Goal: Task Accomplishment & Management: Complete application form

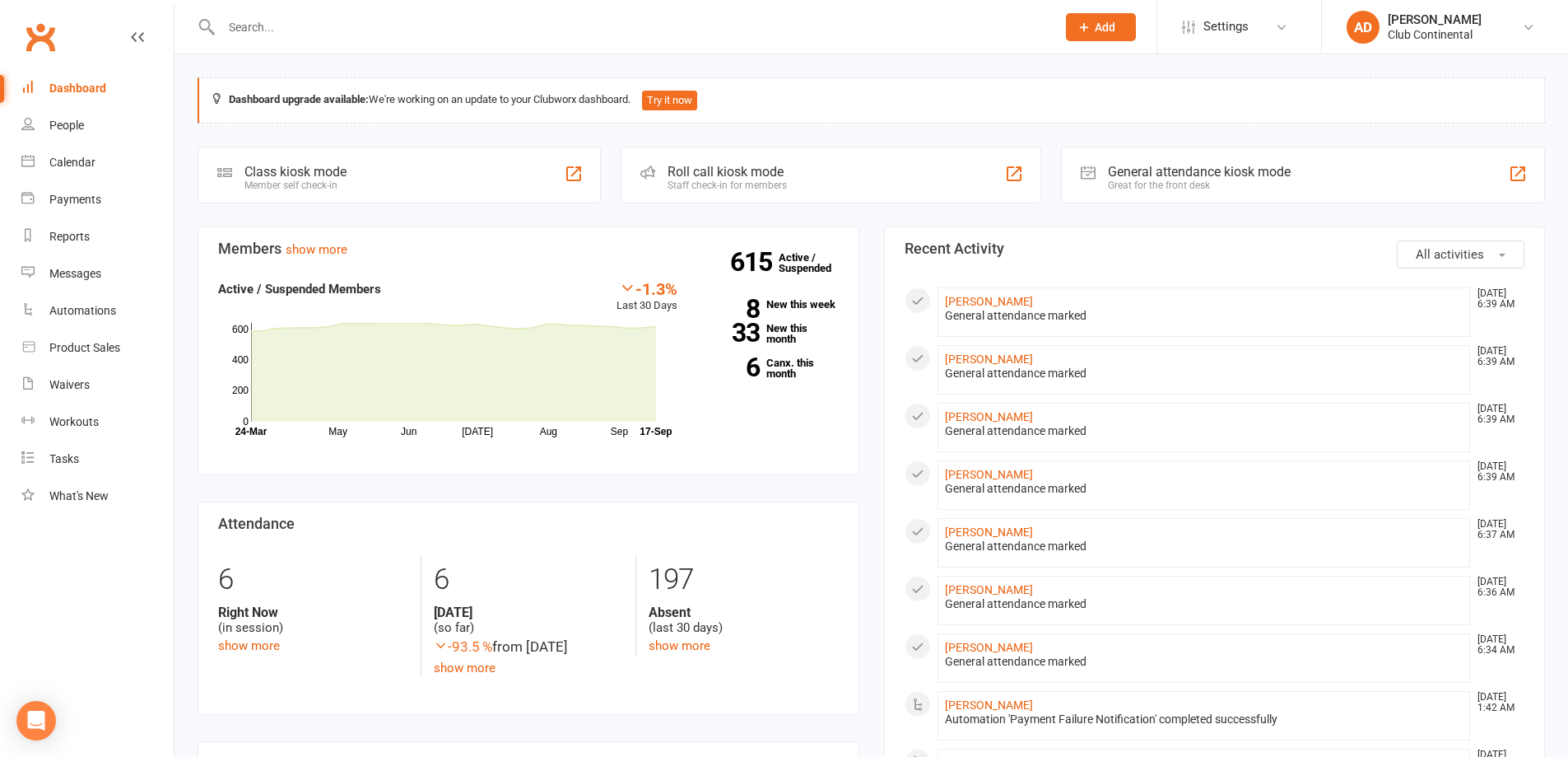
click at [288, 27] on input "text" at bounding box center [630, 26] width 828 height 23
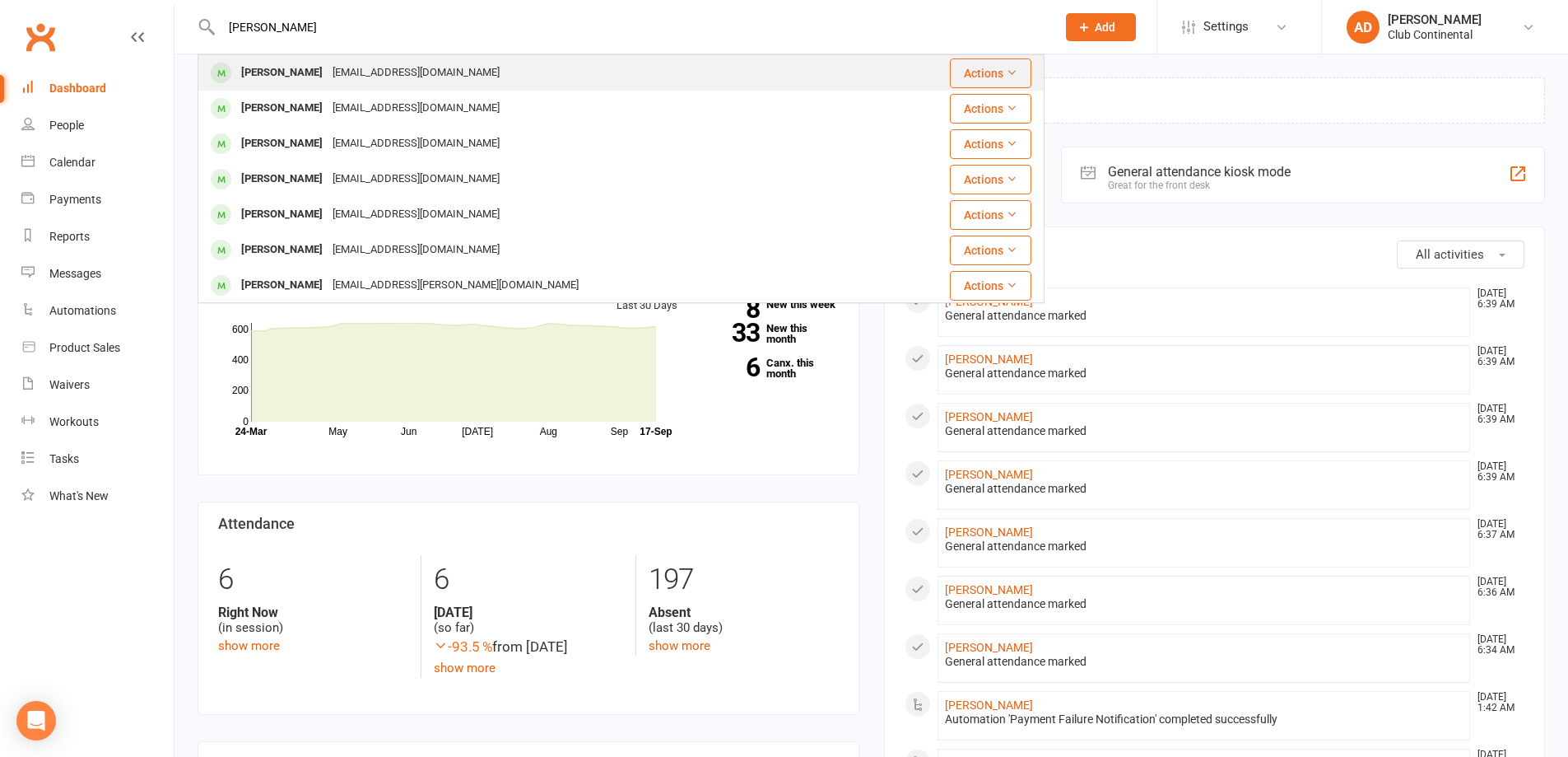
type input "robin"
click at [295, 75] on div "Robin Thomas" at bounding box center [282, 73] width 91 height 24
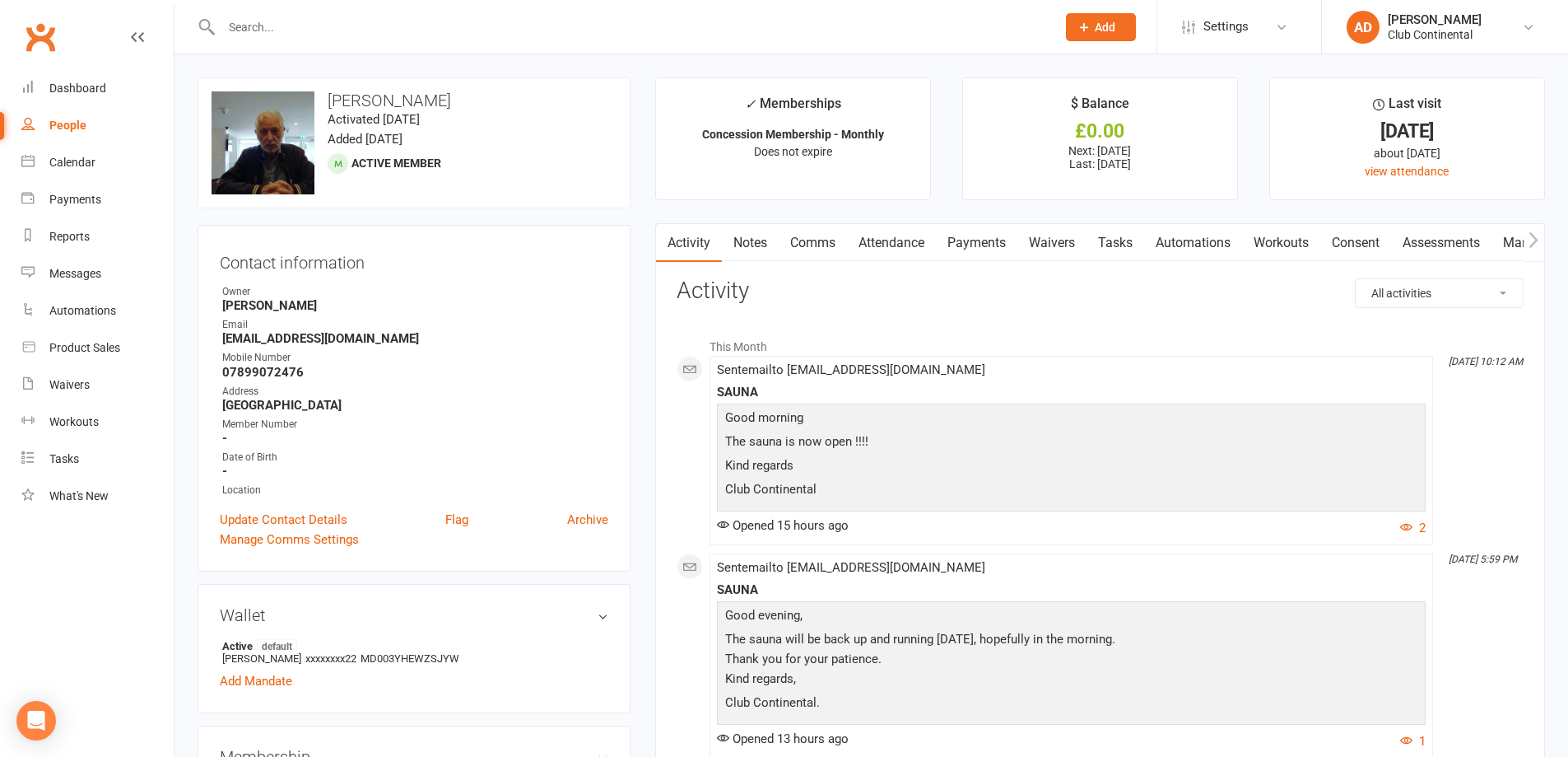
click at [1515, 239] on link "Mandates" at bounding box center [1532, 243] width 82 height 37
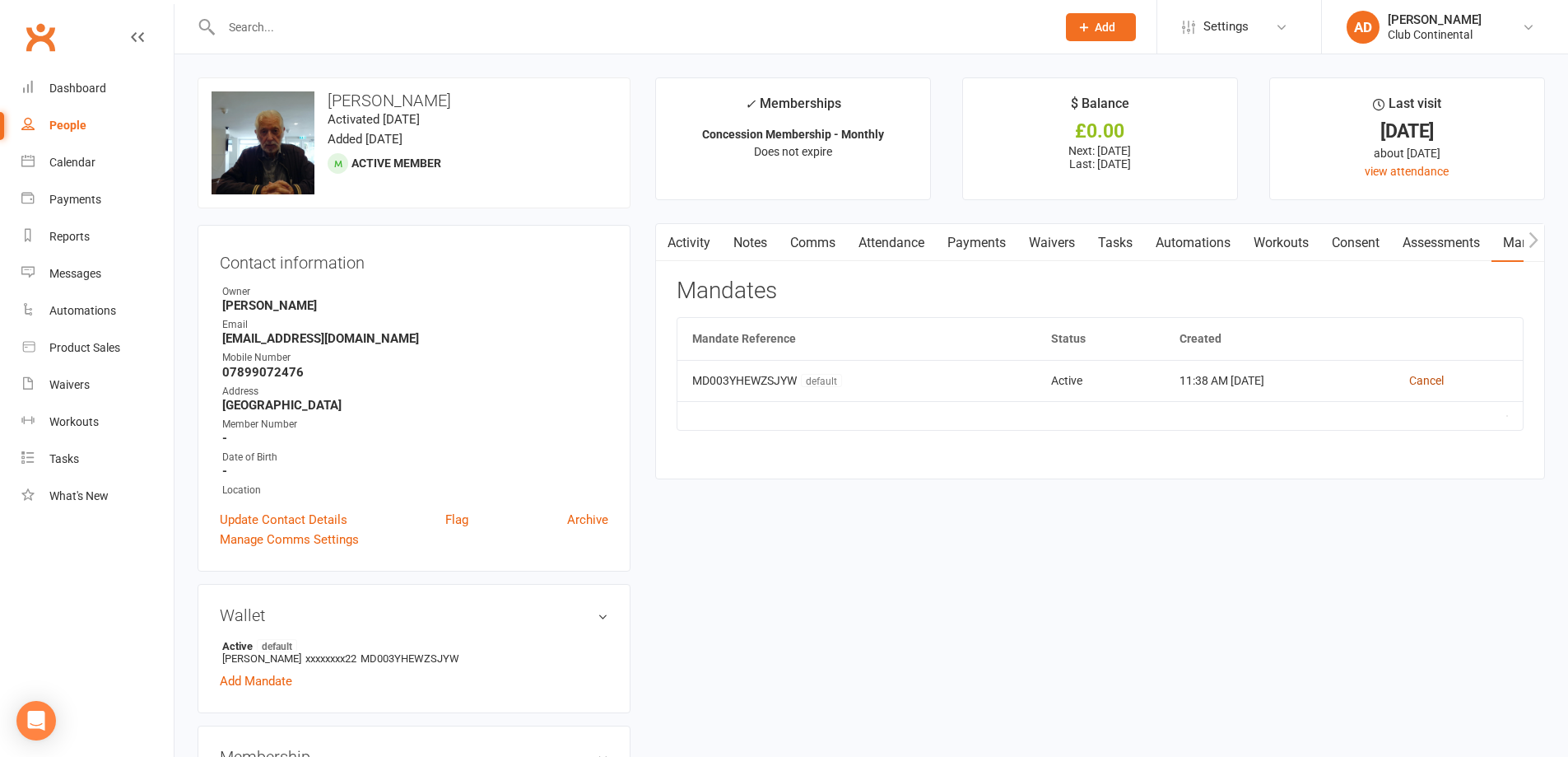
click at [1432, 379] on link "Cancel" at bounding box center [1427, 380] width 35 height 13
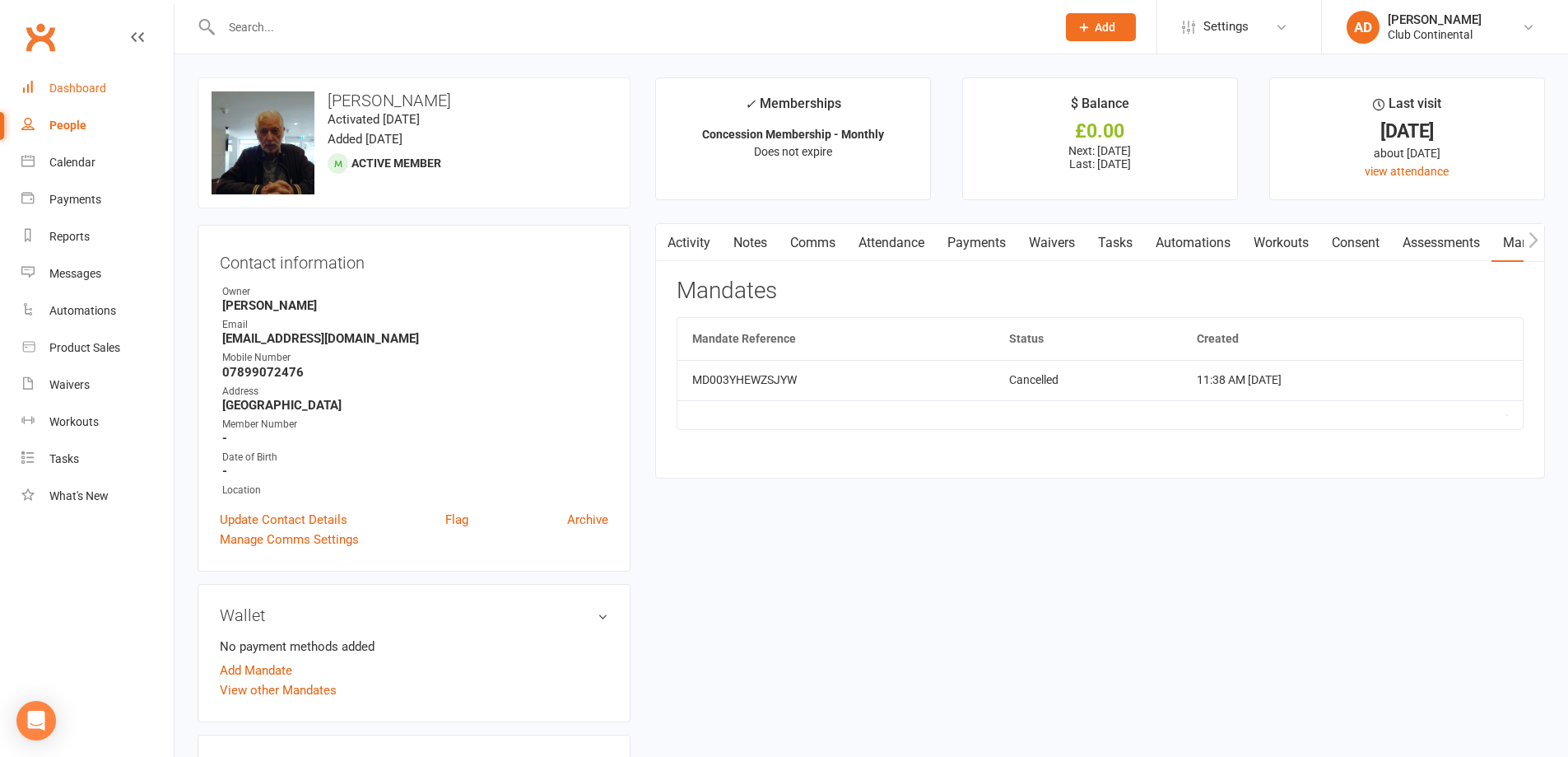
click at [69, 82] on div "Dashboard" at bounding box center [77, 88] width 57 height 13
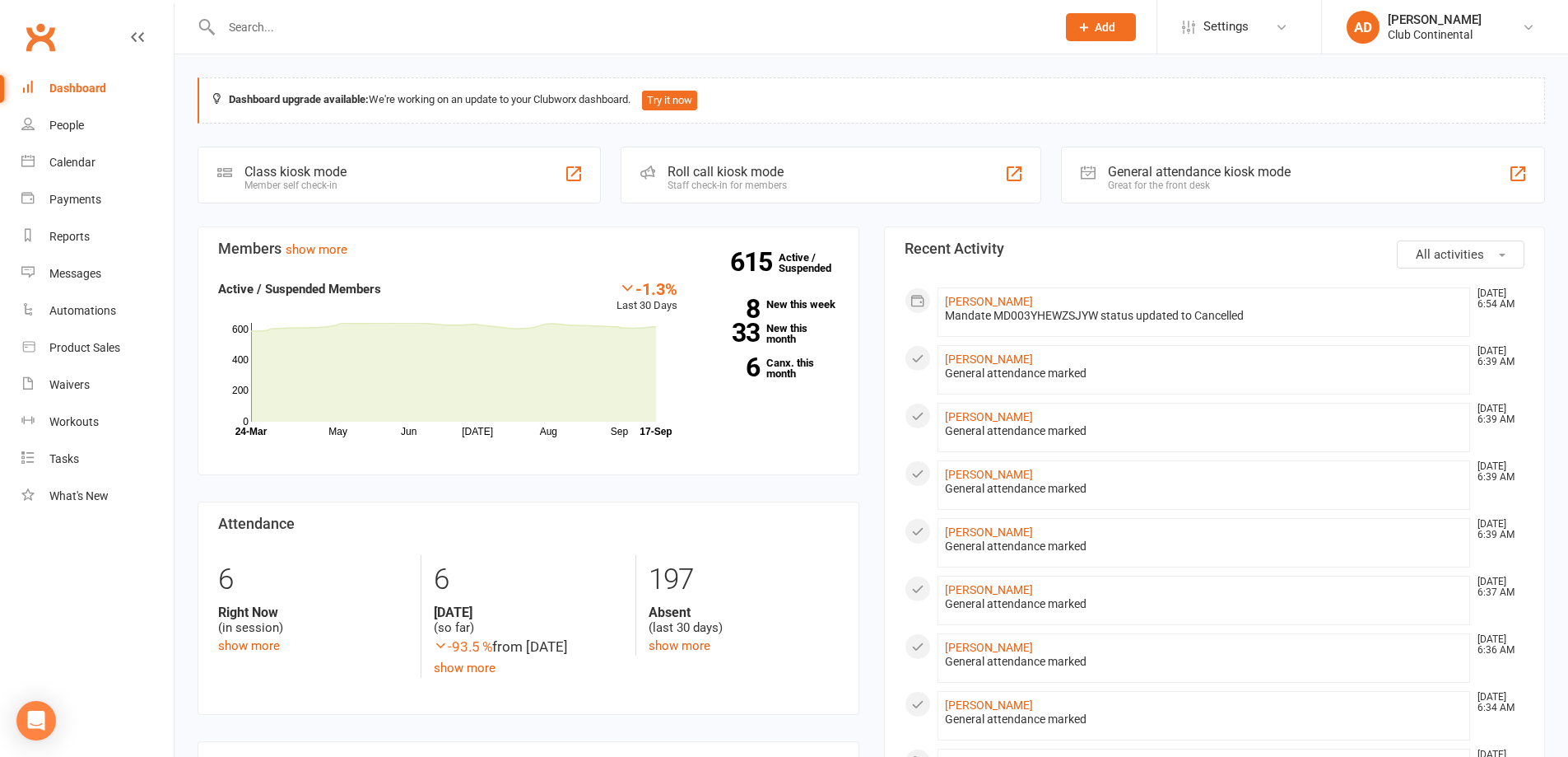
click at [94, 95] on div "Dashboard" at bounding box center [77, 88] width 57 height 13
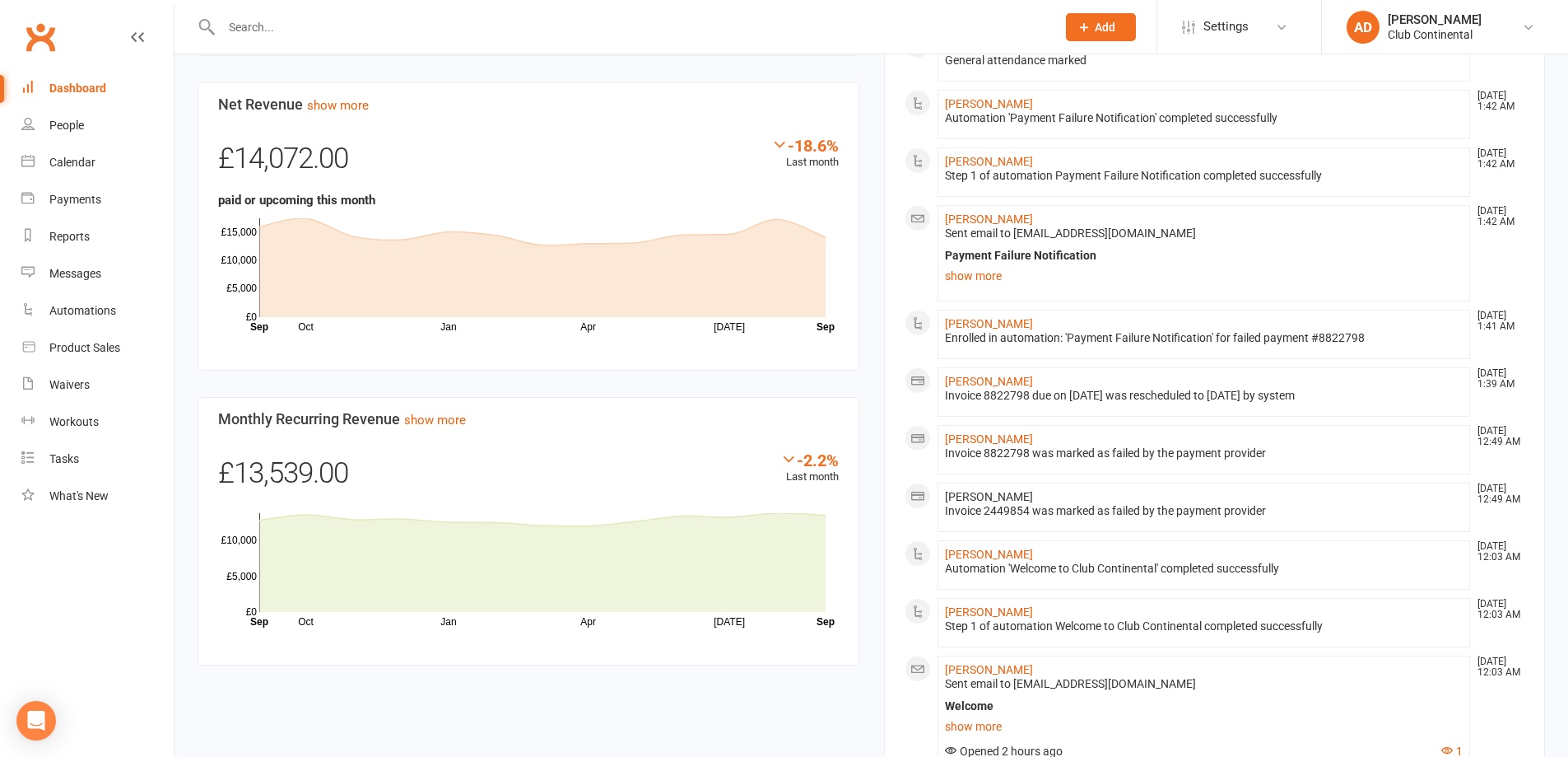
scroll to position [929, 0]
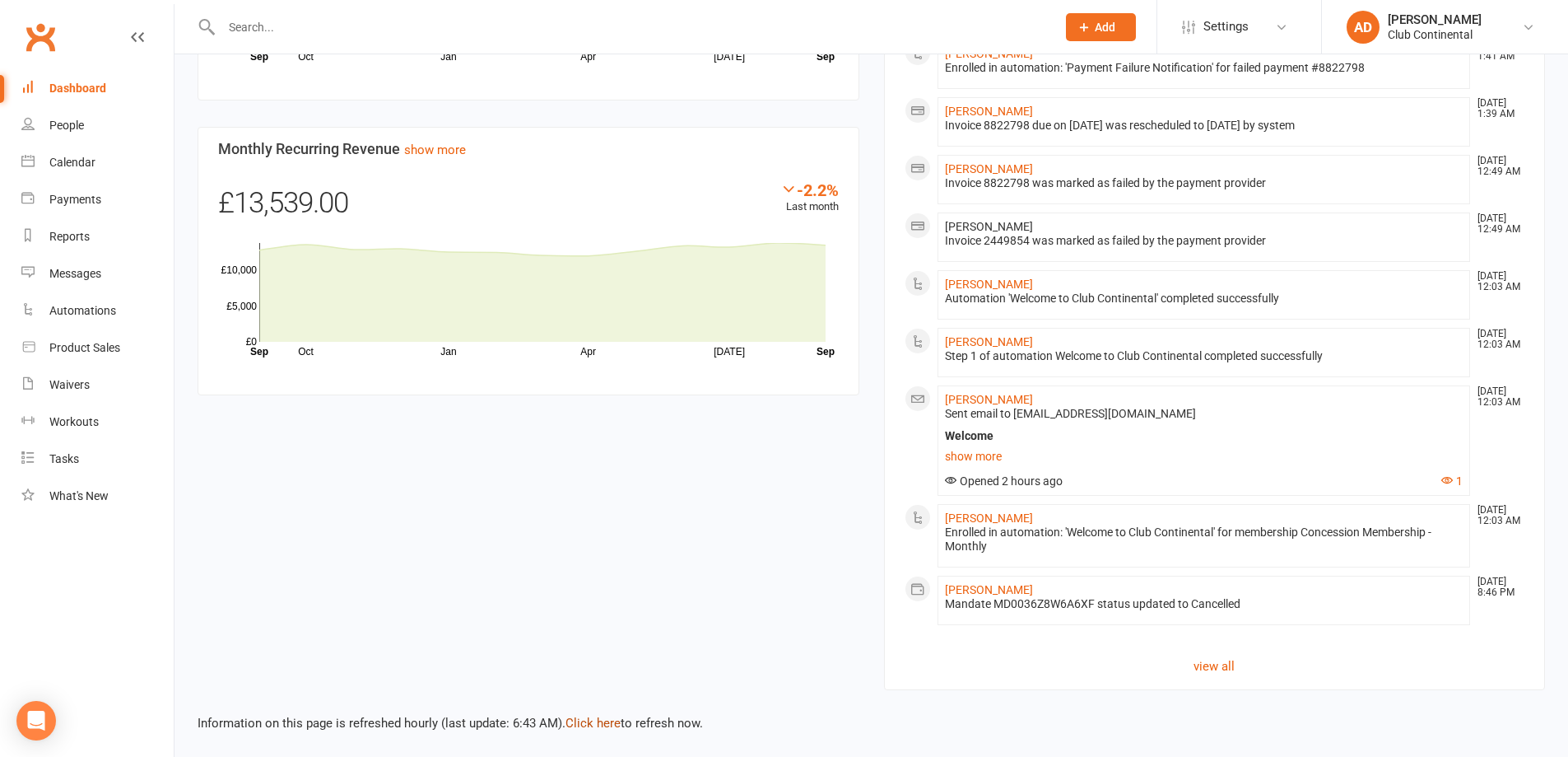
click at [601, 720] on link "Click here" at bounding box center [592, 722] width 55 height 14
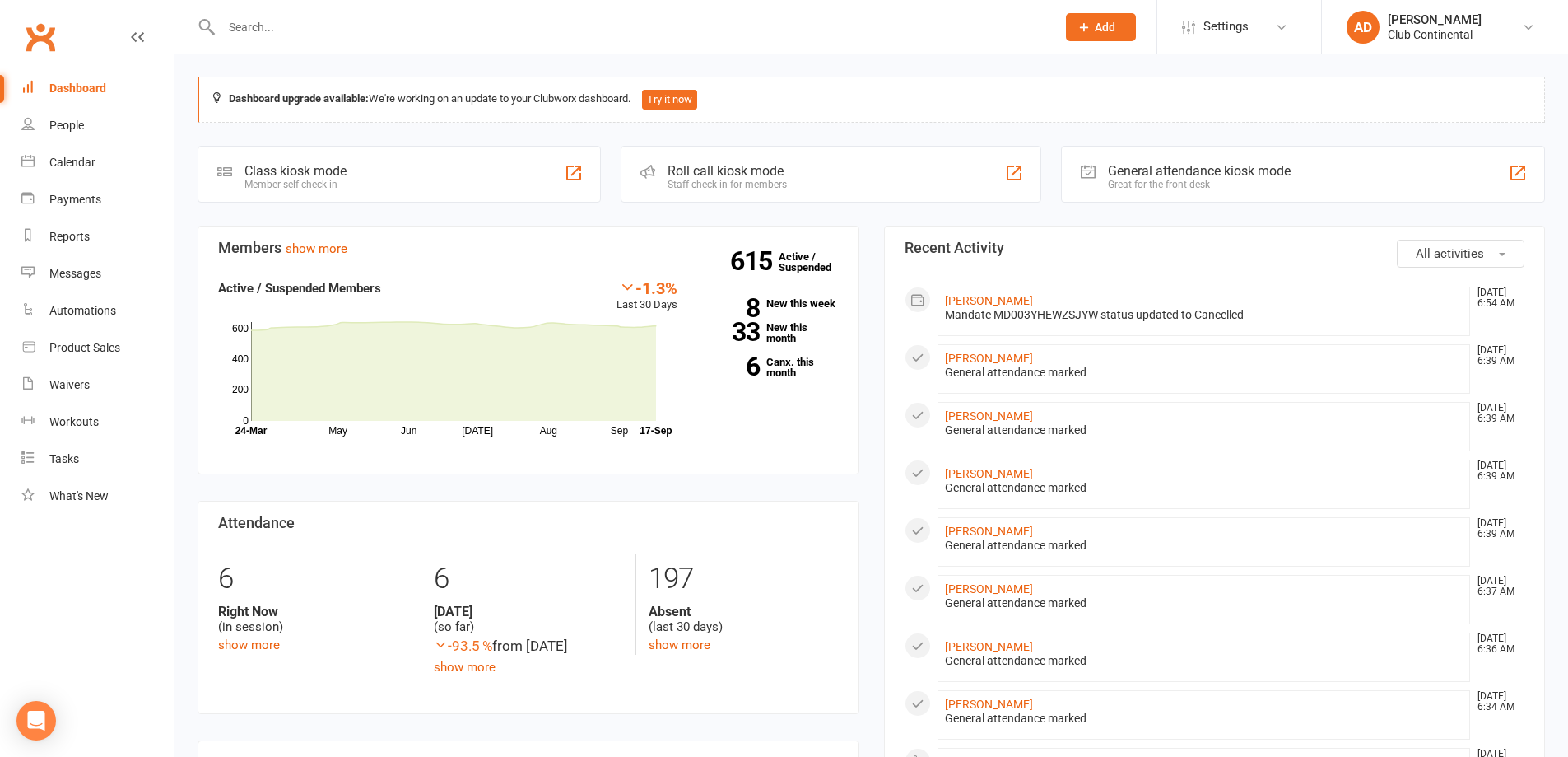
scroll to position [0, 0]
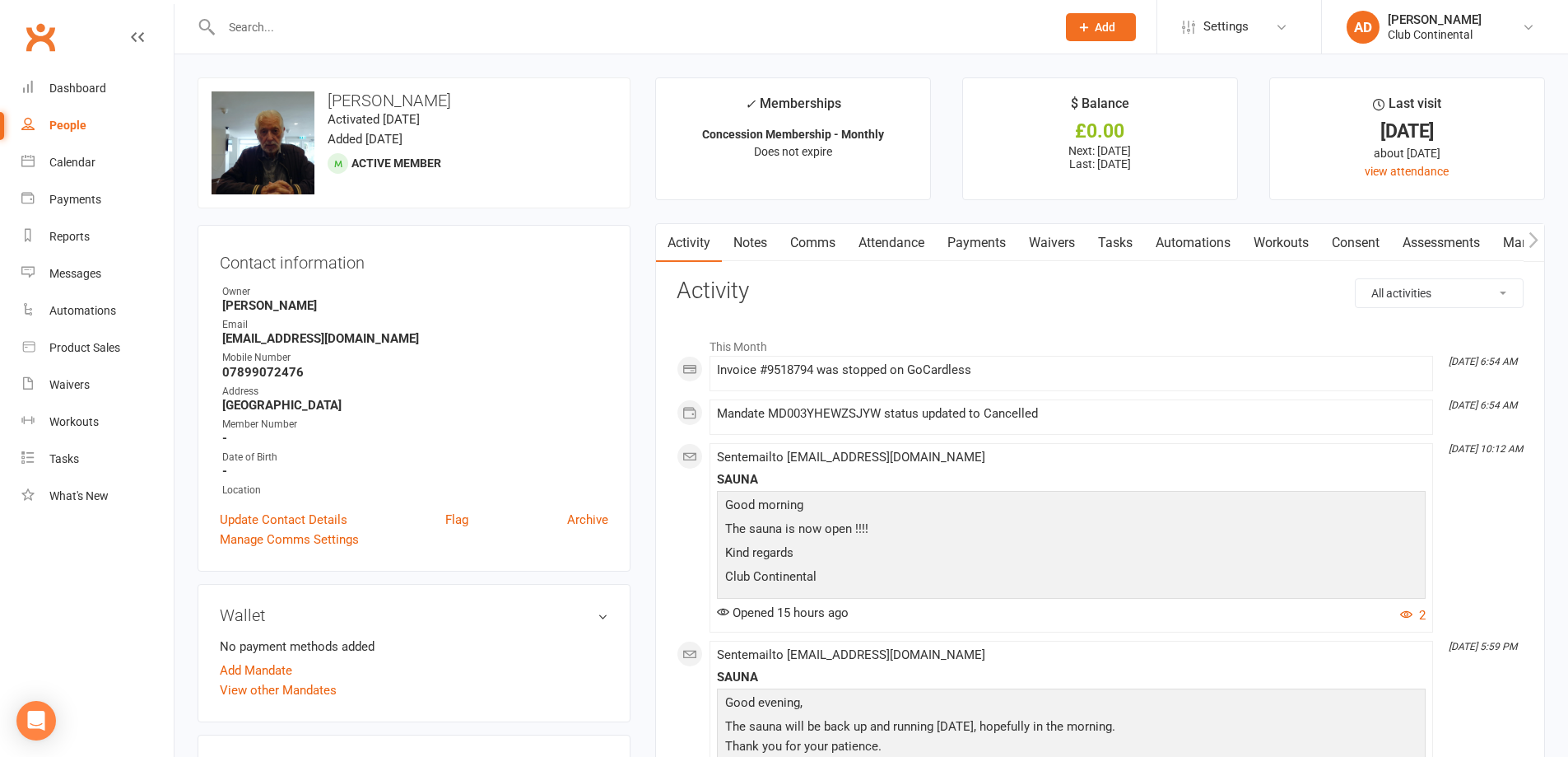
scroll to position [330, 0]
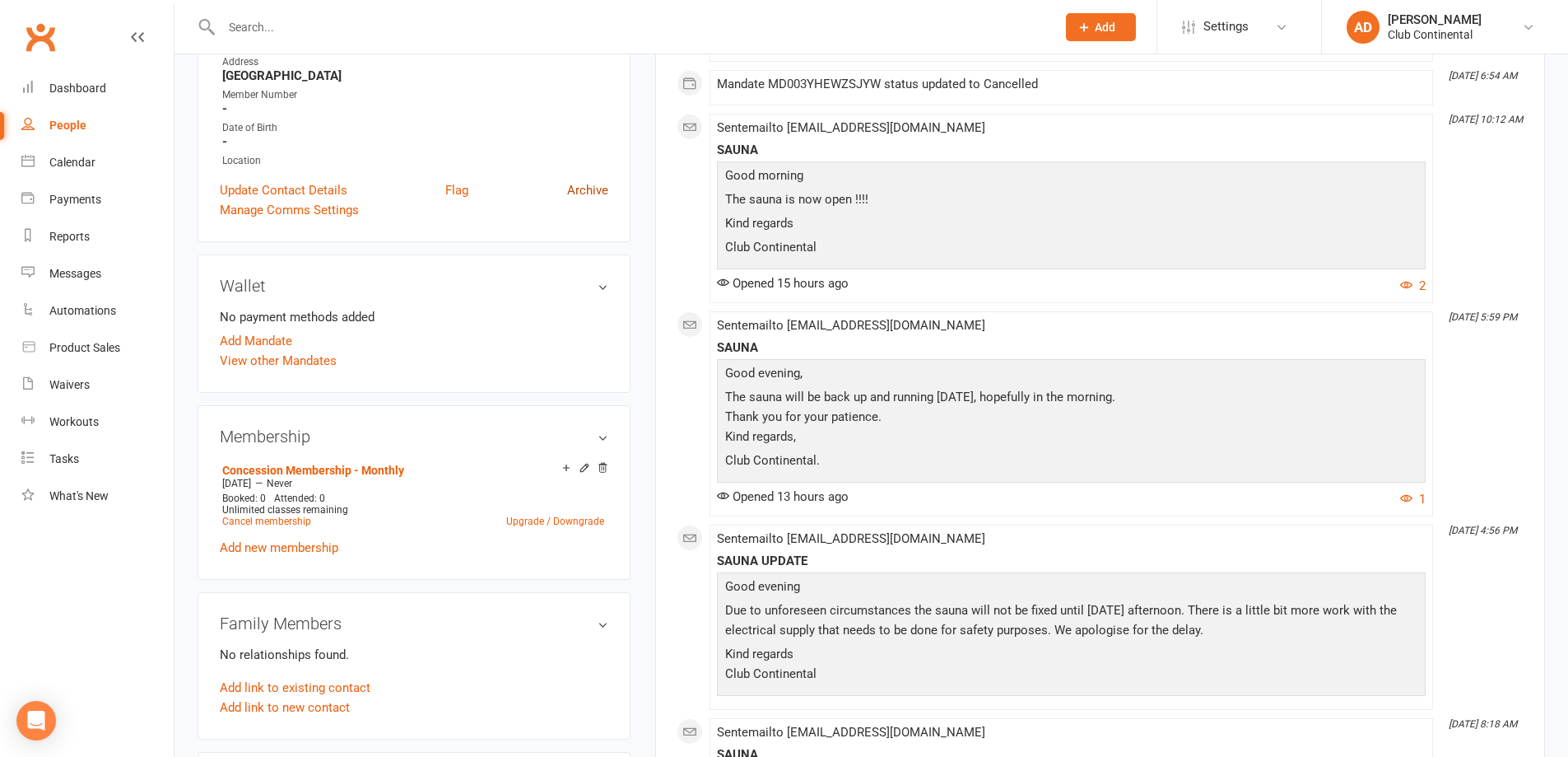
click at [590, 188] on link "Archive" at bounding box center [587, 190] width 41 height 20
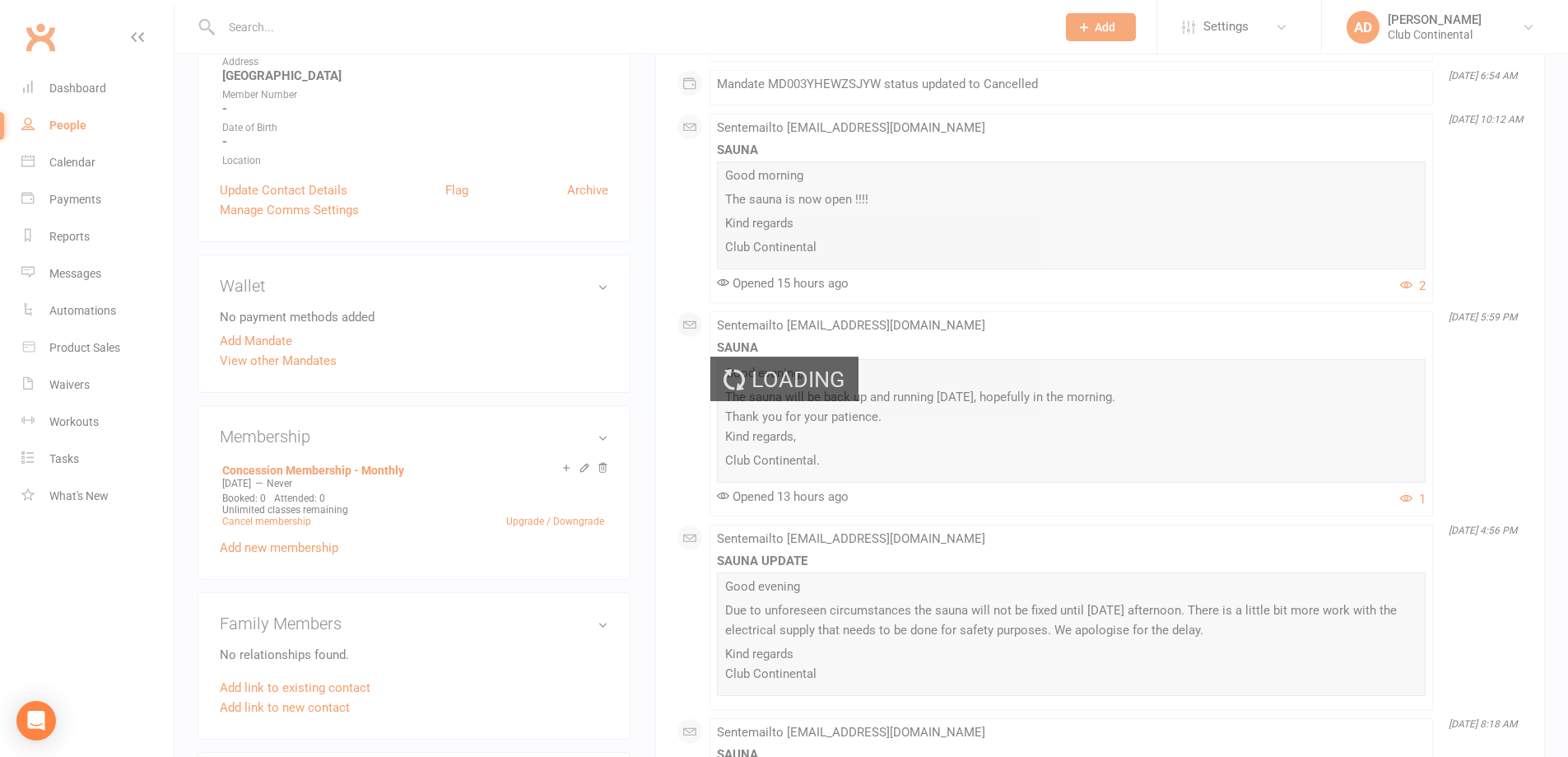
select select "100"
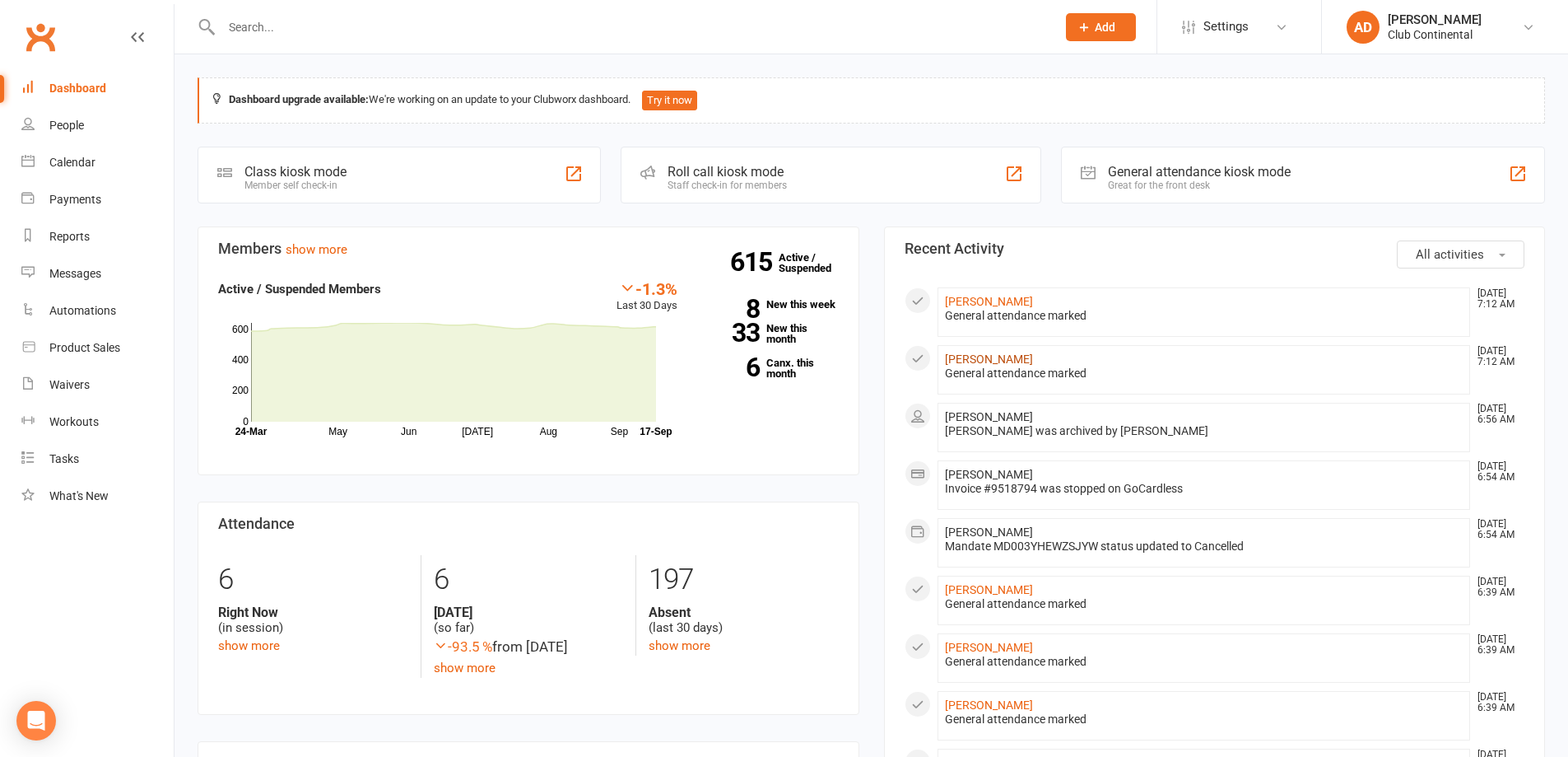
click at [1026, 353] on link "Joanna Hingston" at bounding box center [988, 358] width 88 height 13
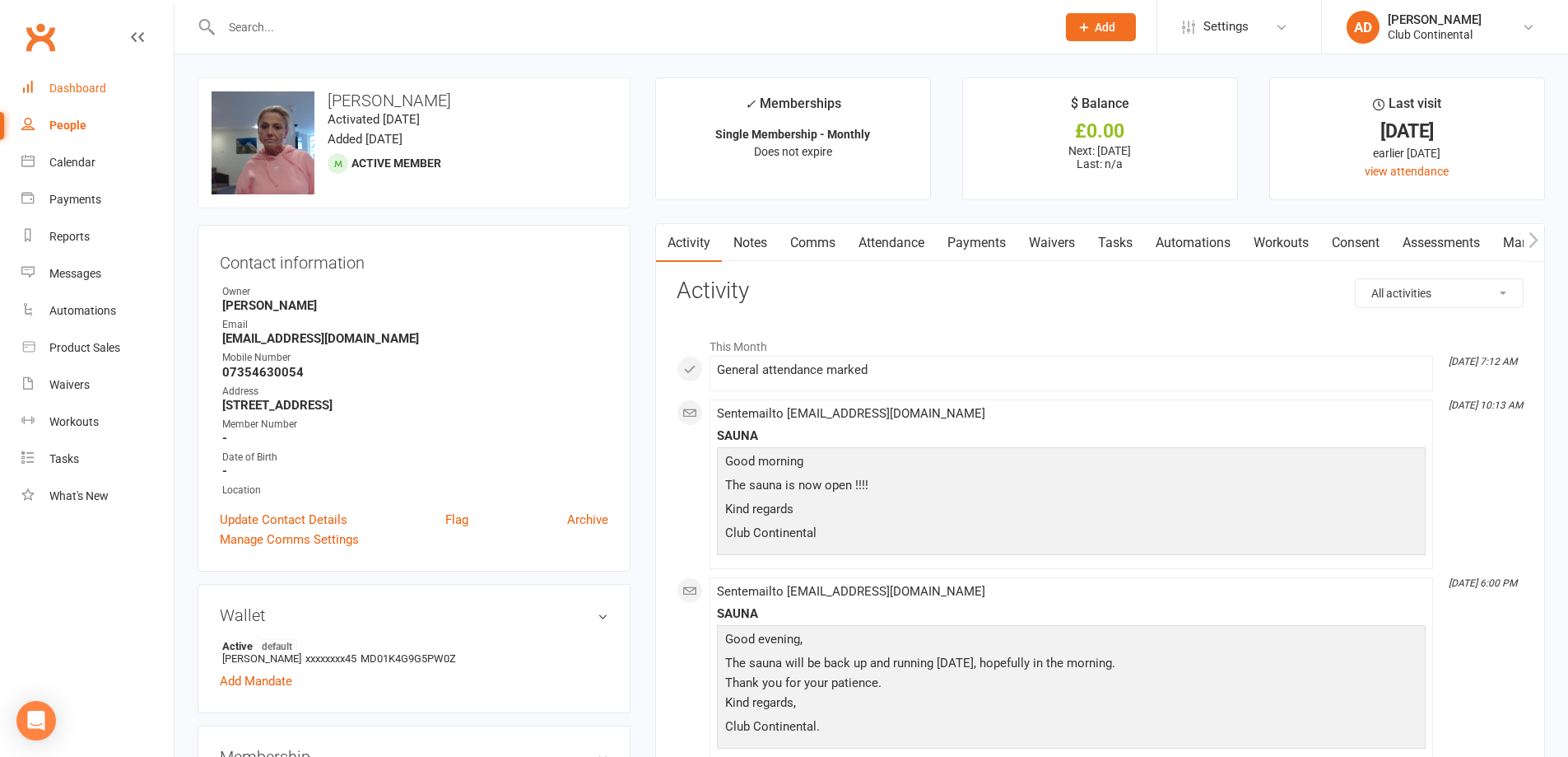
click at [64, 89] on div "Dashboard" at bounding box center [77, 88] width 57 height 13
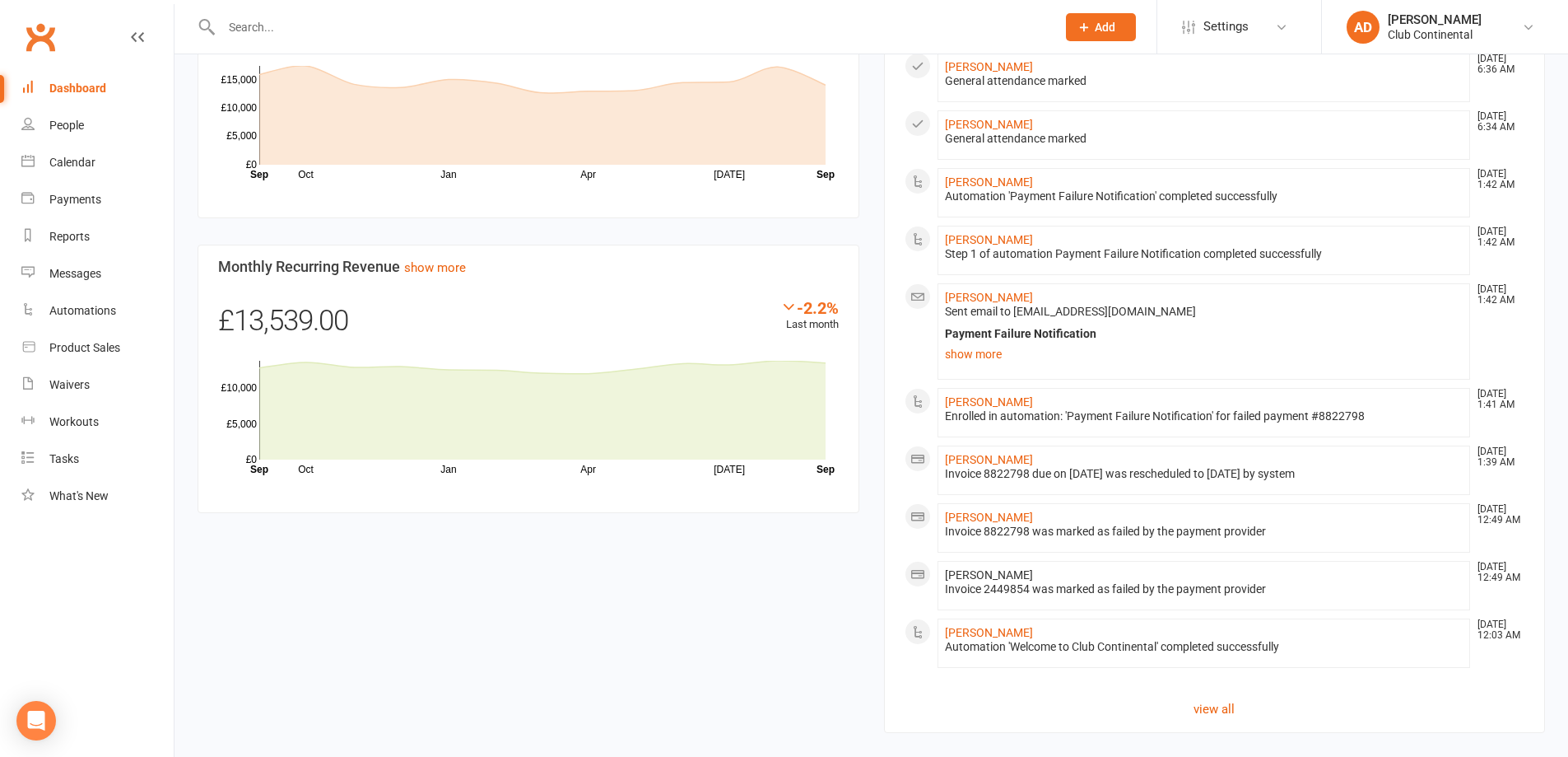
scroll to position [823, 0]
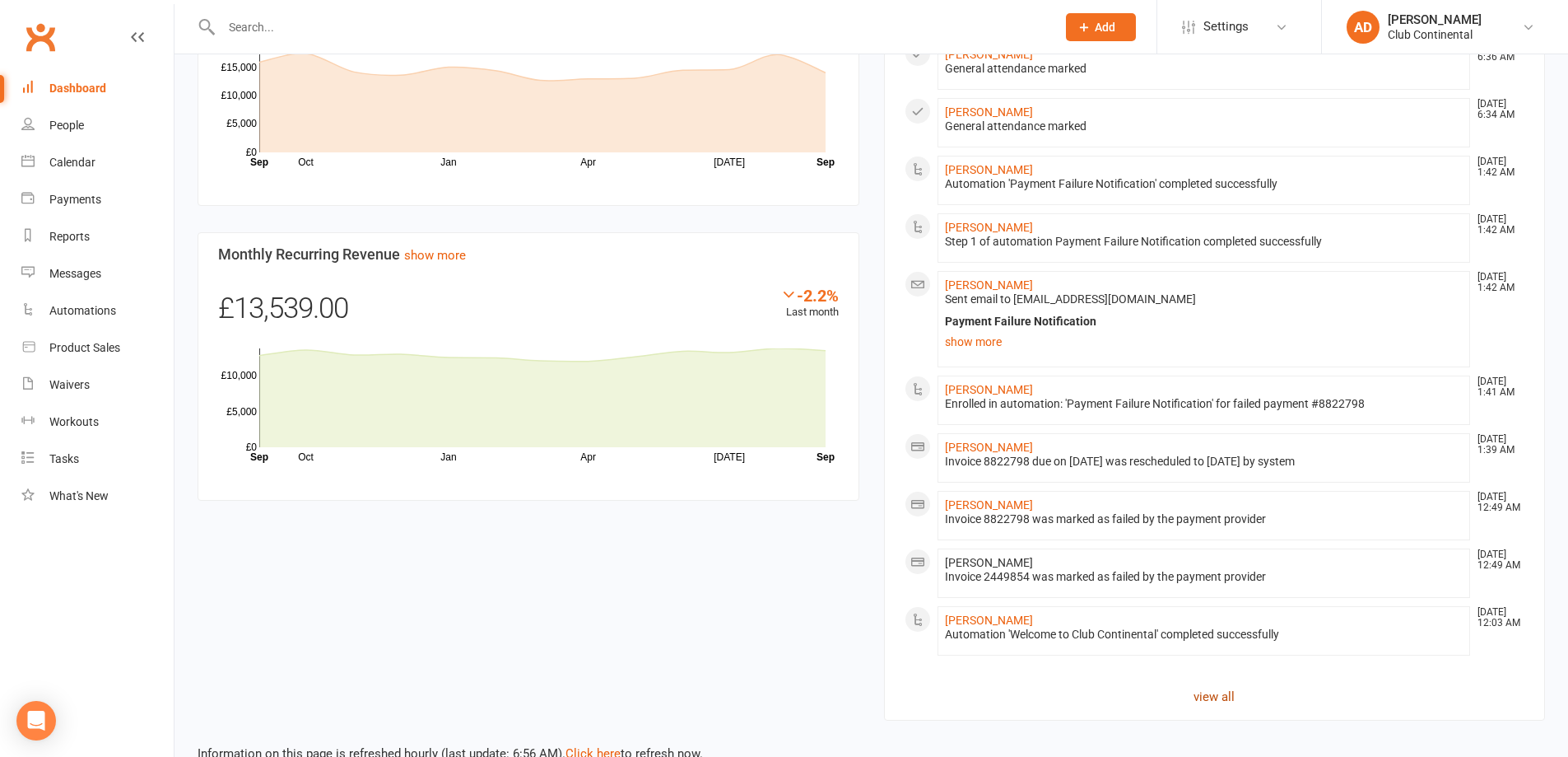
click at [1222, 697] on link "view all" at bounding box center [1215, 697] width 621 height 20
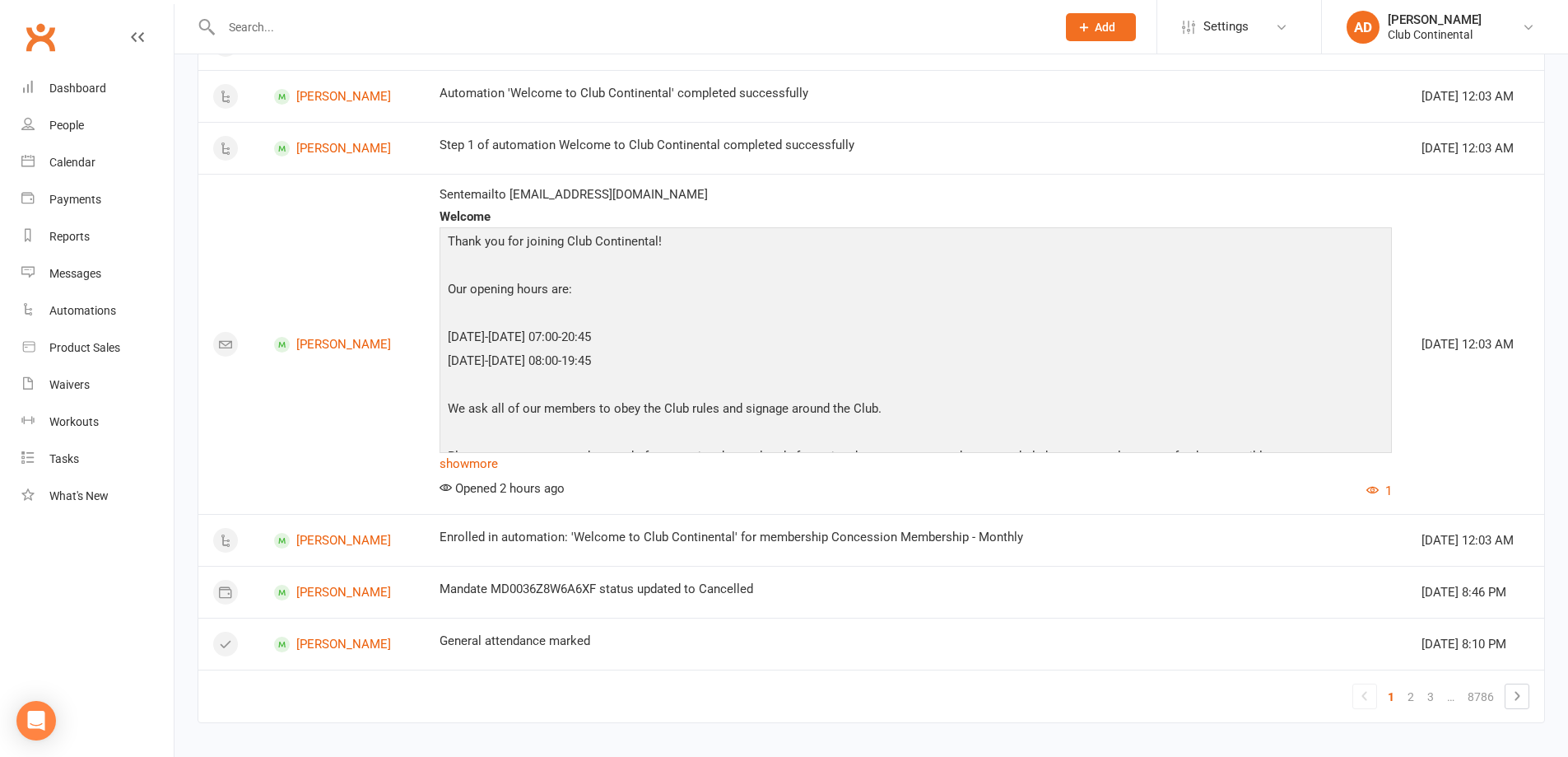
scroll to position [1366, 0]
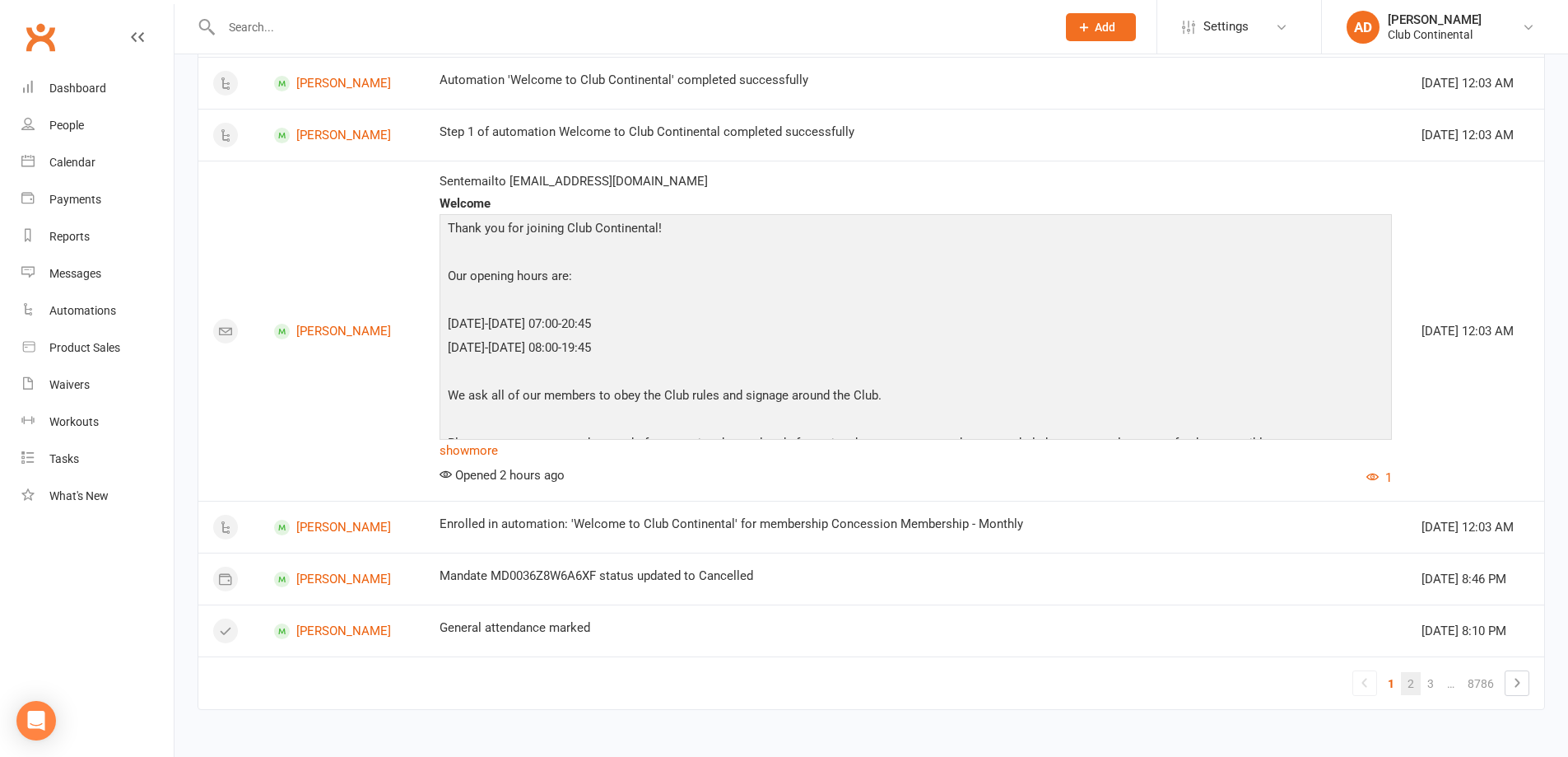
click at [1411, 683] on link "2" at bounding box center [1411, 683] width 20 height 23
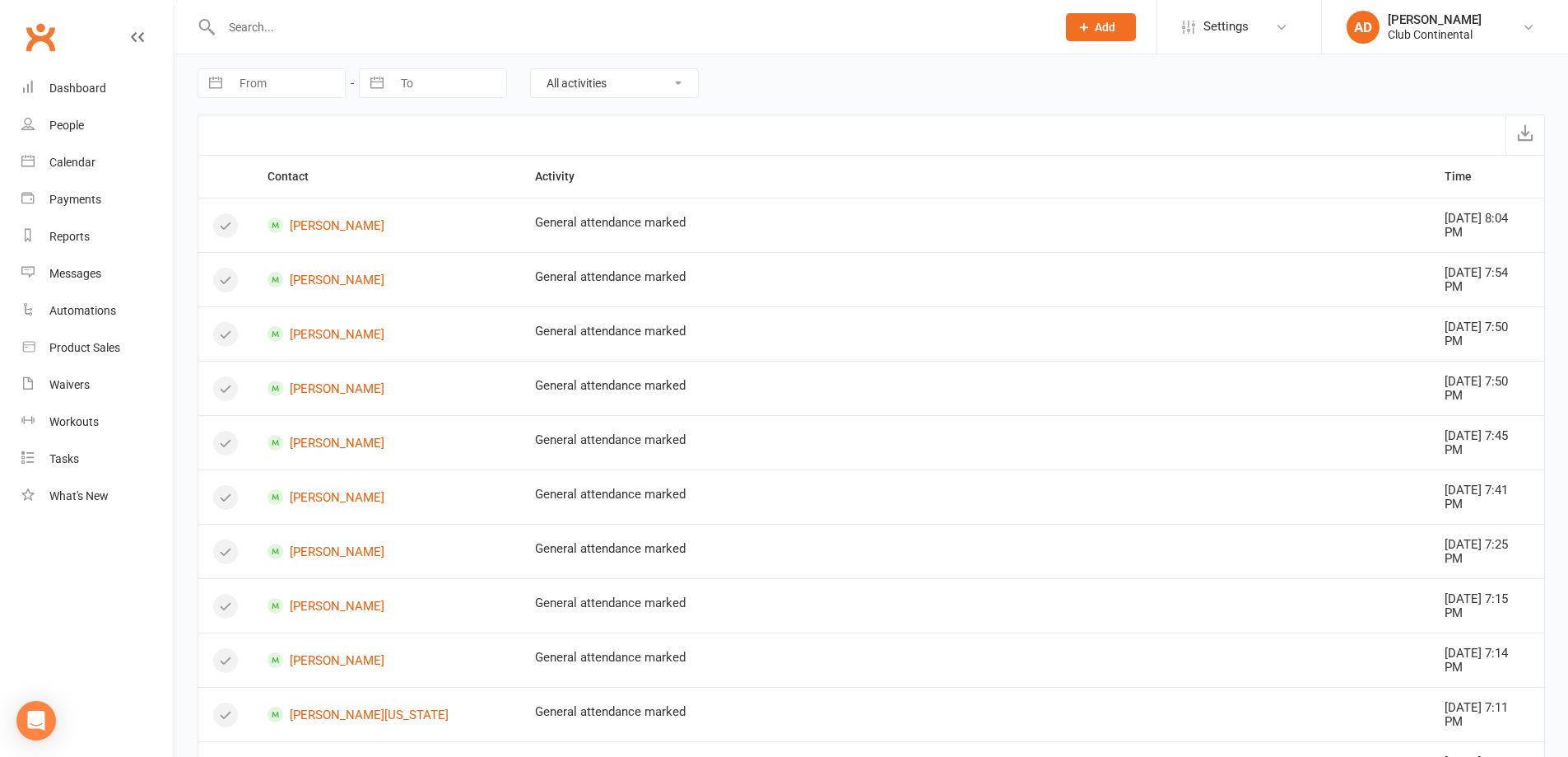
scroll to position [0, 0]
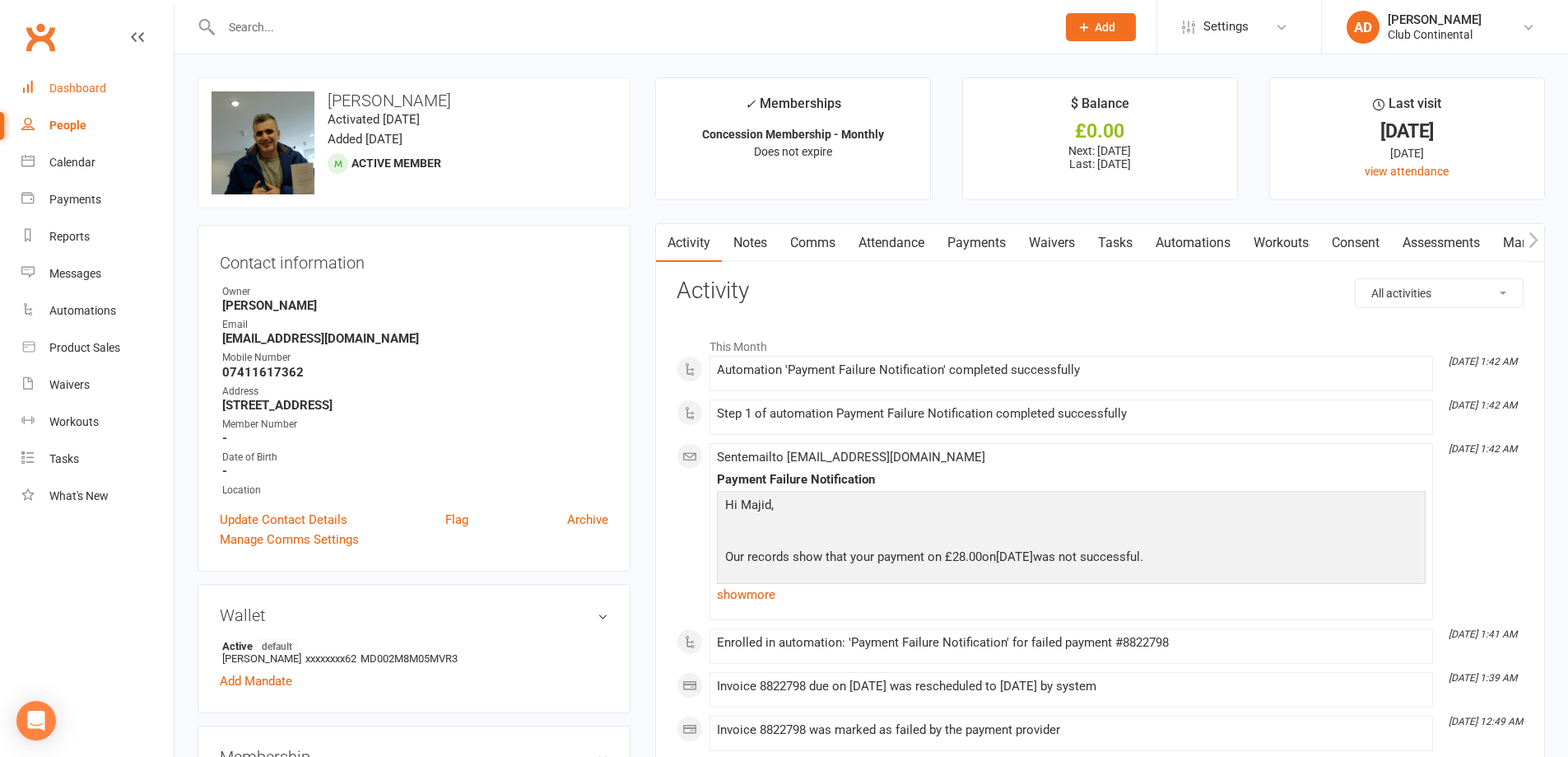
click at [62, 88] on div "Dashboard" at bounding box center [77, 88] width 57 height 13
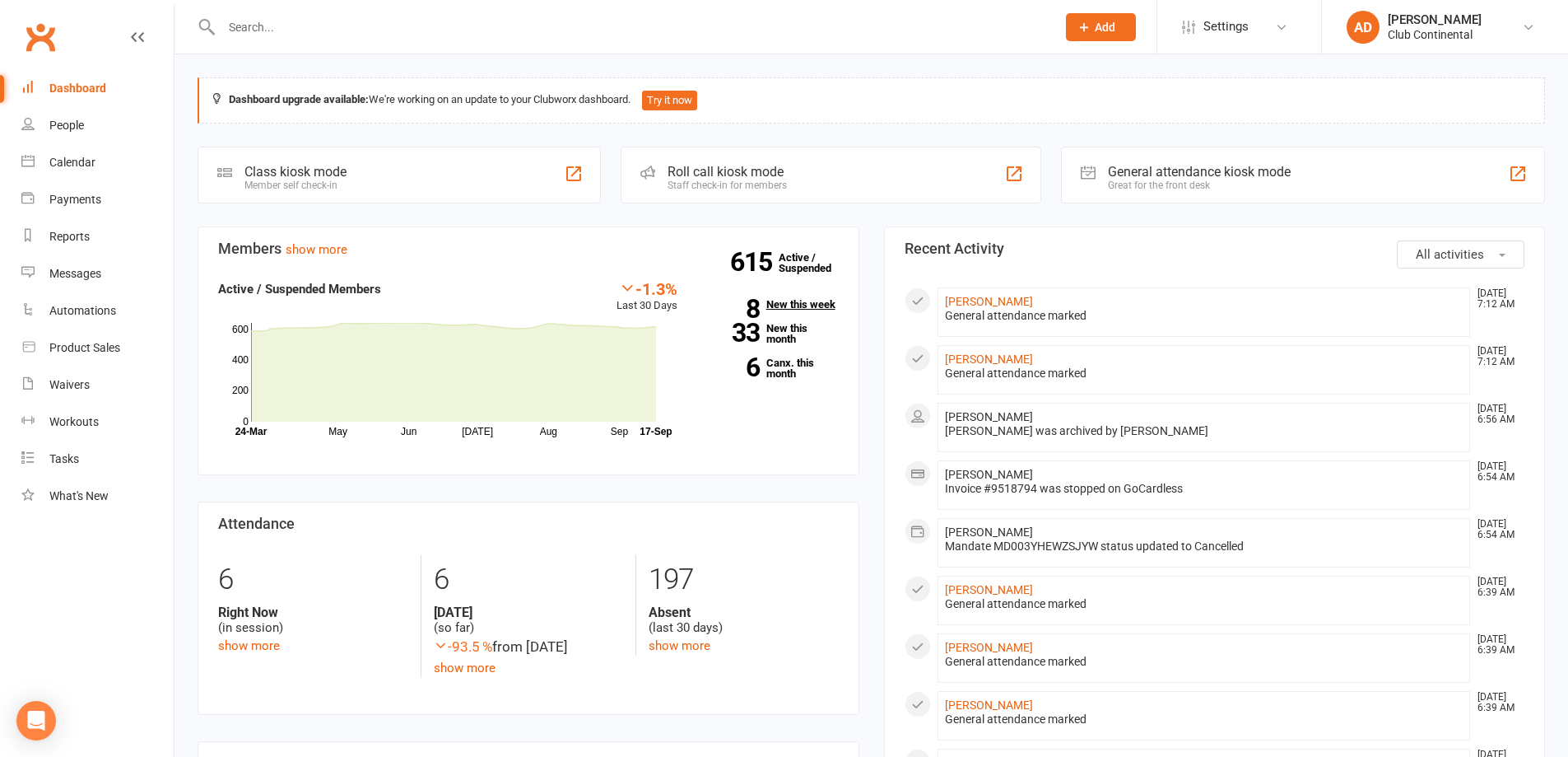
click at [822, 305] on link "8 New this week" at bounding box center [770, 304] width 137 height 11
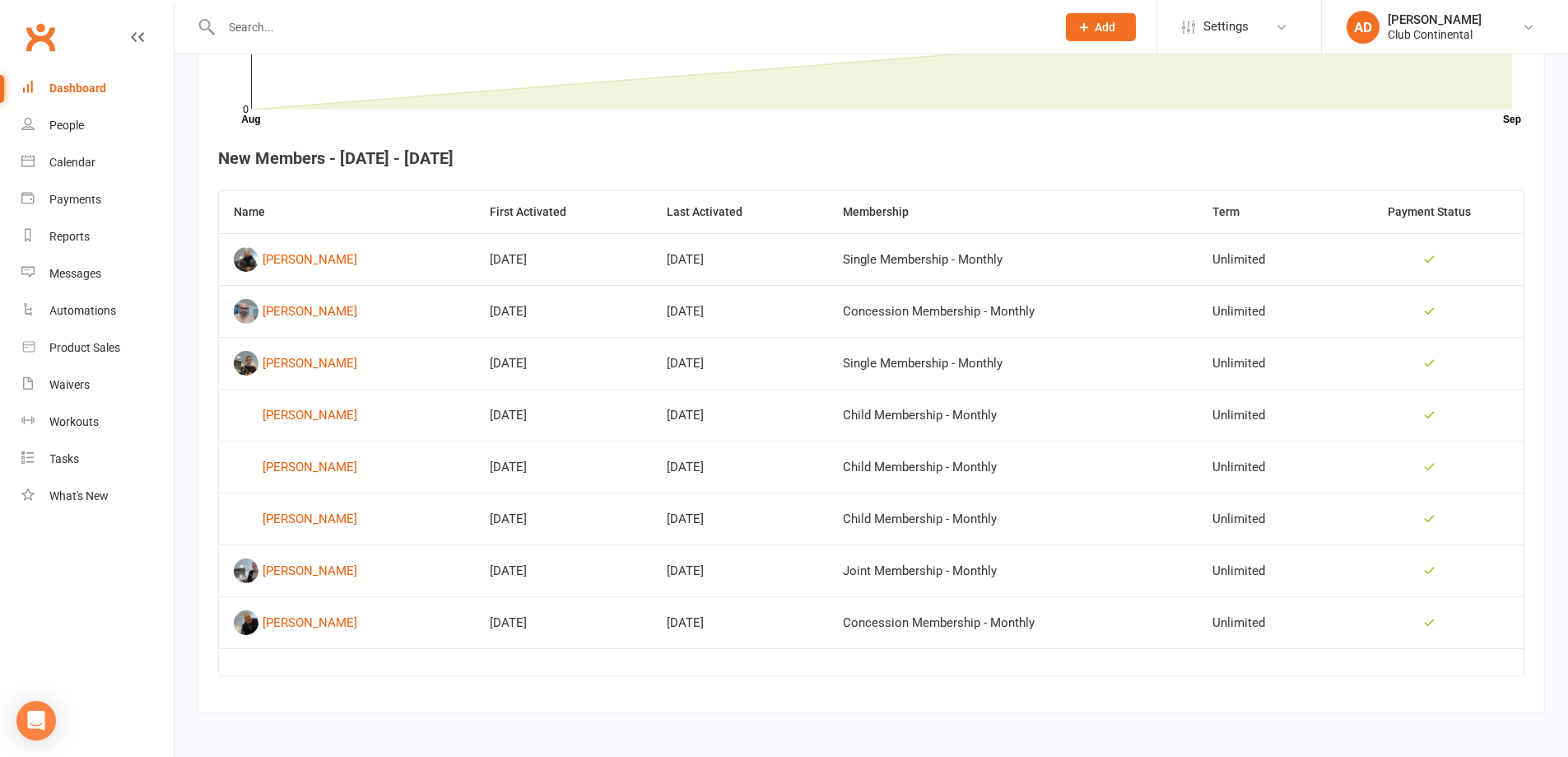
scroll to position [572, 0]
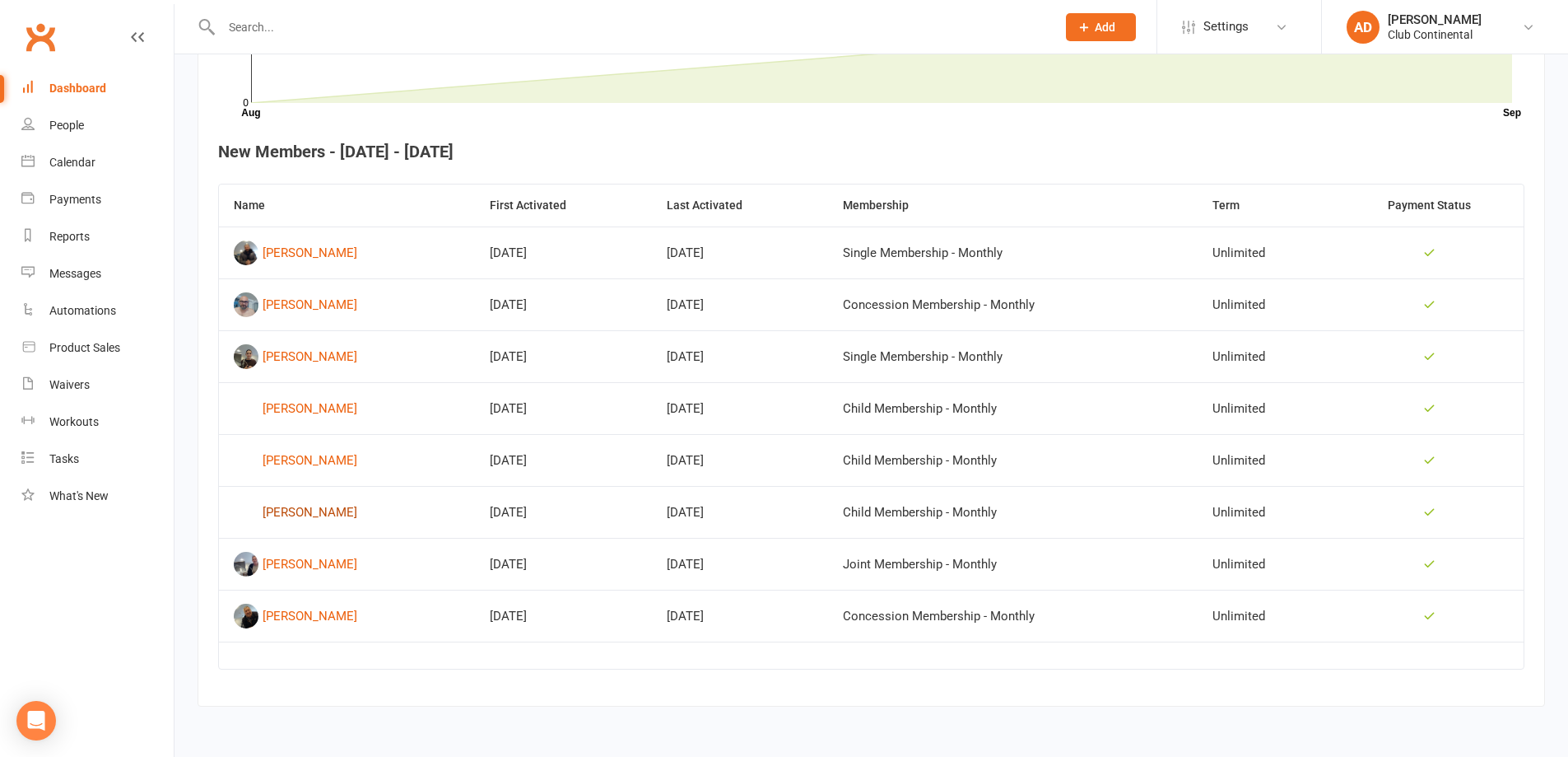
click at [319, 512] on div "Corrine Hughson" at bounding box center [310, 512] width 94 height 25
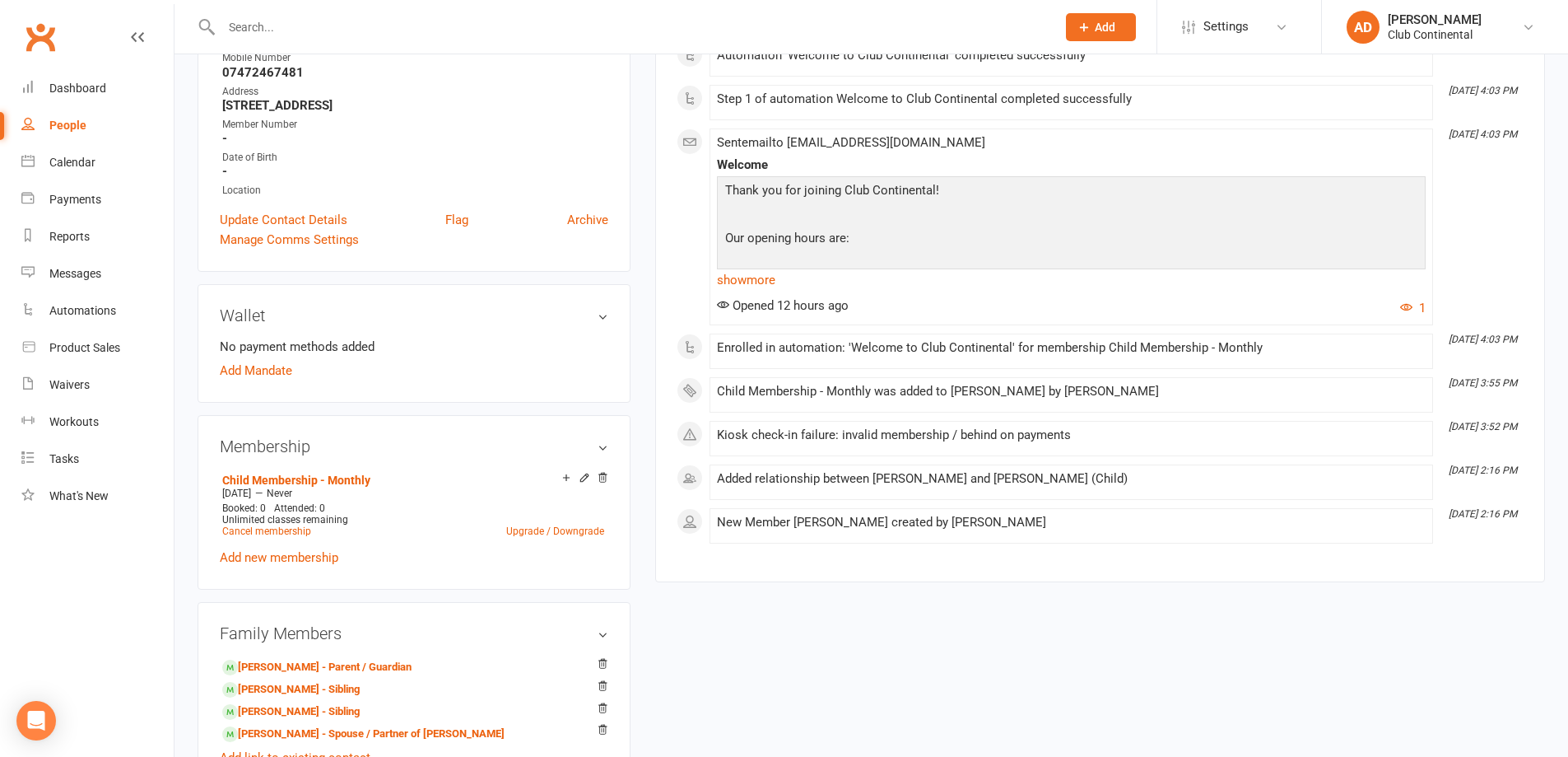
scroll to position [330, 0]
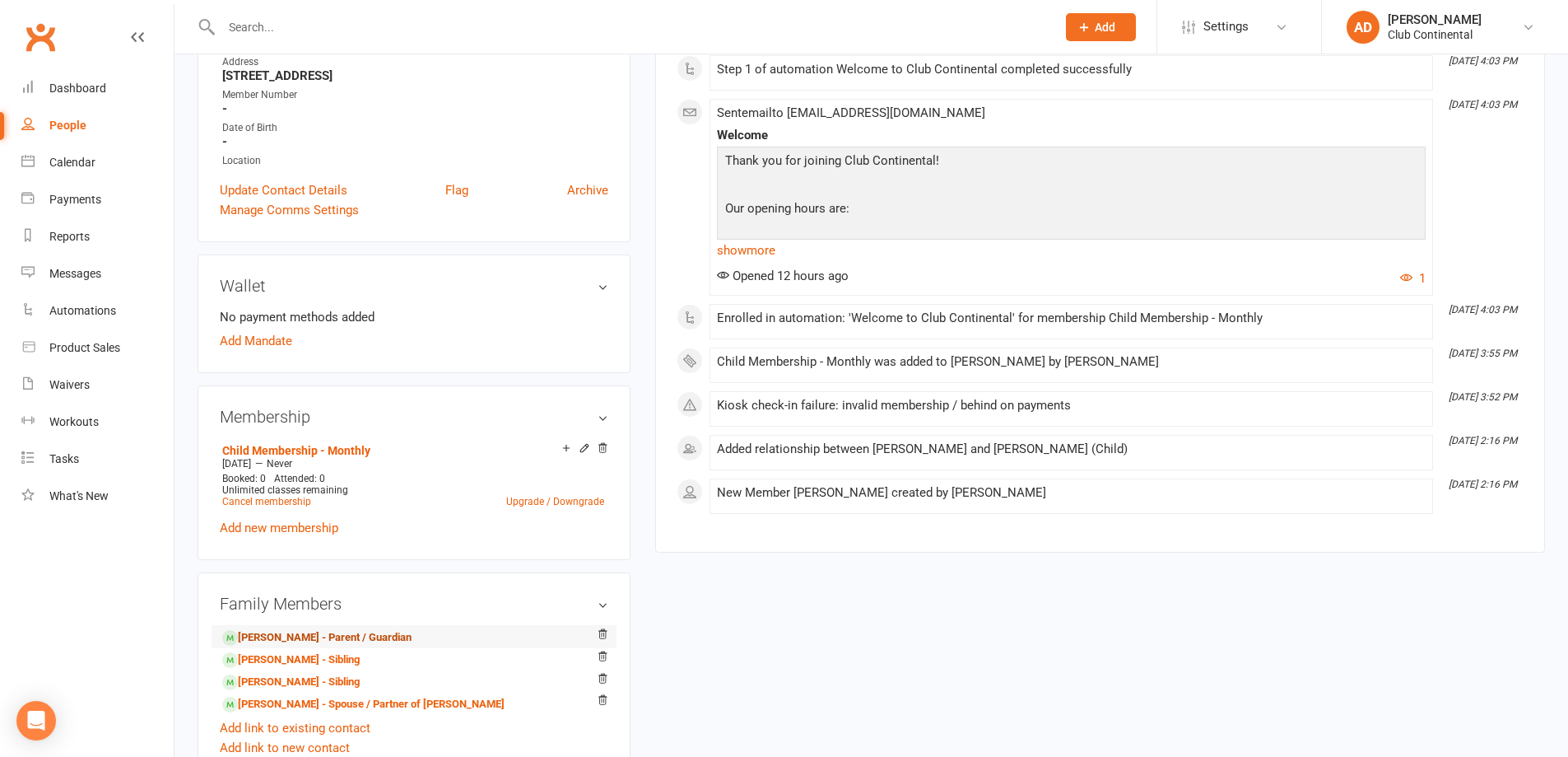
click at [299, 635] on link "Jemma Hughson - Parent / Guardian" at bounding box center [317, 638] width 189 height 17
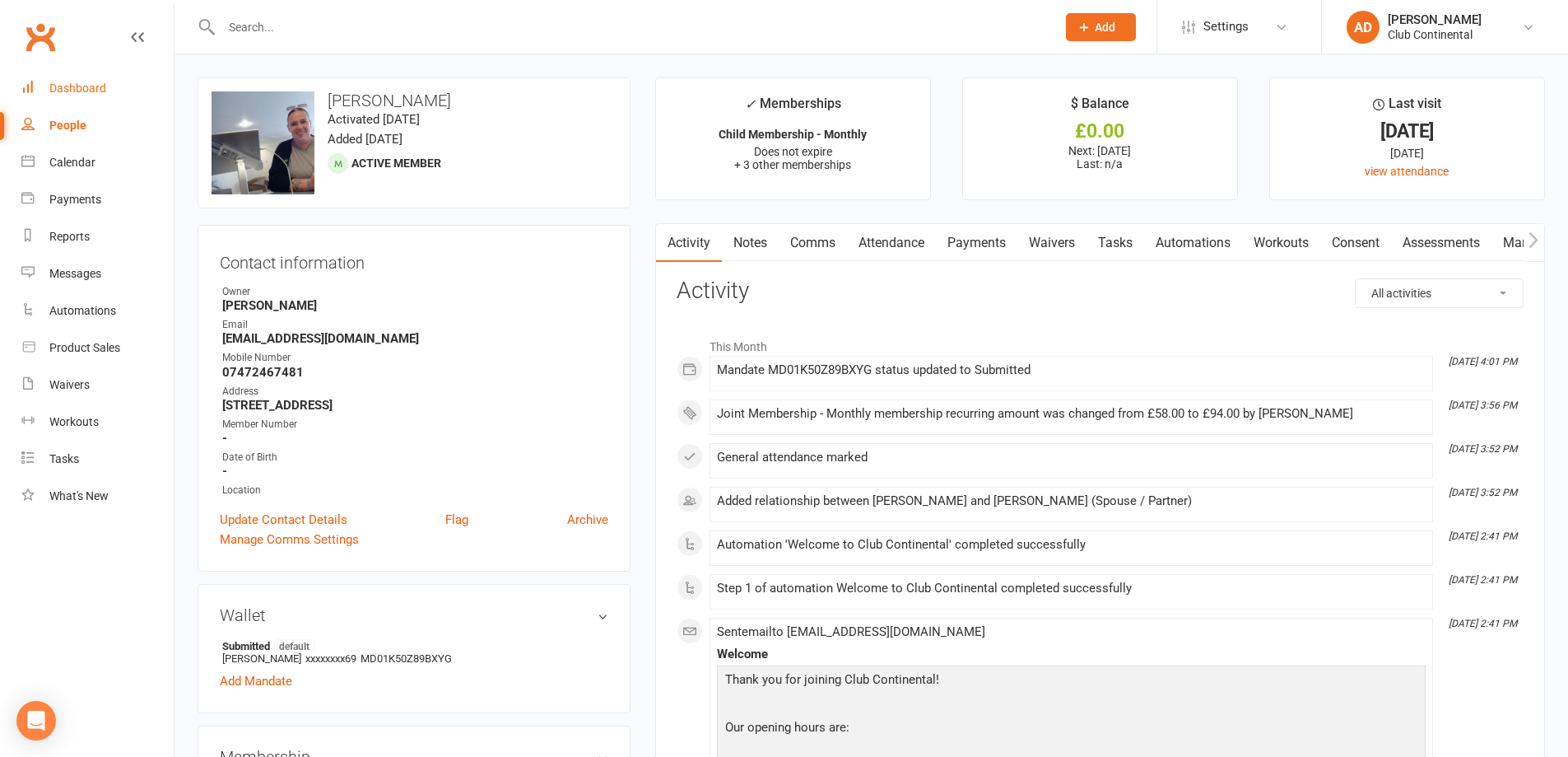
click at [81, 88] on div "Dashboard" at bounding box center [77, 88] width 57 height 13
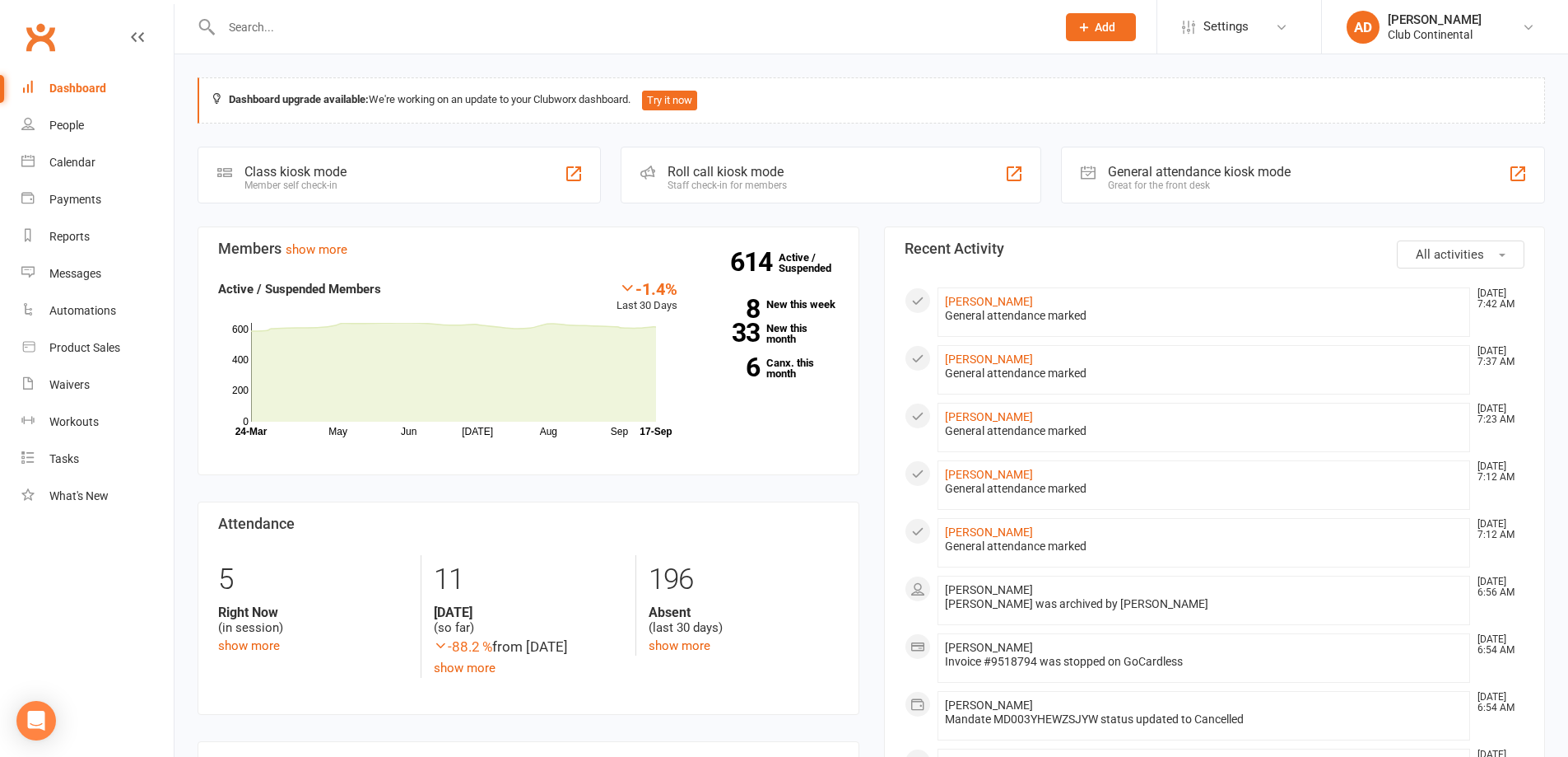
click at [1102, 26] on span "Add" at bounding box center [1105, 26] width 20 height 13
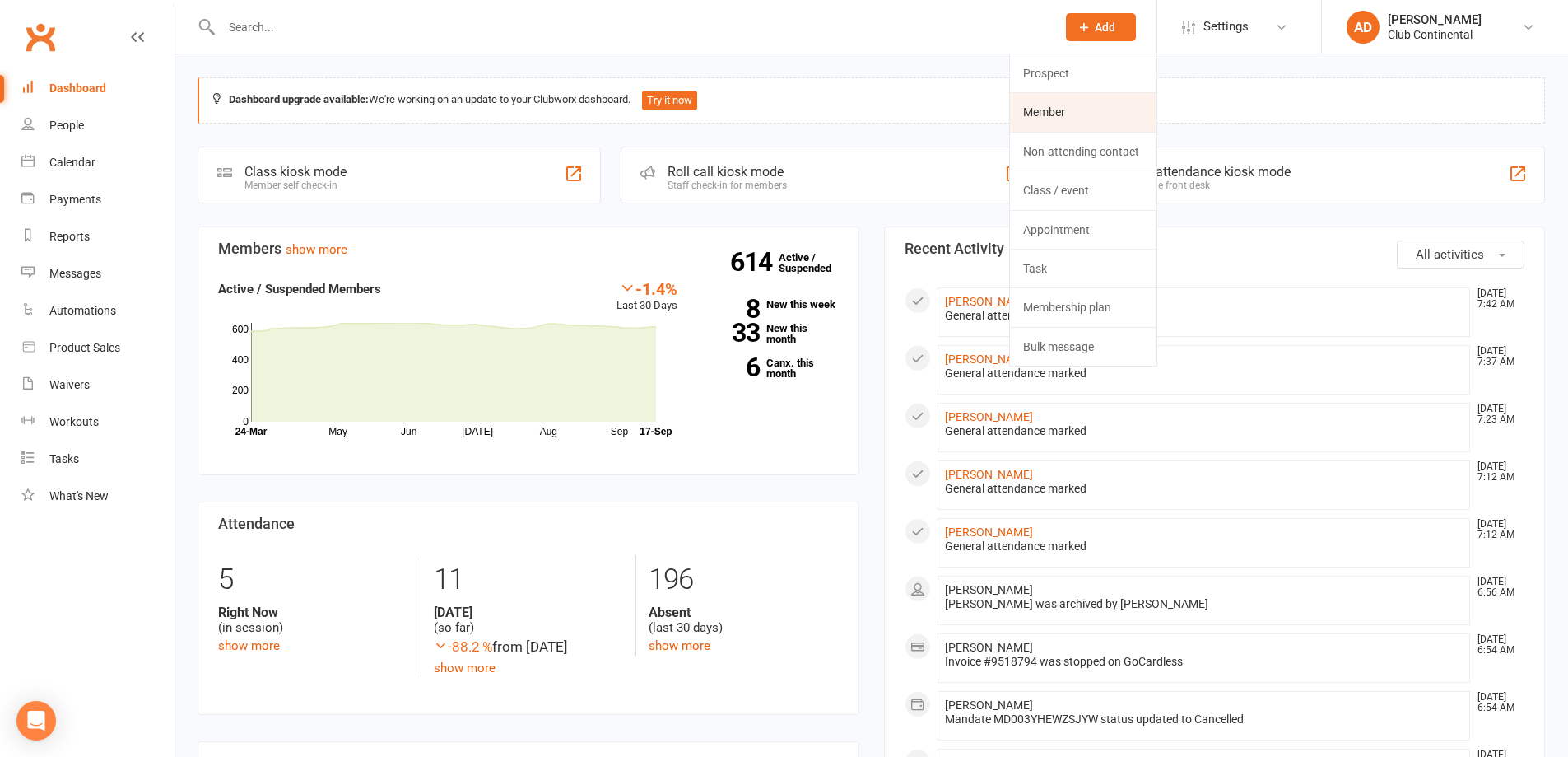
click at [1051, 108] on link "Member" at bounding box center [1084, 112] width 146 height 37
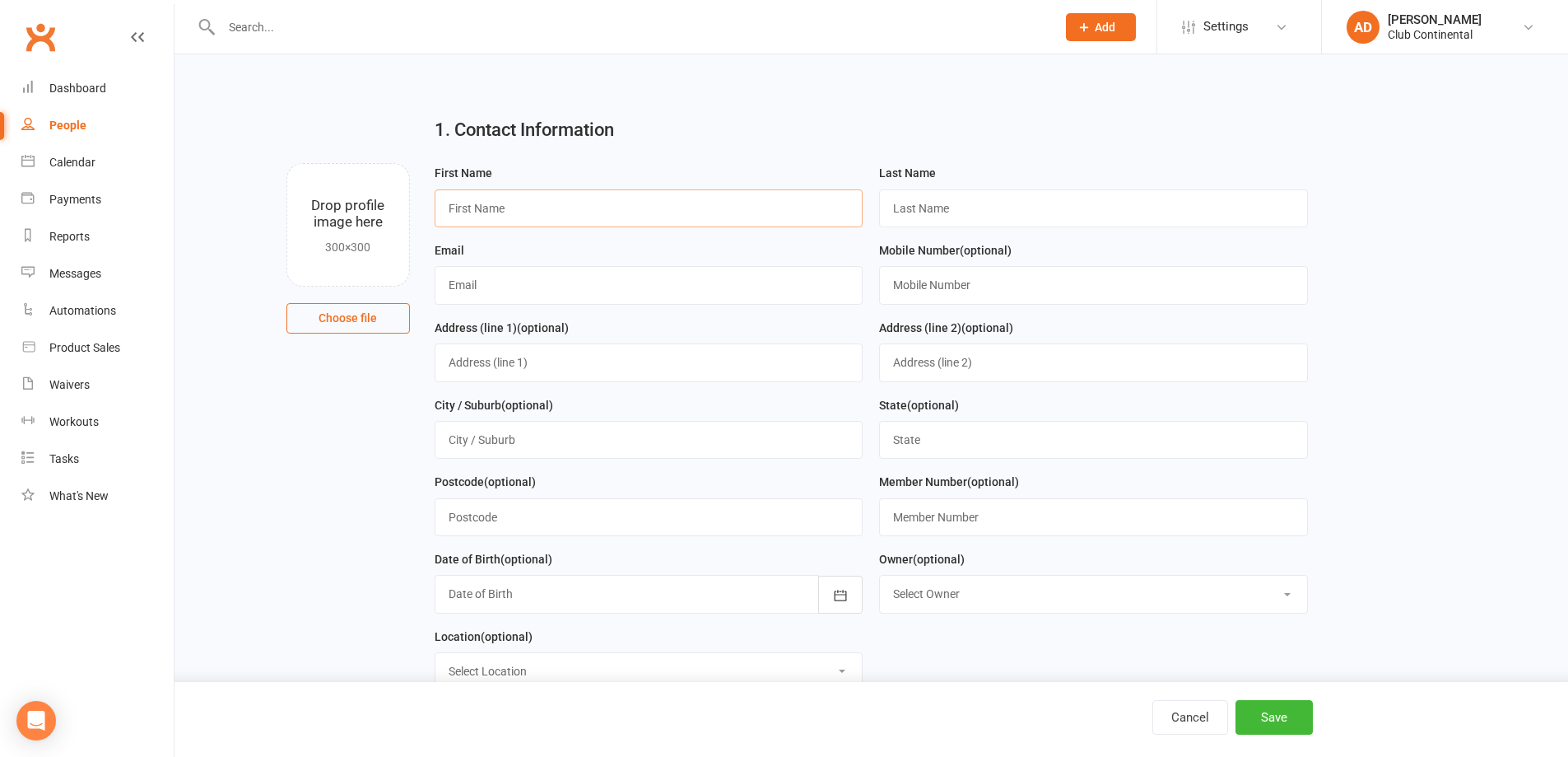
click at [489, 214] on input "text" at bounding box center [650, 208] width 429 height 37
type input "adam"
click at [908, 206] on input "text" at bounding box center [1094, 208] width 429 height 37
type input "dom"
click at [512, 295] on input "text" at bounding box center [650, 284] width 429 height 37
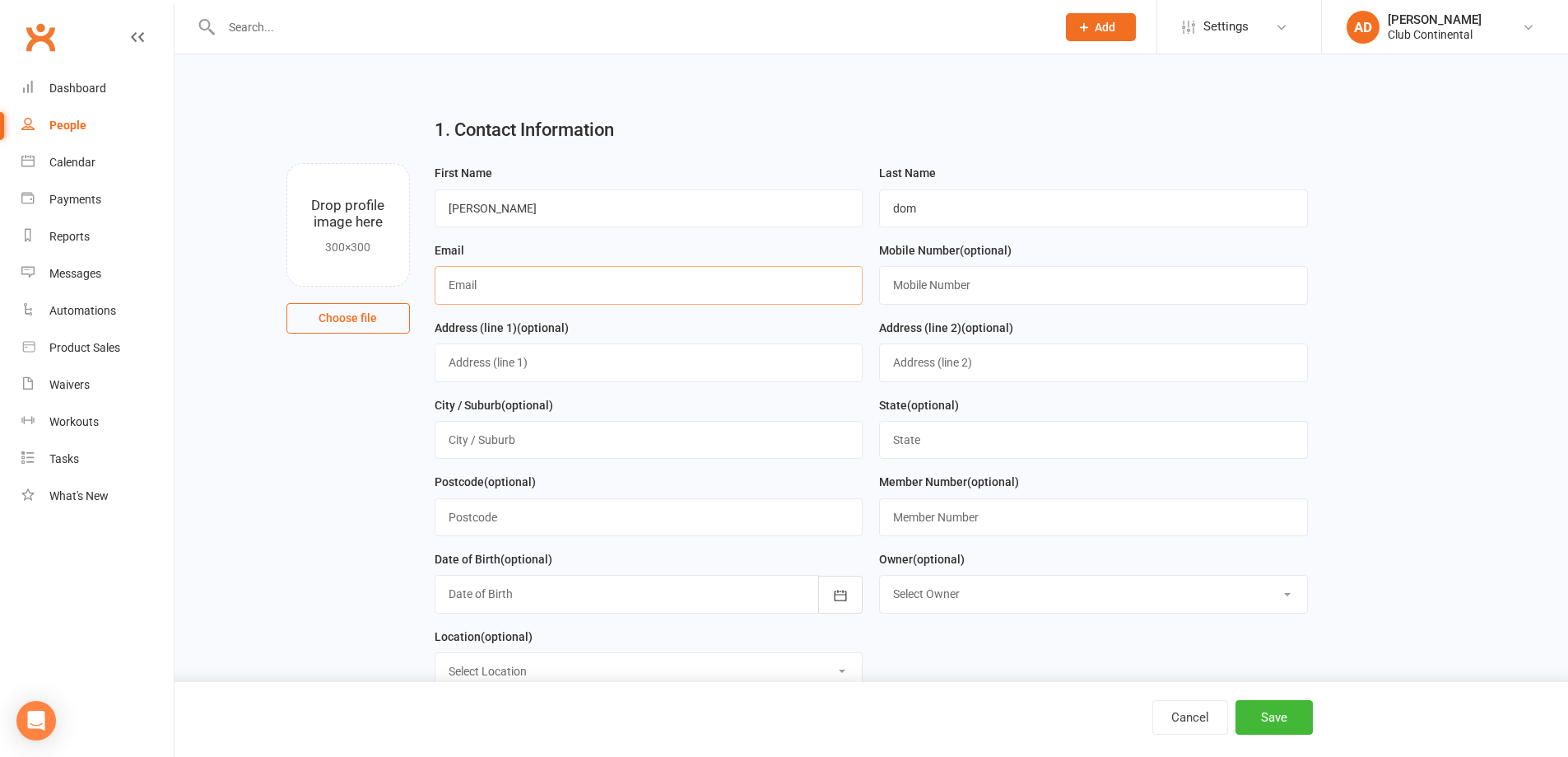
type input "adamdom74@icloud.com"
type input "1 Watts Road"
type input "St Judes"
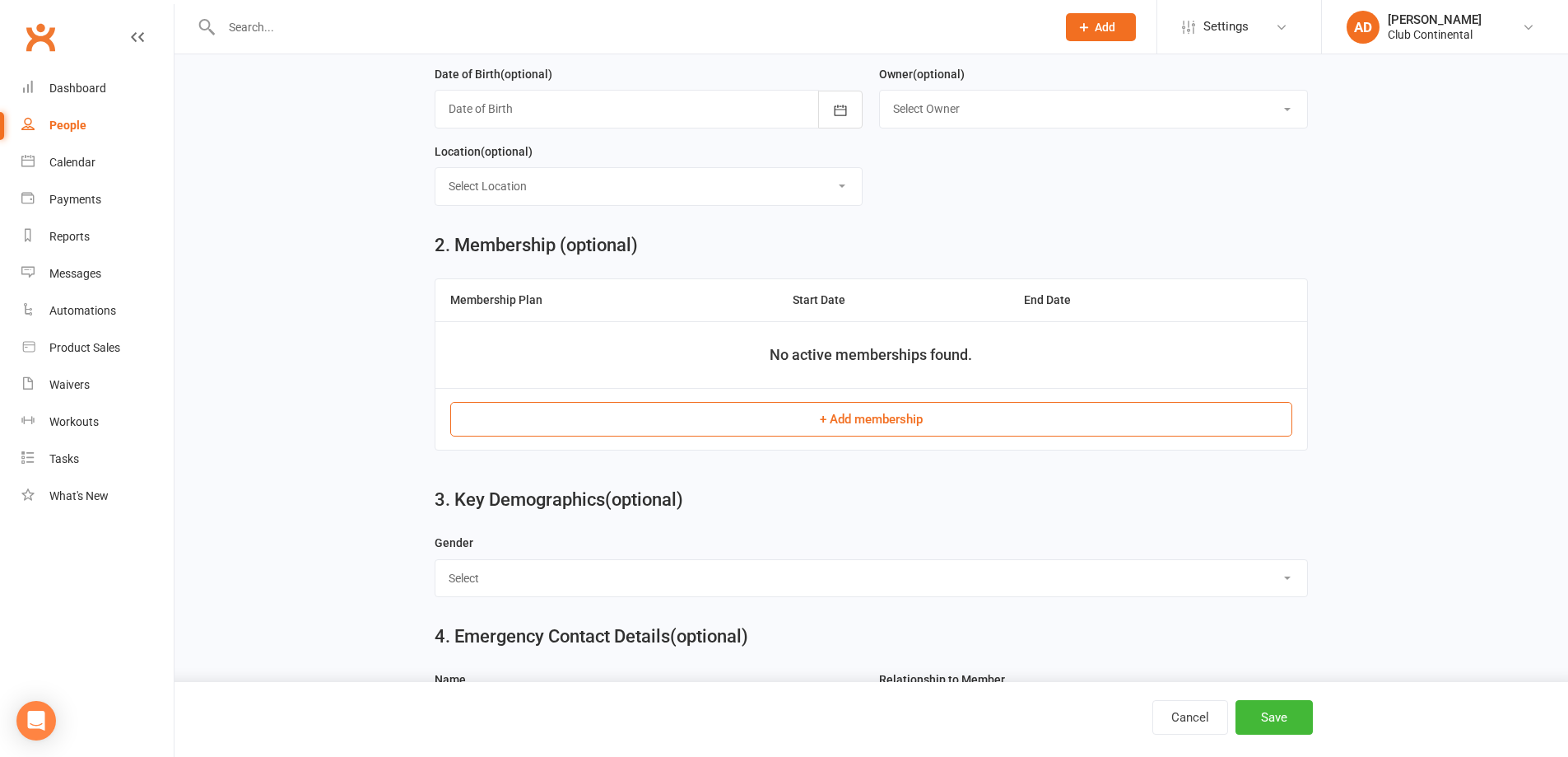
scroll to position [659, 0]
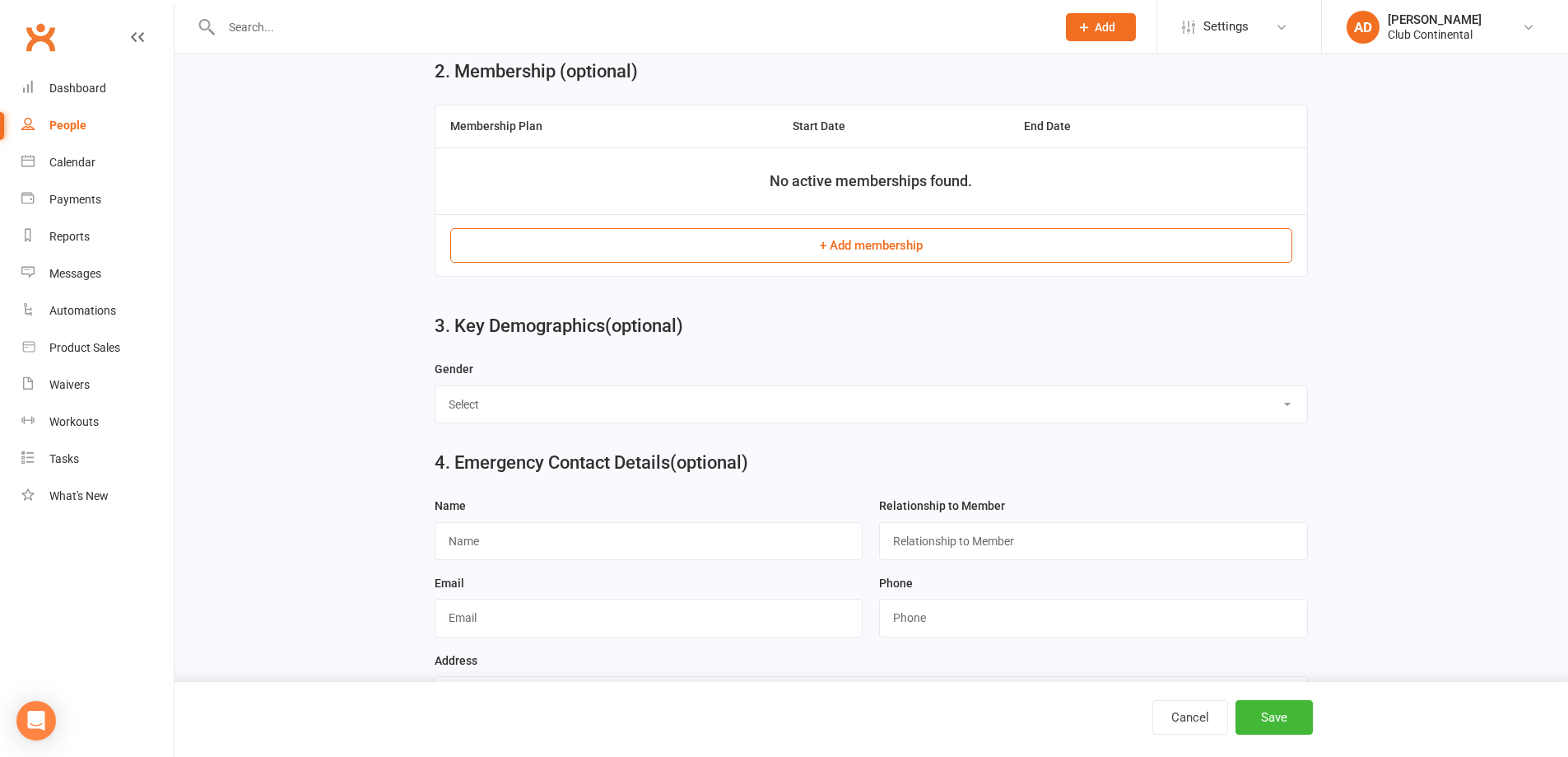
click at [885, 254] on button "+ Add membership" at bounding box center [871, 245] width 842 height 35
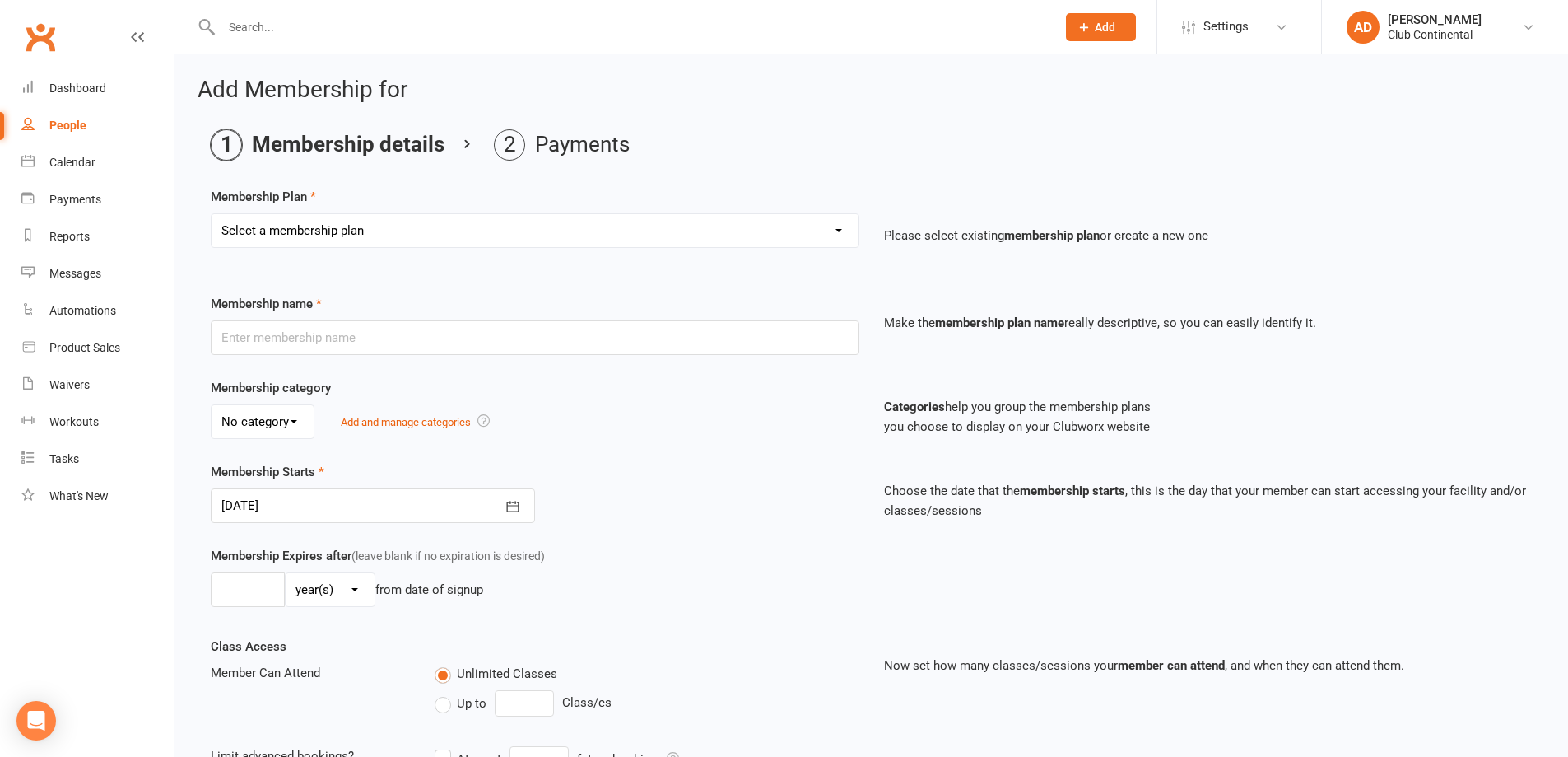
click at [840, 232] on select "Select a membership plan Create new Membership Plan Single Membership - Monthly…" at bounding box center [535, 230] width 647 height 33
select select "3"
click at [212, 214] on select "Select a membership plan Create new Membership Plan Single Membership - Monthly…" at bounding box center [535, 230] width 647 height 33
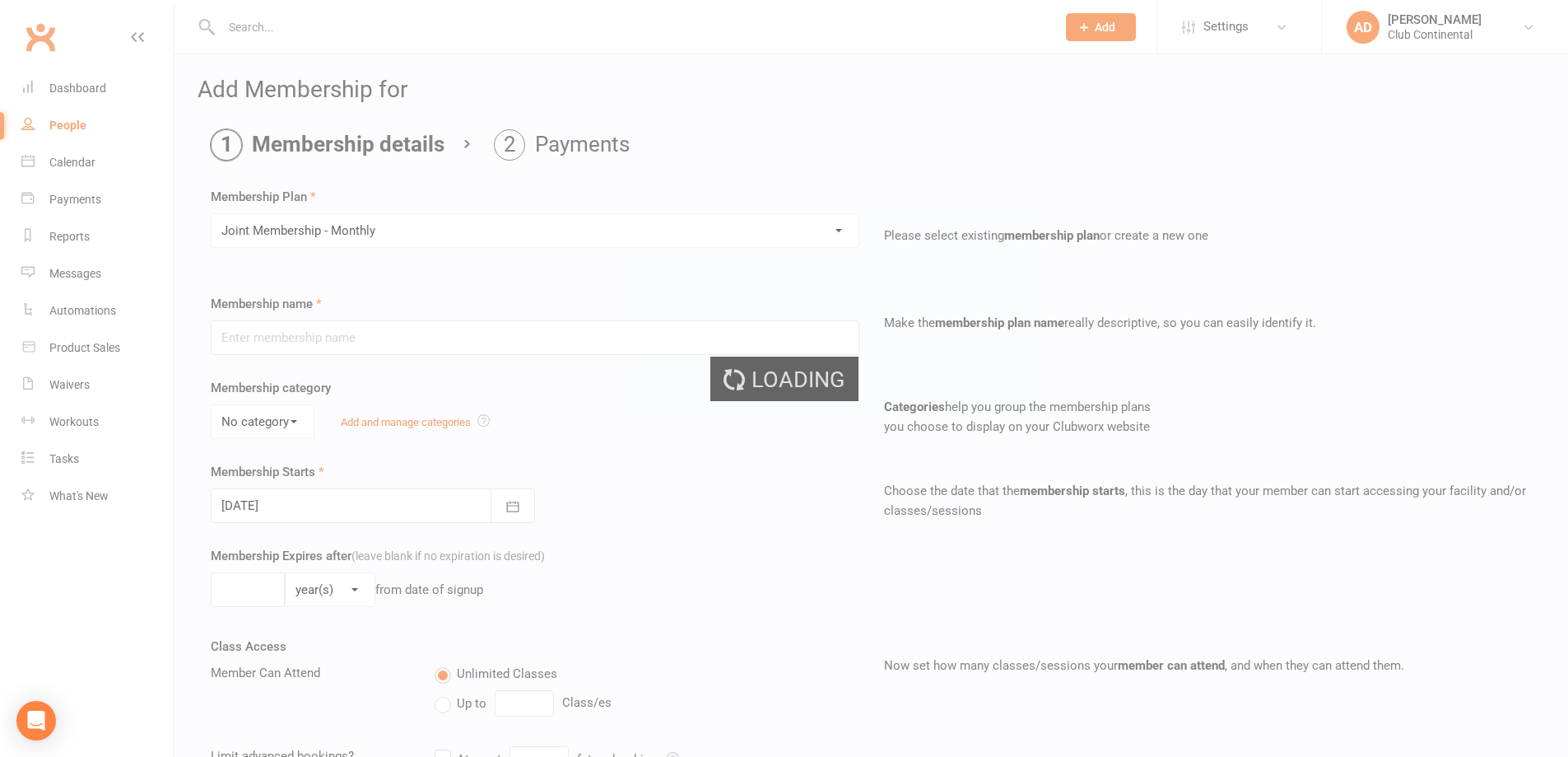
type input "Joint Membership - Monthly"
select select "0"
type input "0"
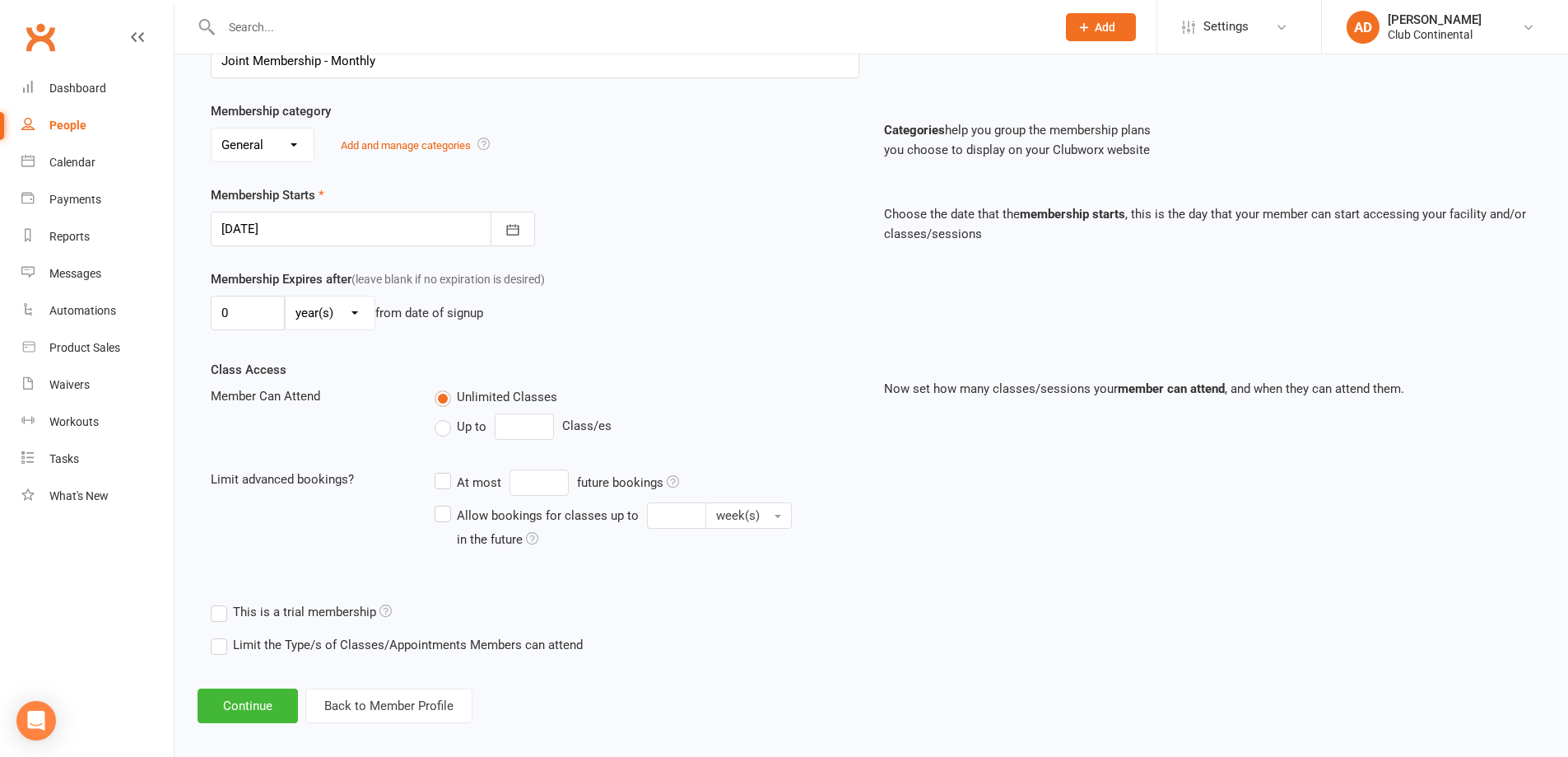
scroll to position [290, 0]
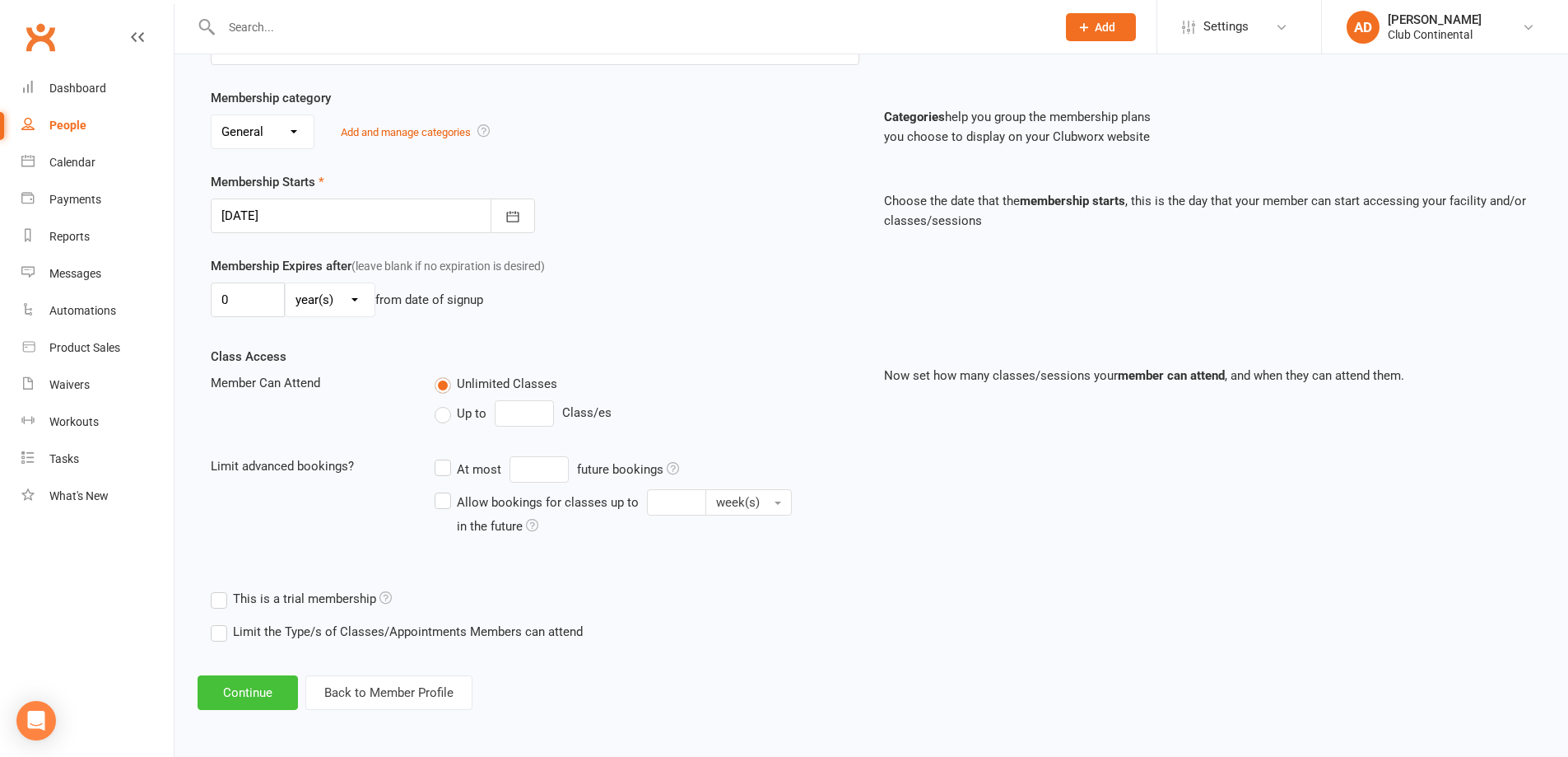
click at [245, 689] on button "Continue" at bounding box center [248, 692] width 100 height 35
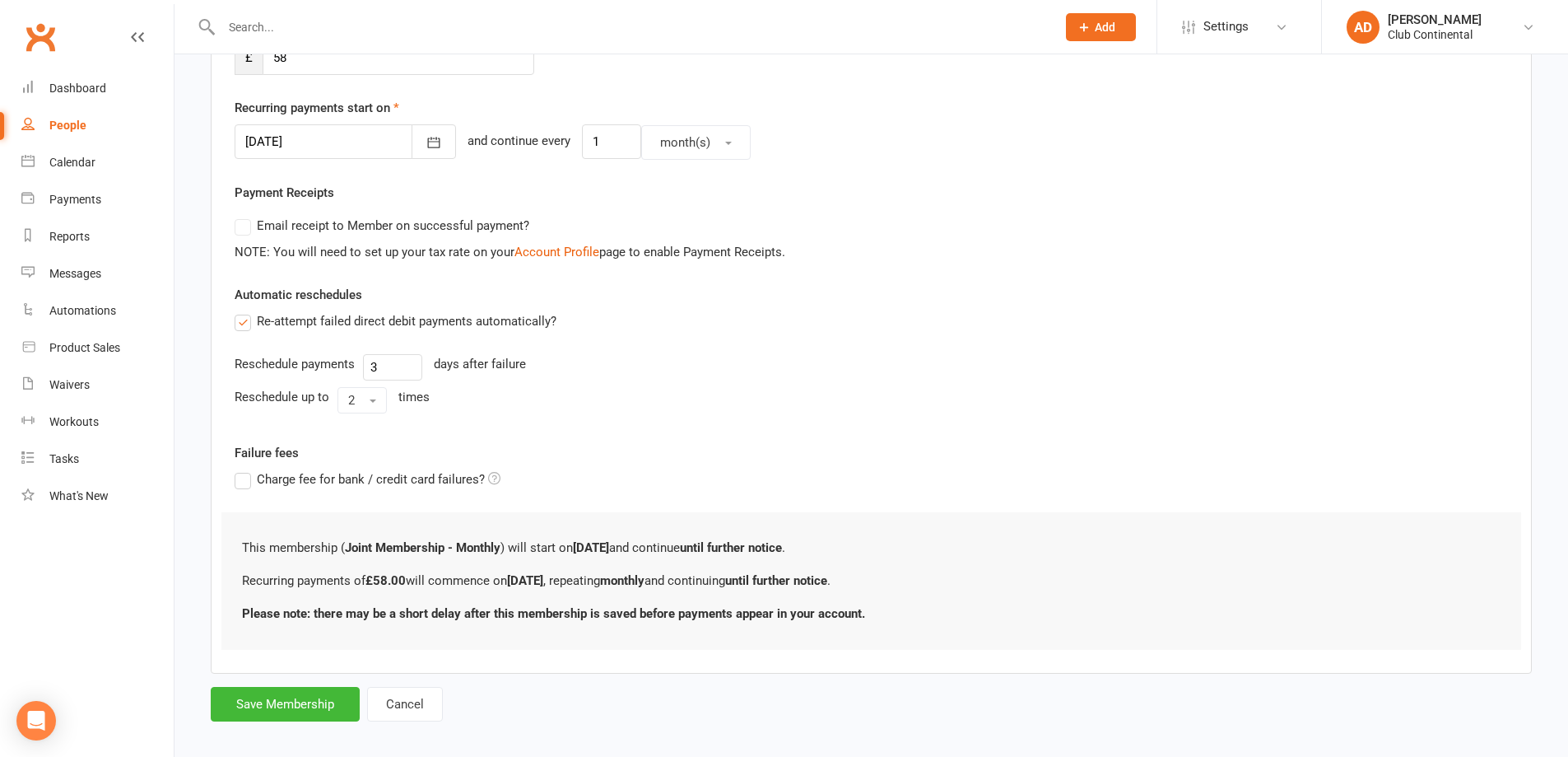
scroll to position [375, 0]
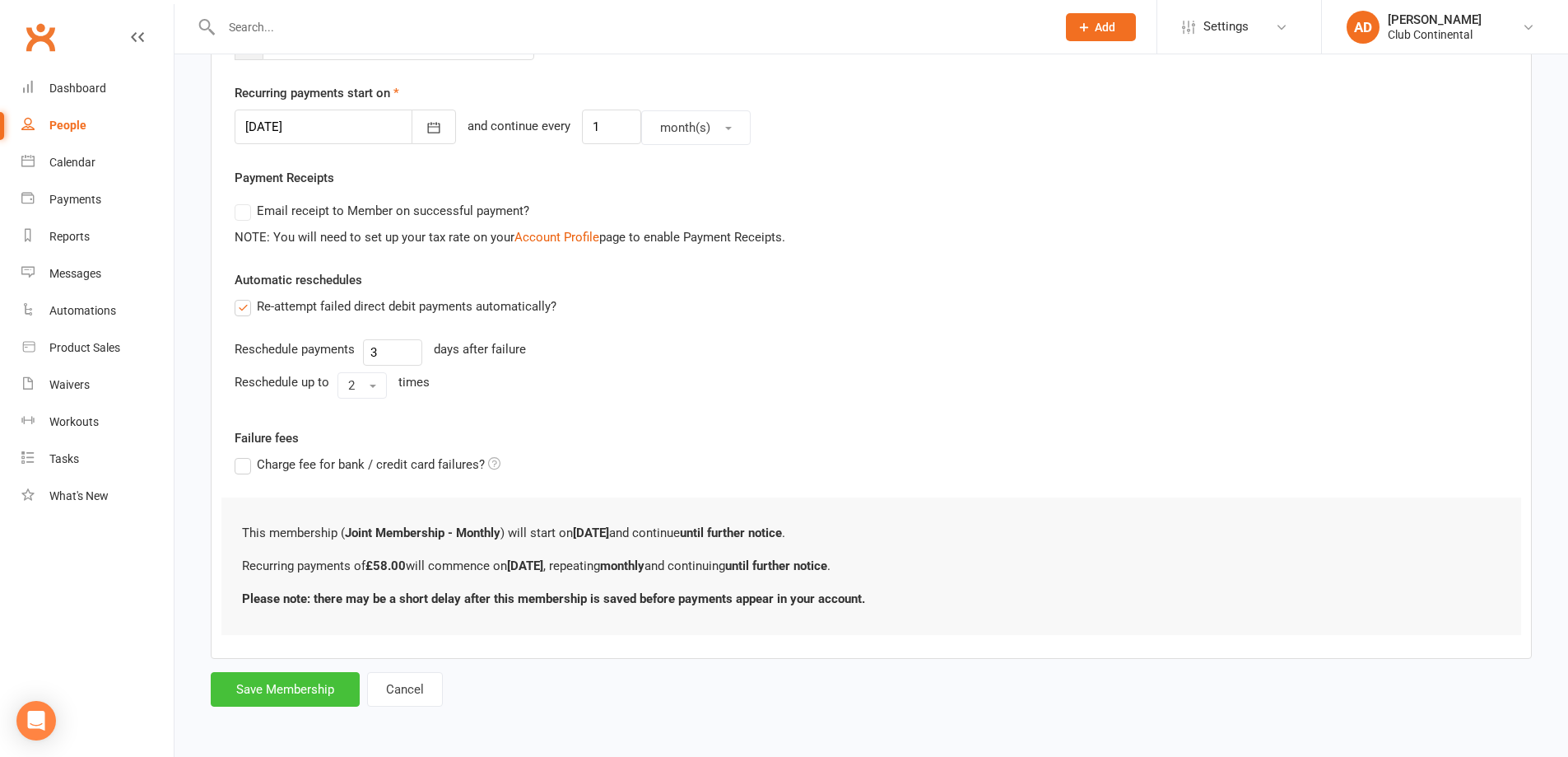
click at [262, 684] on button "Save Membership" at bounding box center [285, 689] width 149 height 35
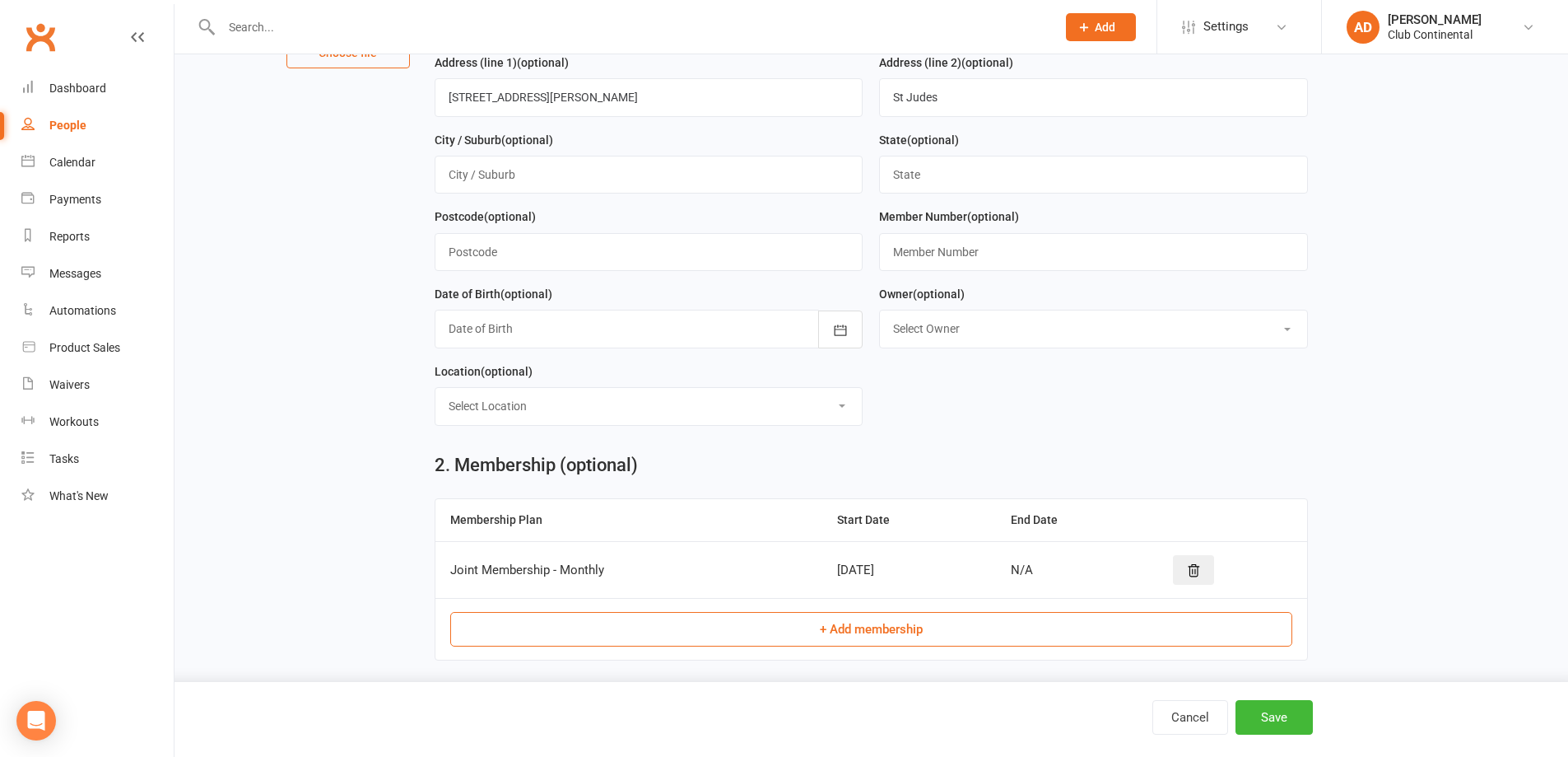
scroll to position [330, 0]
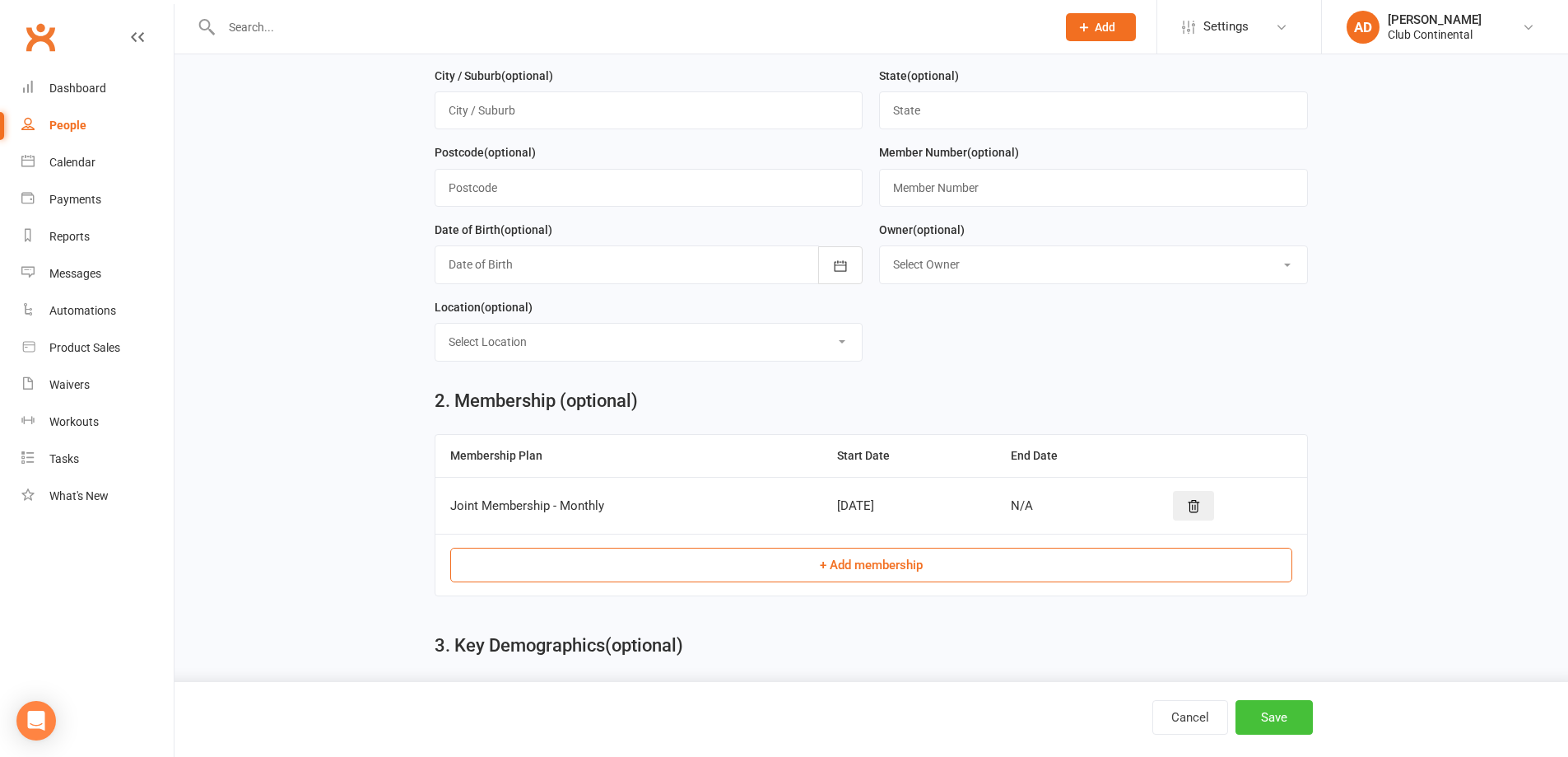
click at [1280, 714] on button "Save" at bounding box center [1274, 717] width 77 height 35
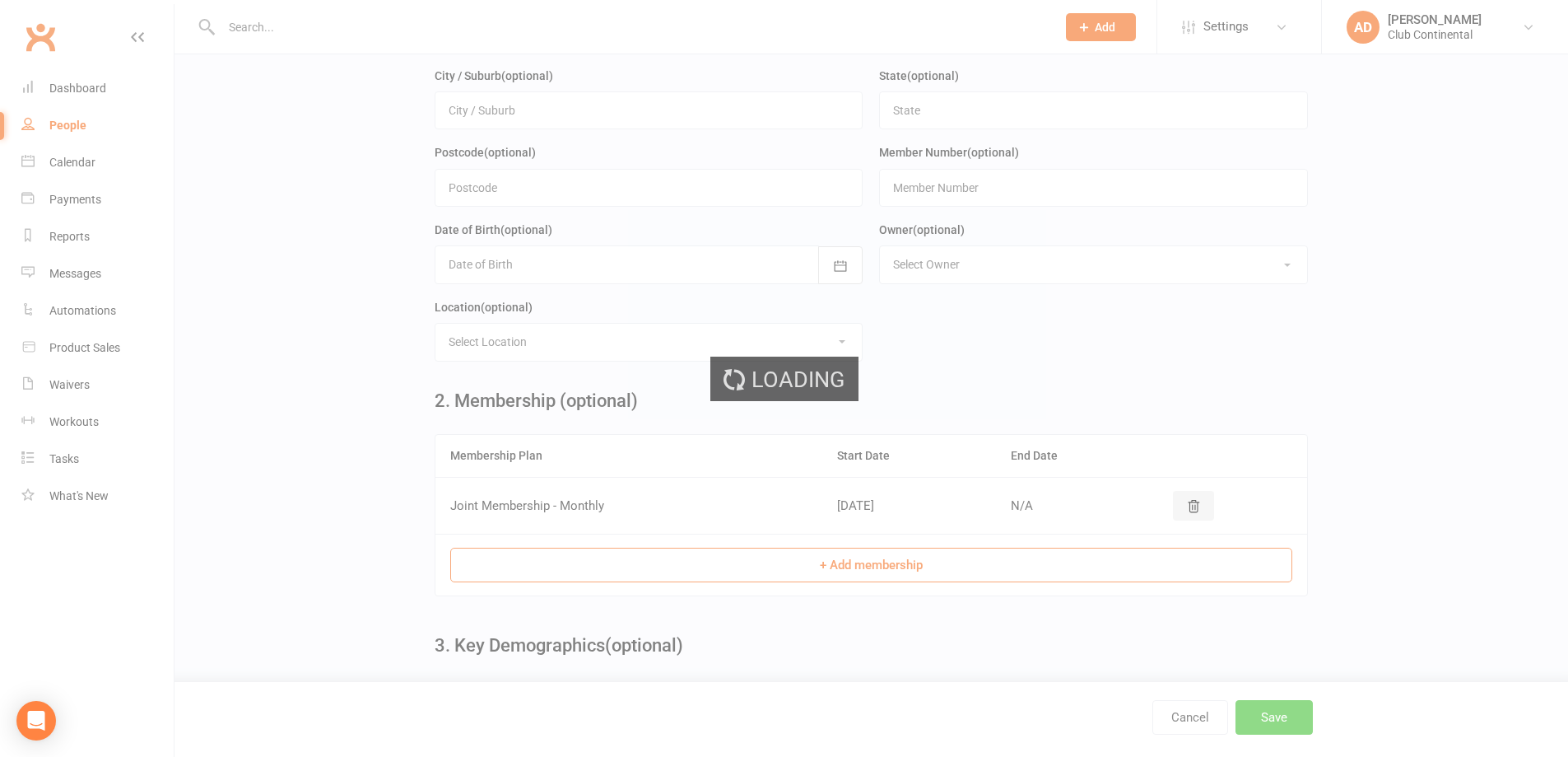
scroll to position [0, 0]
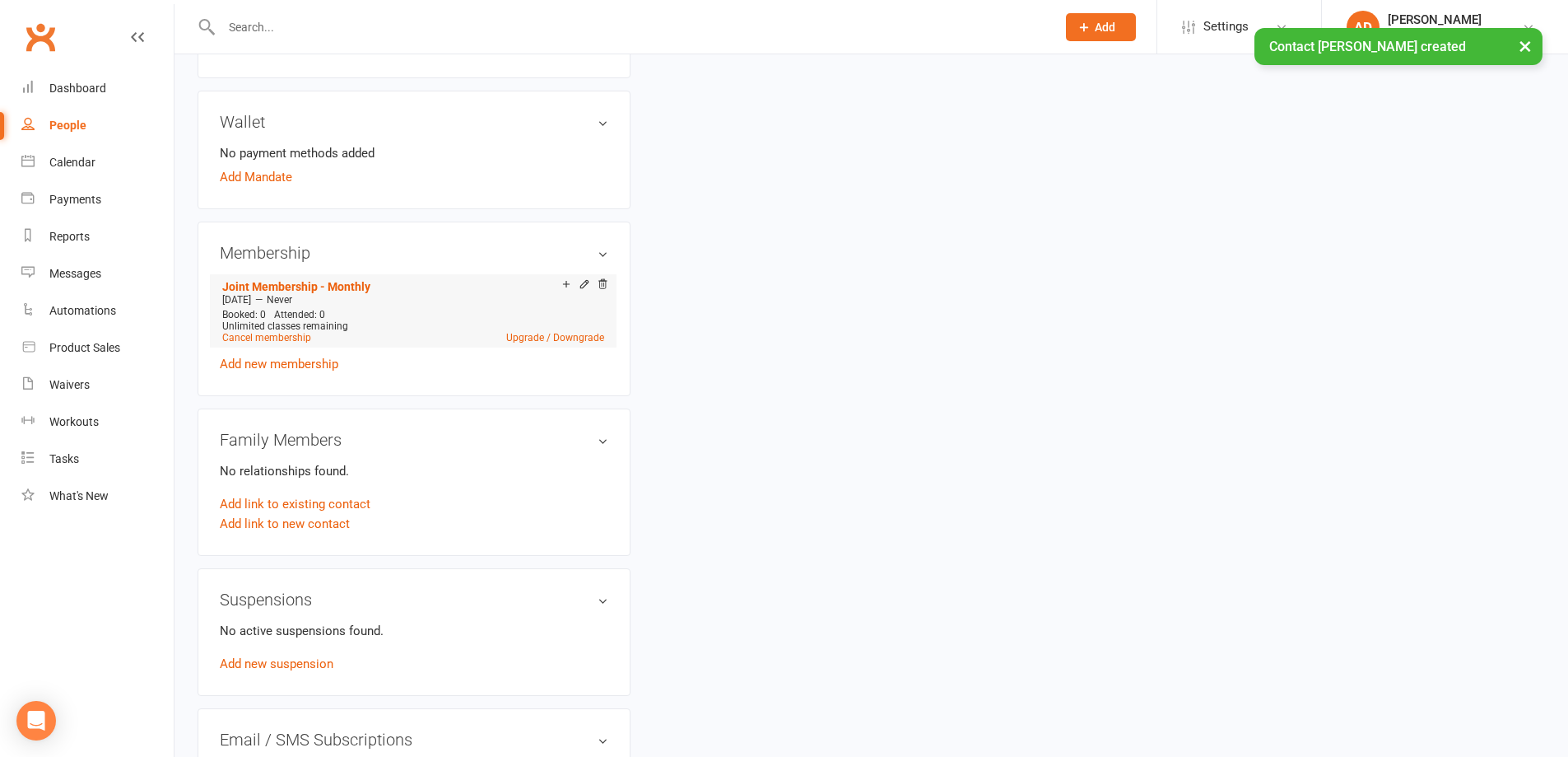
scroll to position [494, 0]
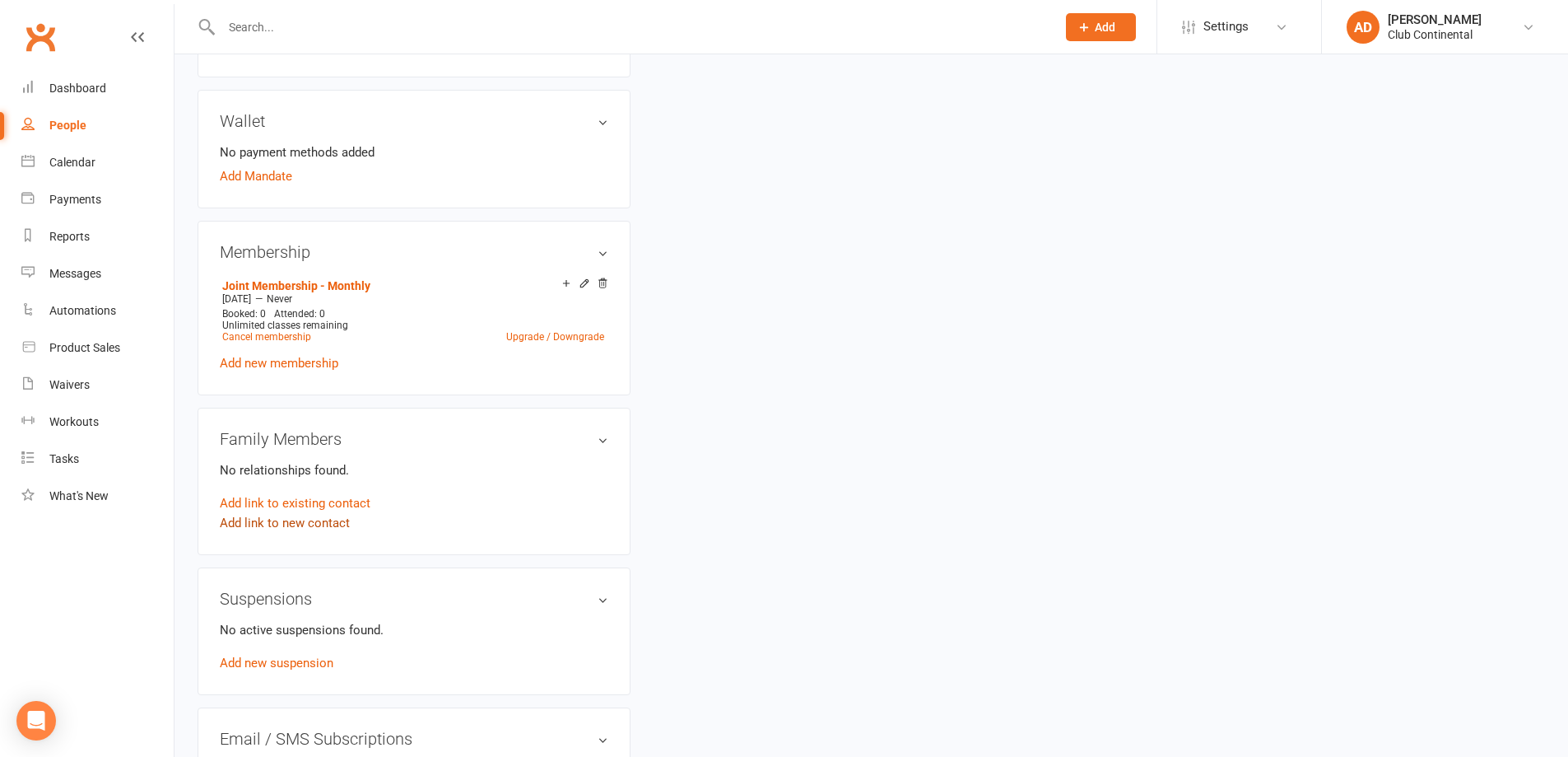
click at [314, 521] on link "Add link to new contact" at bounding box center [284, 523] width 130 height 20
click at [474, 505] on span "button" at bounding box center [471, 507] width 7 height 3
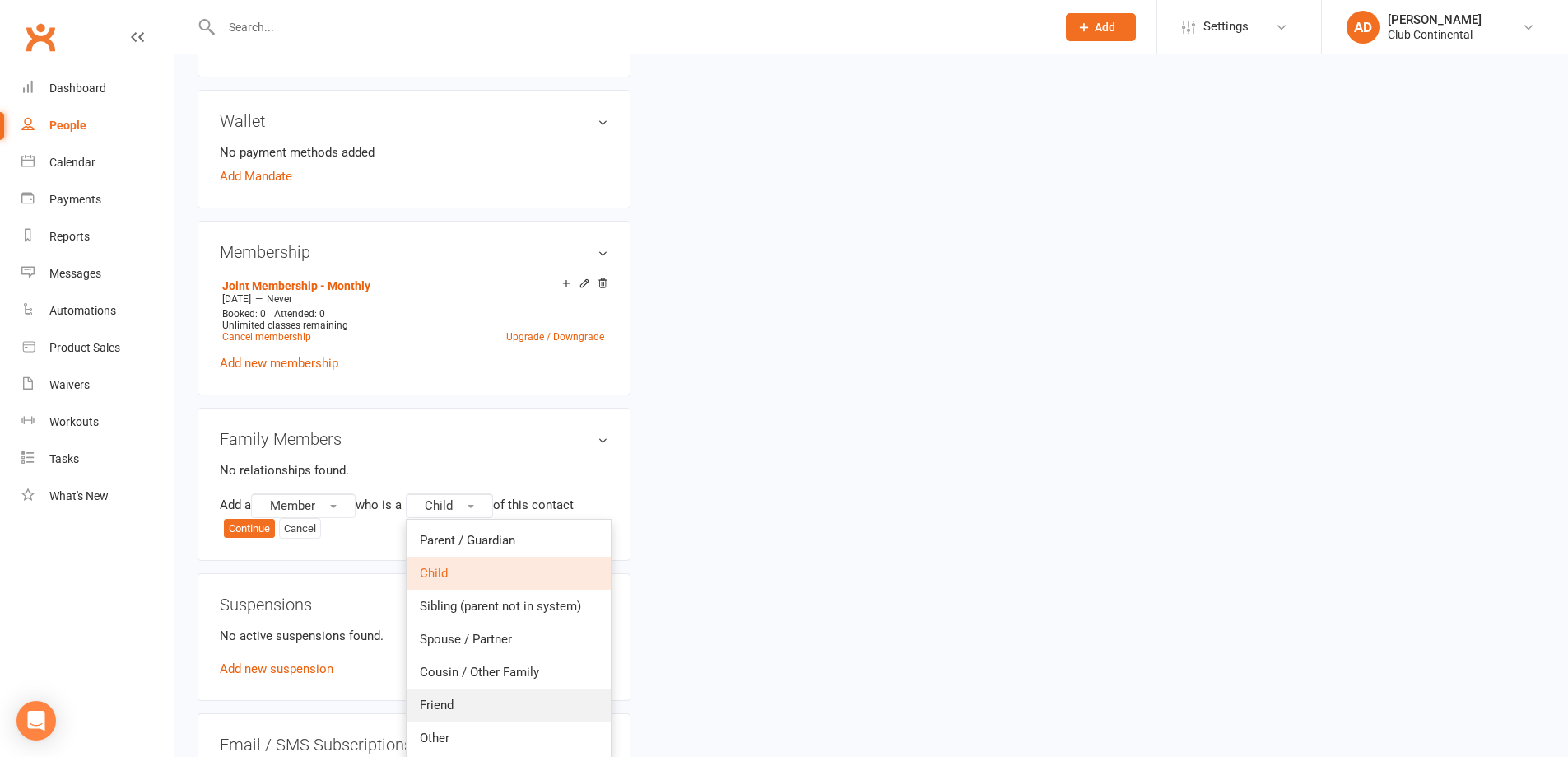
click at [438, 702] on span "Friend" at bounding box center [437, 704] width 34 height 14
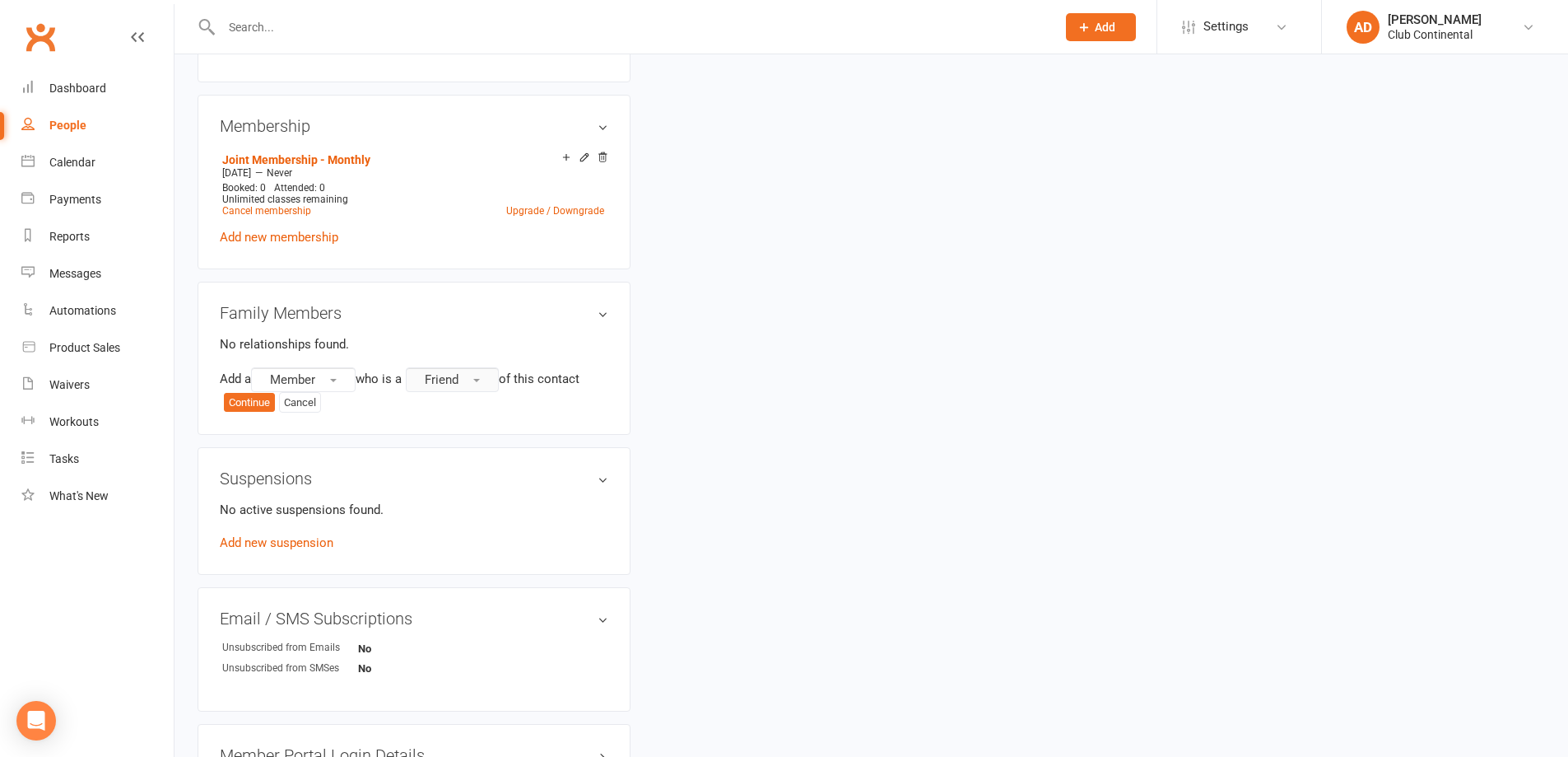
scroll to position [579, 0]
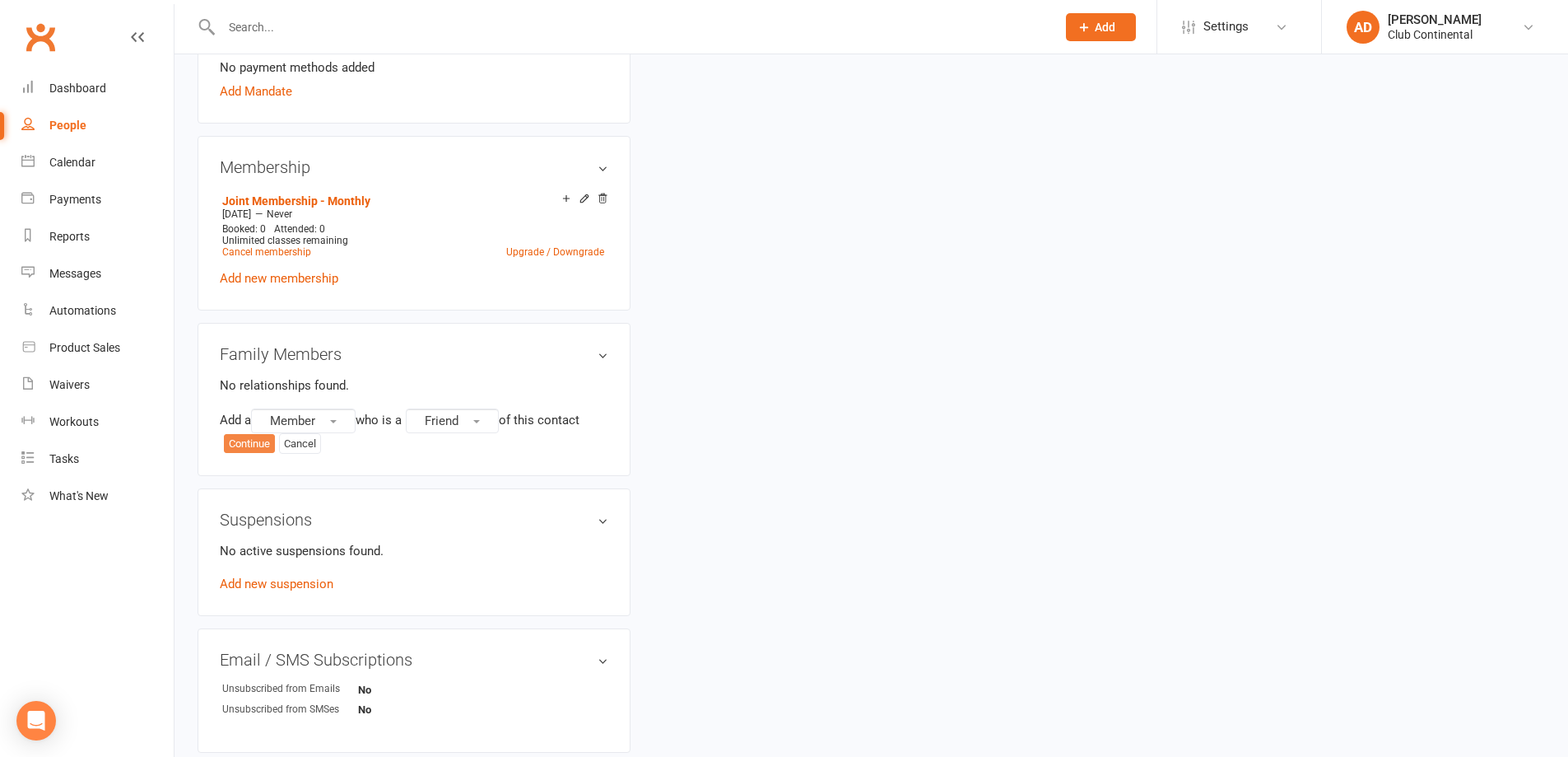
click at [231, 442] on button "Continue" at bounding box center [249, 444] width 51 height 20
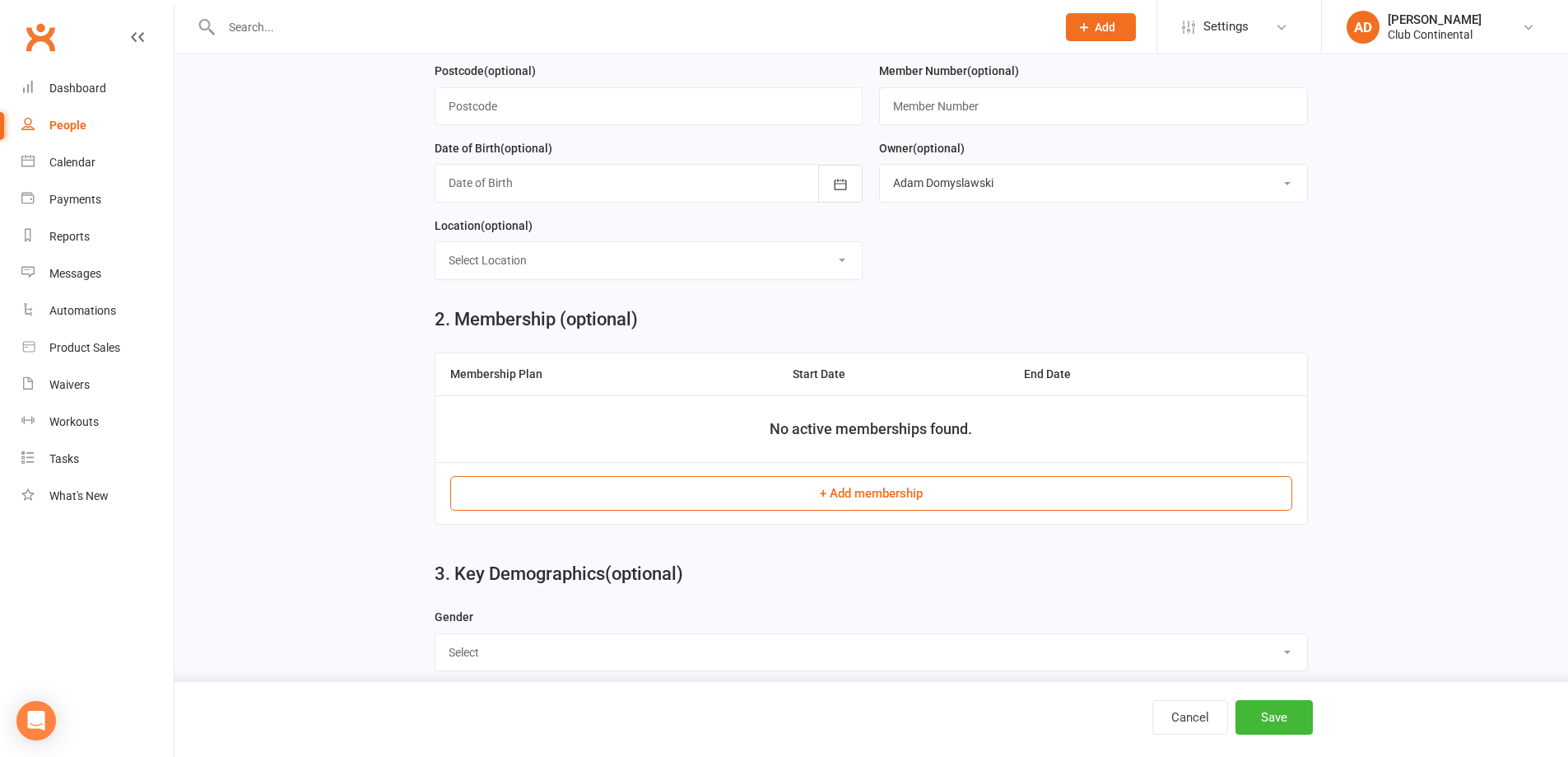
scroll to position [412, 0]
click at [1279, 713] on button "Save" at bounding box center [1274, 717] width 77 height 35
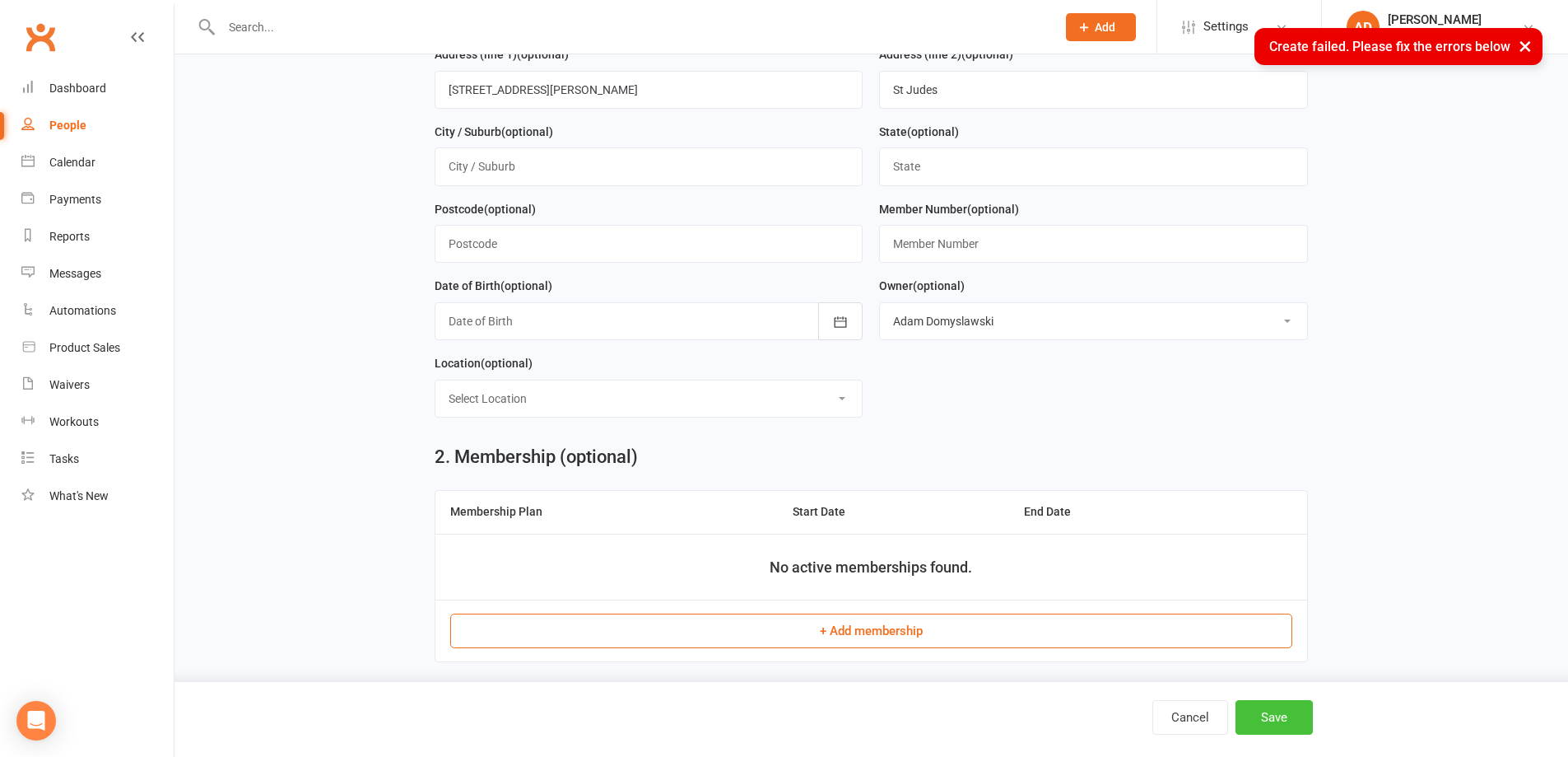
scroll to position [113, 0]
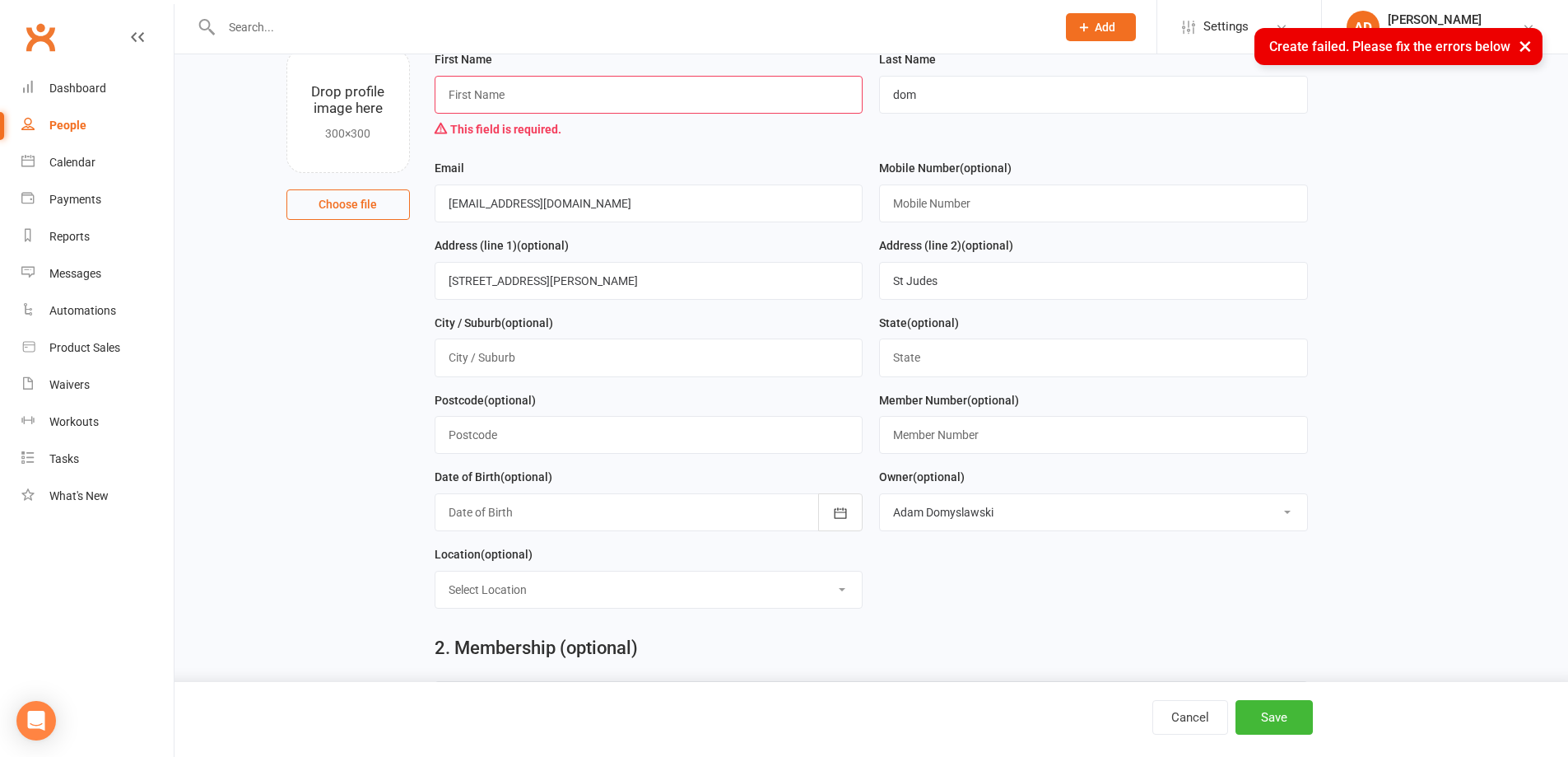
click at [494, 98] on input "text" at bounding box center [650, 95] width 429 height 37
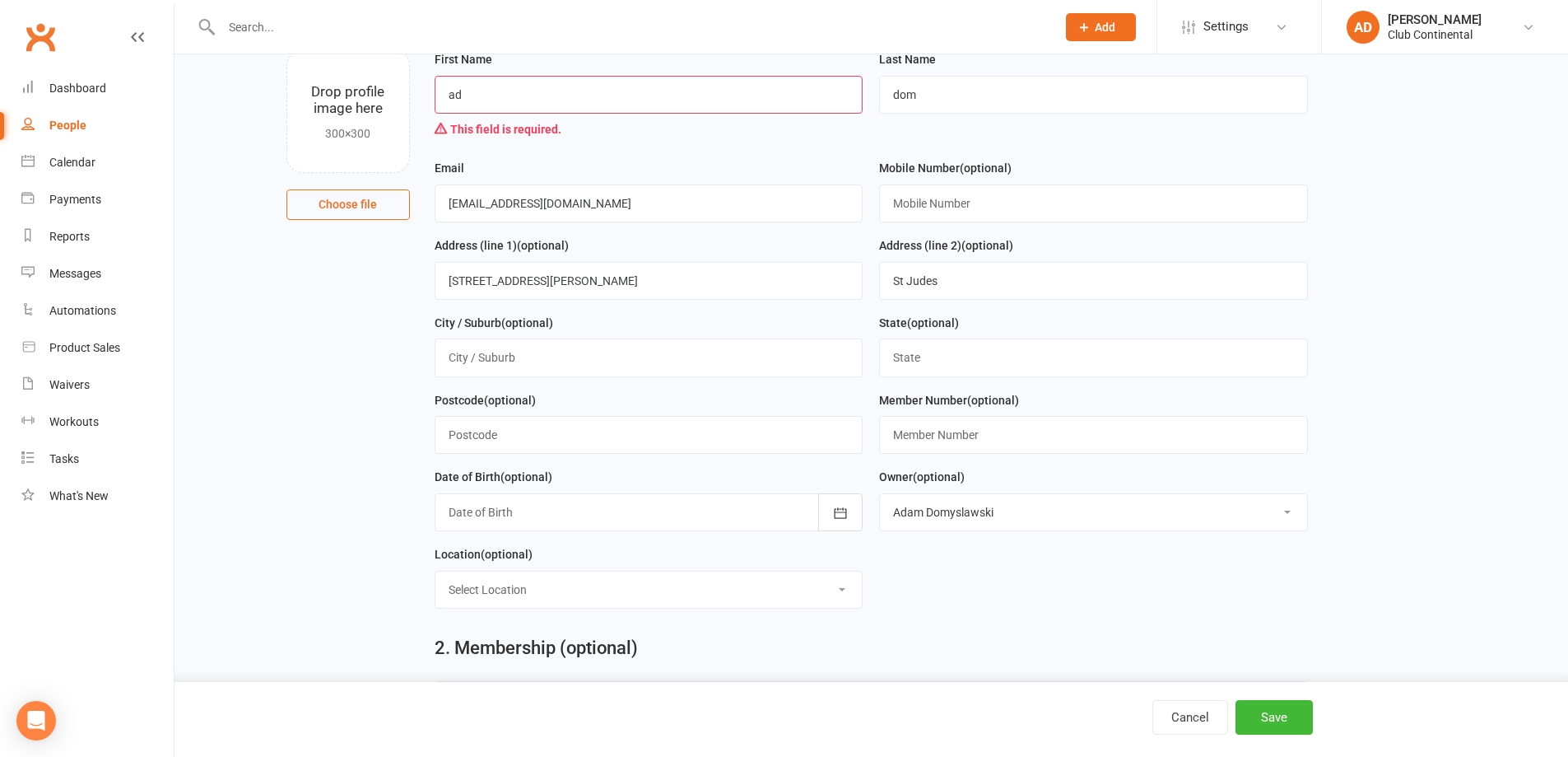
type input "ad"
click at [942, 100] on input "dom" at bounding box center [1094, 95] width 429 height 37
type input "d"
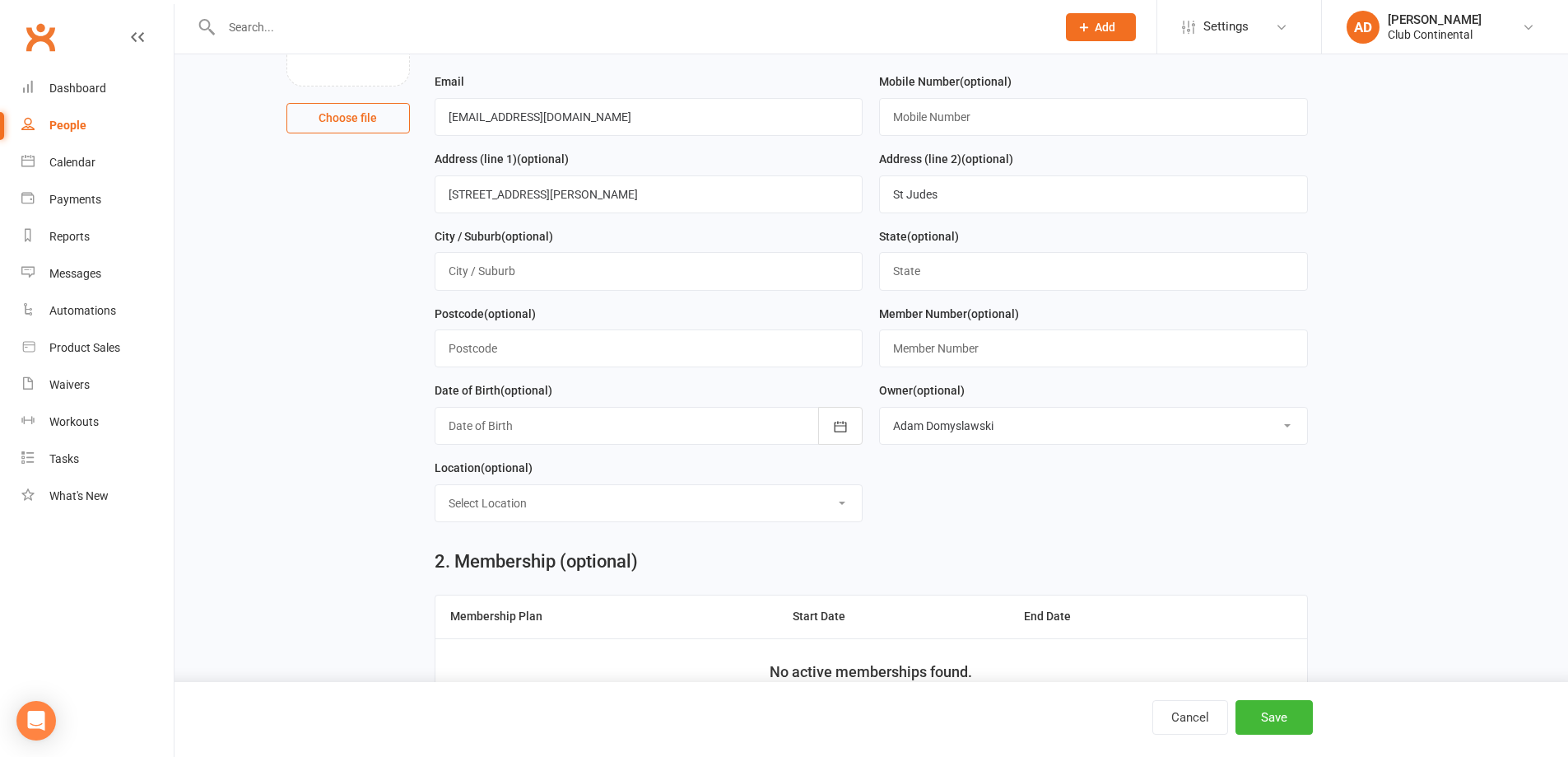
scroll to position [278, 0]
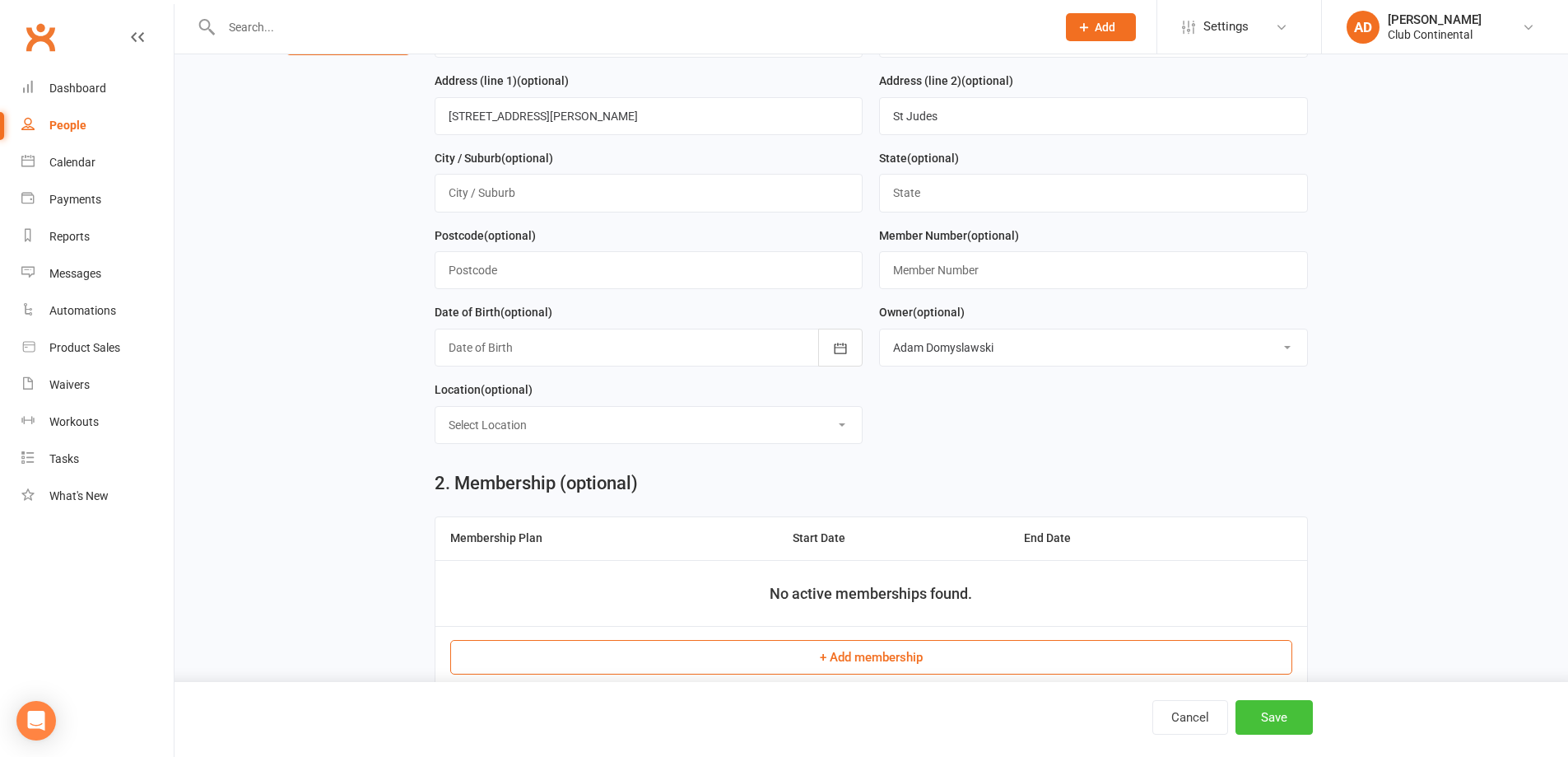
type input "b"
click at [1273, 714] on button "Save" at bounding box center [1274, 717] width 77 height 35
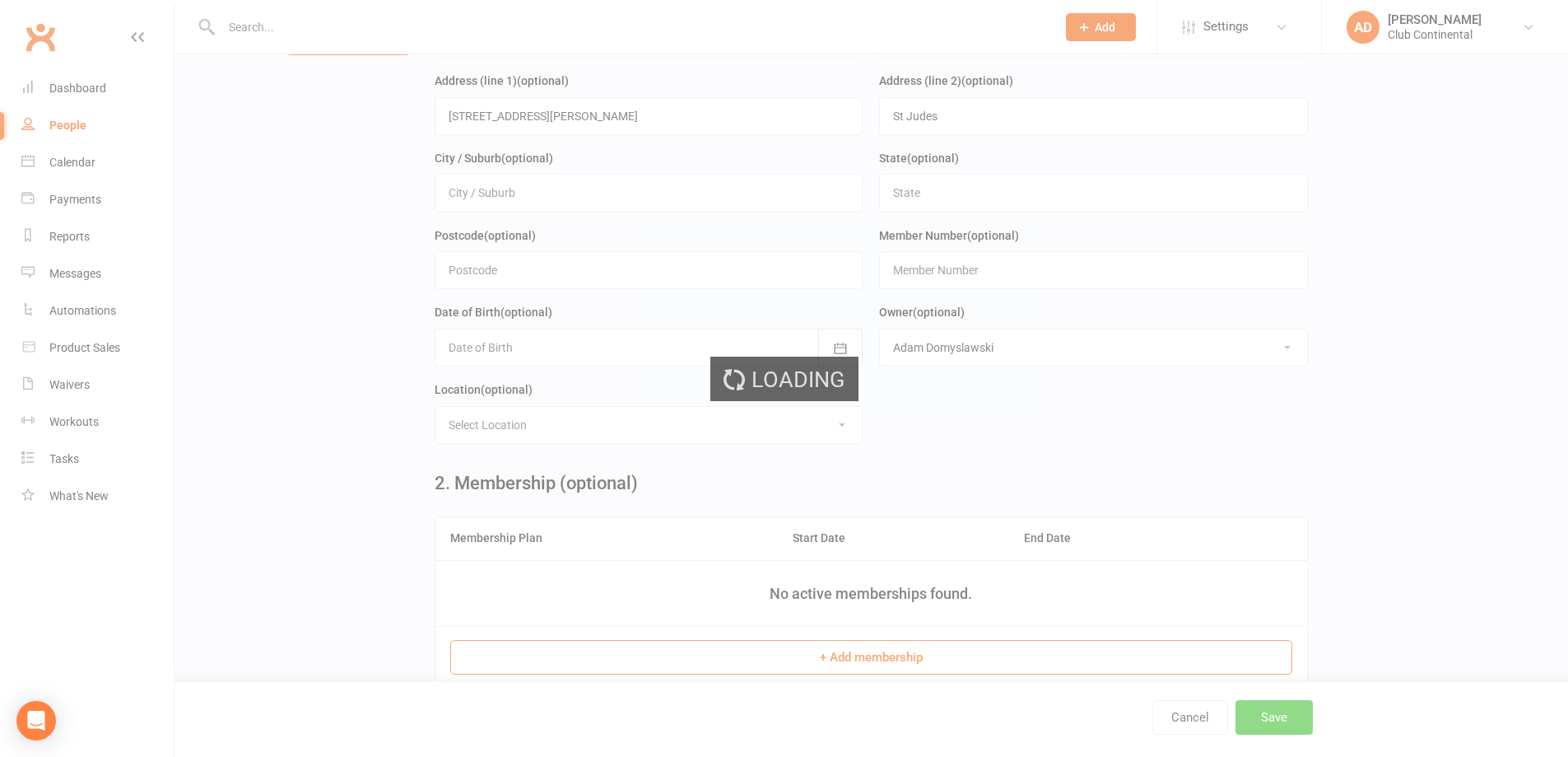
scroll to position [0, 0]
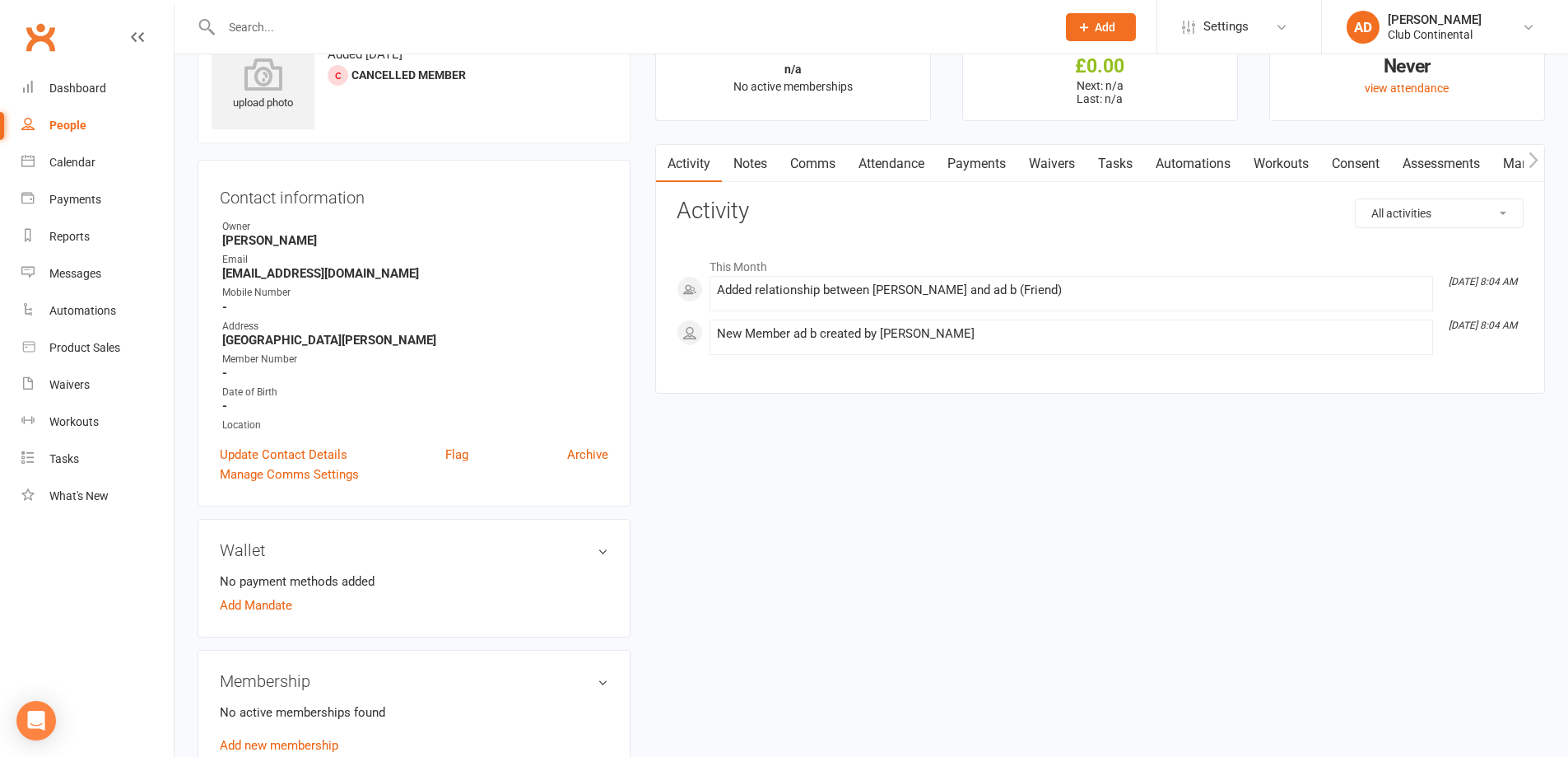
scroll to position [164, 0]
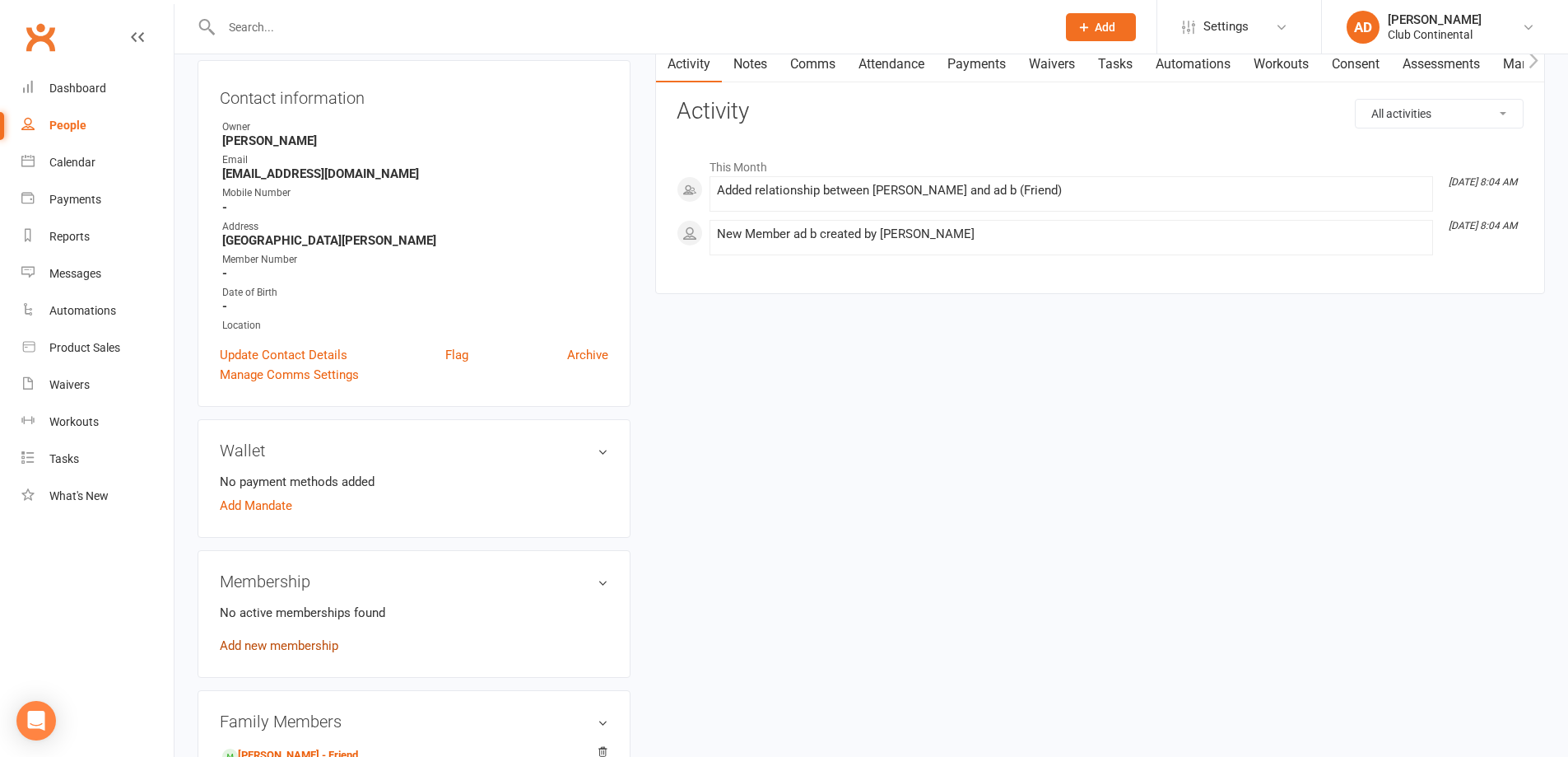
click at [265, 644] on link "Add new membership" at bounding box center [278, 645] width 118 height 14
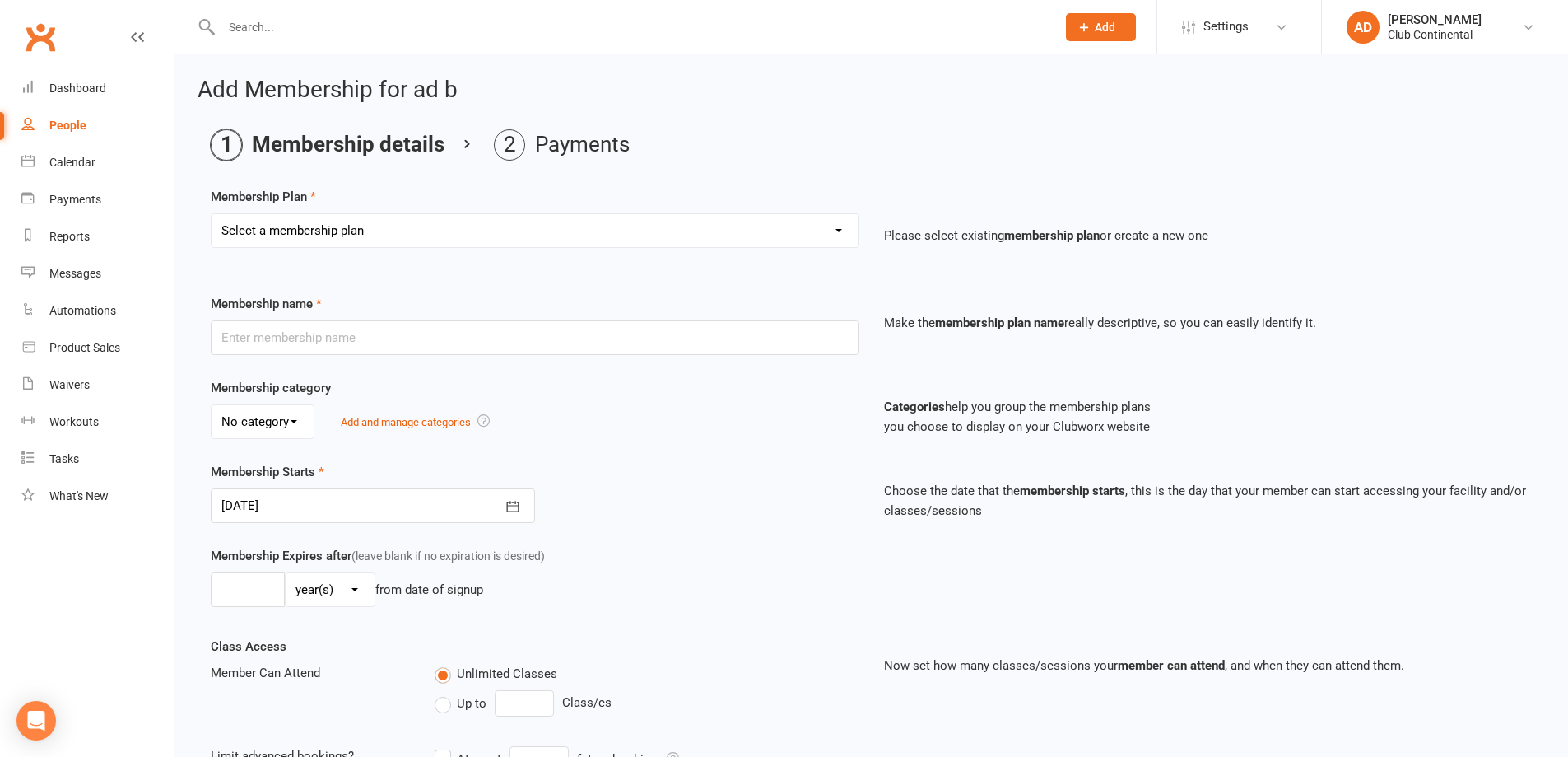
click at [839, 228] on select "Select a membership plan Create new Membership Plan Single Membership - Monthly…" at bounding box center [535, 230] width 647 height 33
select select "3"
click at [212, 214] on select "Select a membership plan Create new Membership Plan Single Membership - Monthly…" at bounding box center [535, 230] width 647 height 33
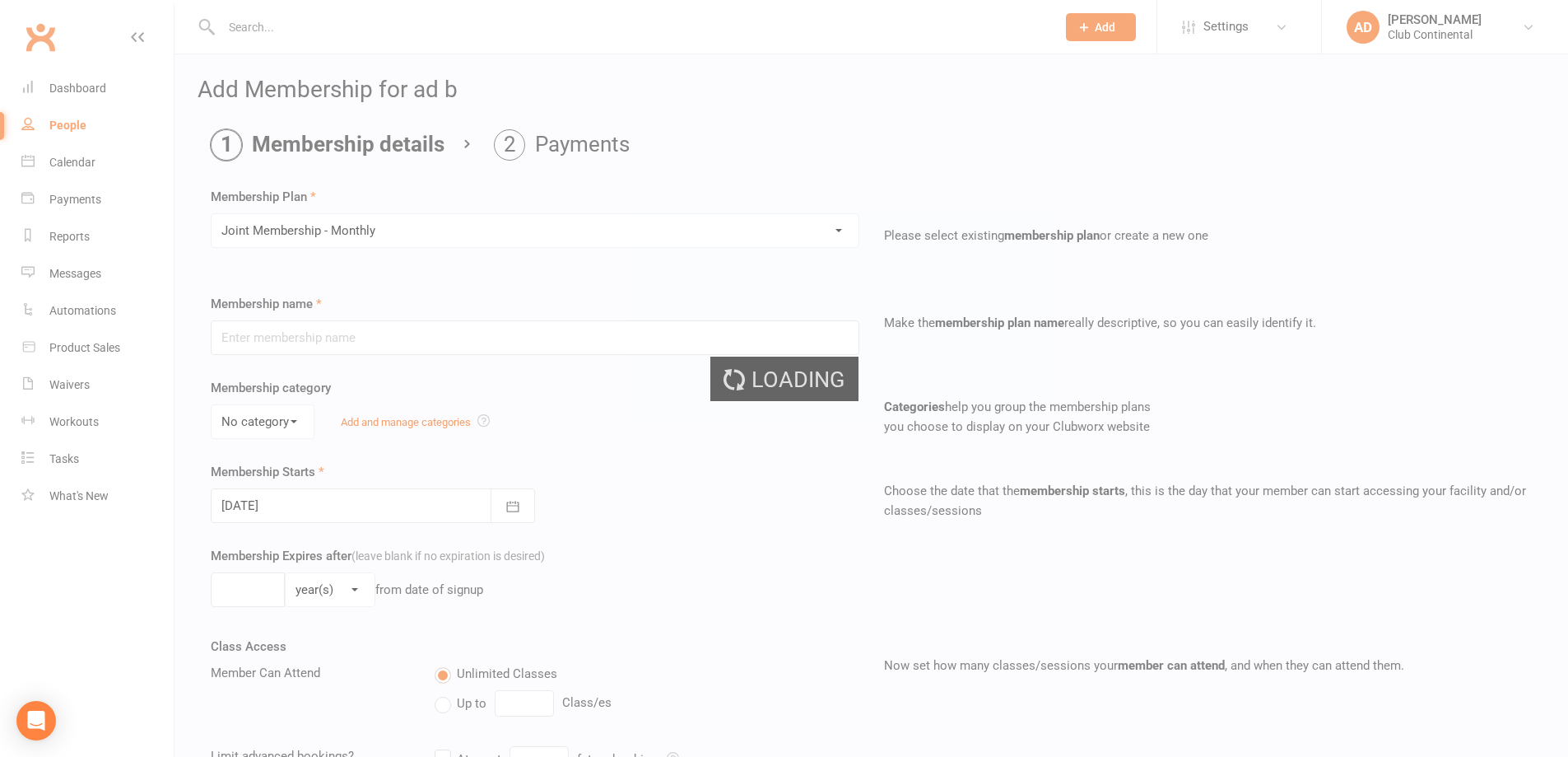
type input "Joint Membership - Monthly"
select select "0"
type input "0"
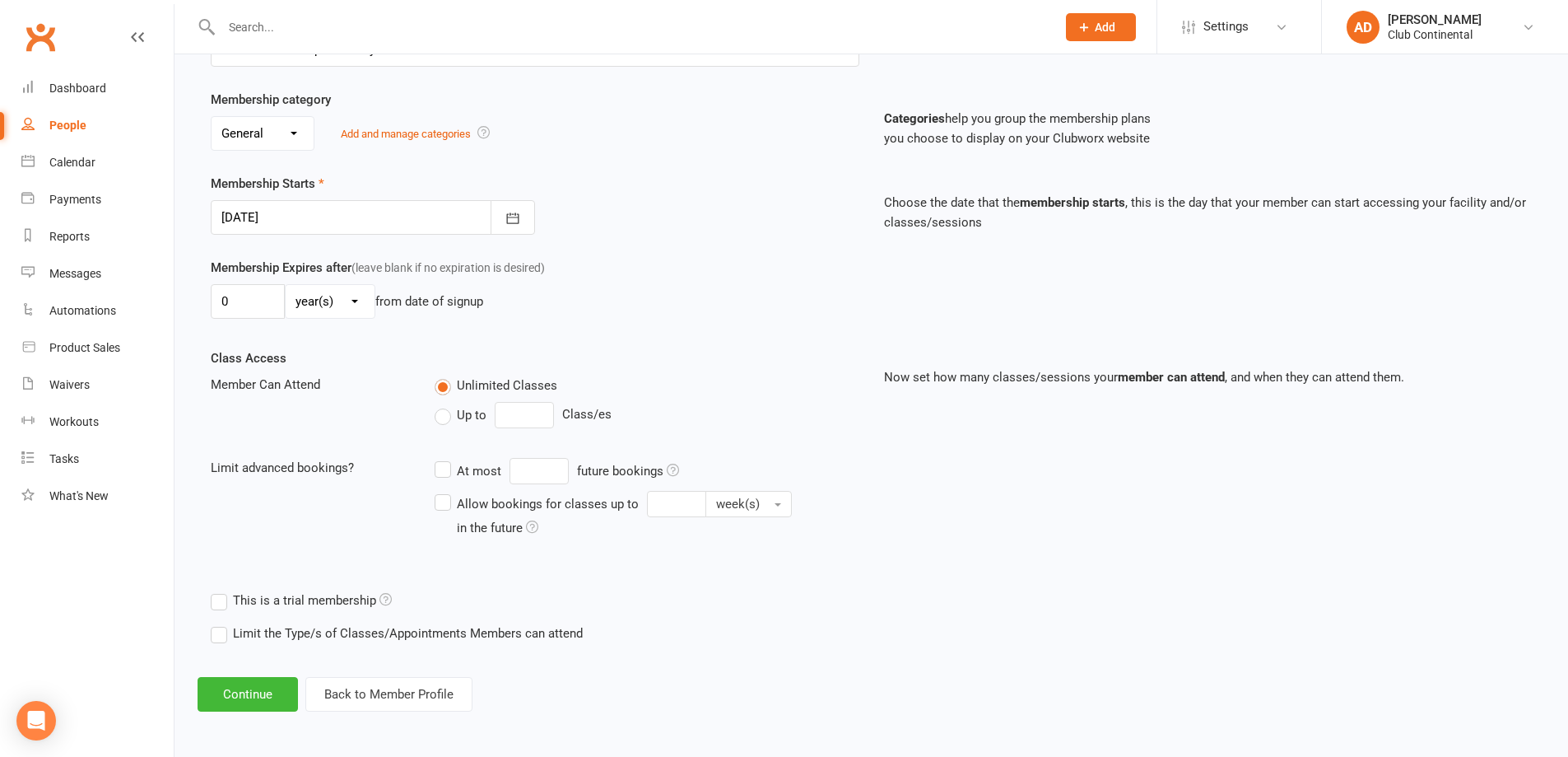
scroll to position [290, 0]
click at [260, 687] on button "Continue" at bounding box center [248, 692] width 100 height 35
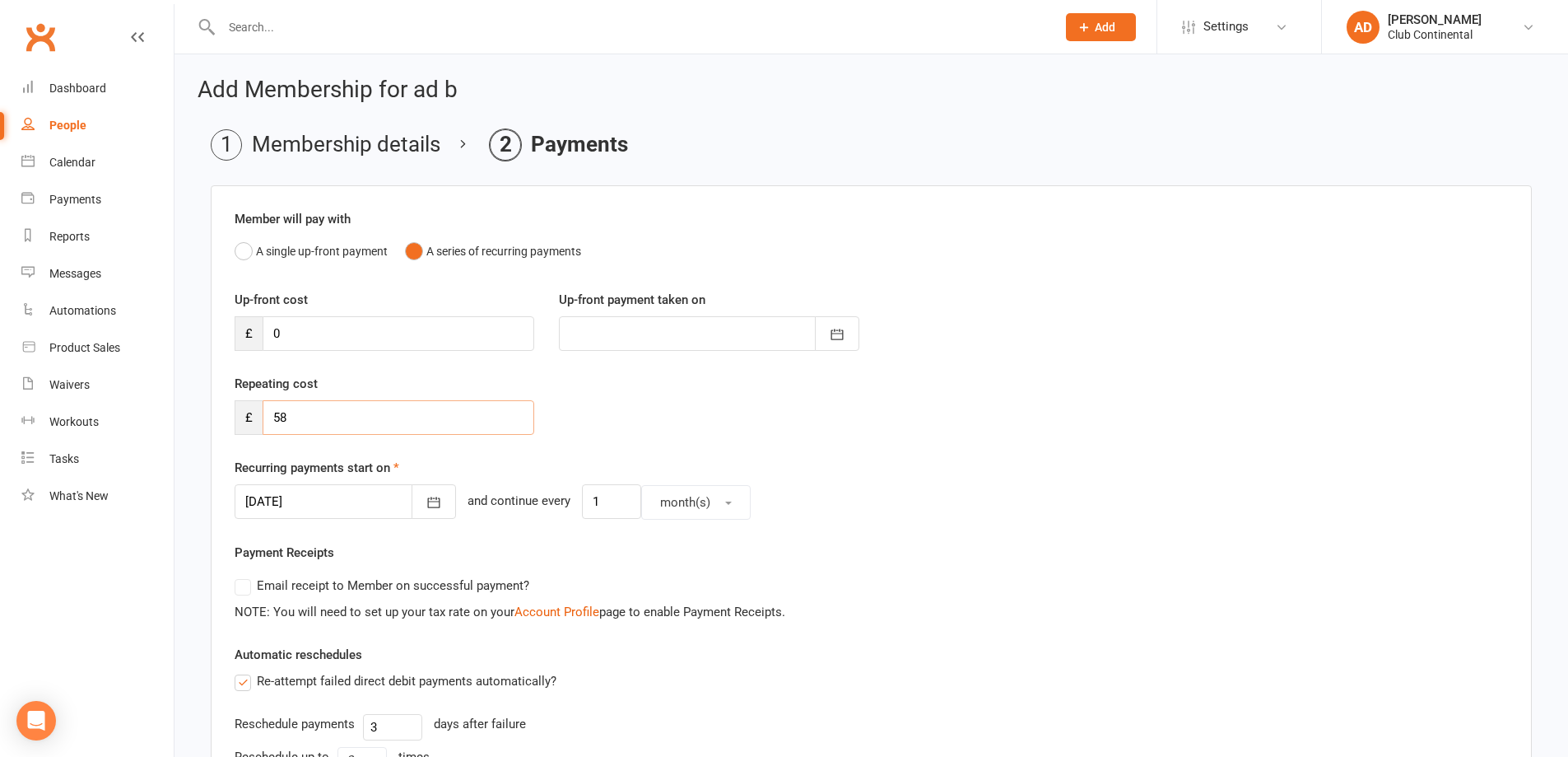
click at [296, 417] on input "58" at bounding box center [398, 417] width 272 height 35
type input "5"
type input "0"
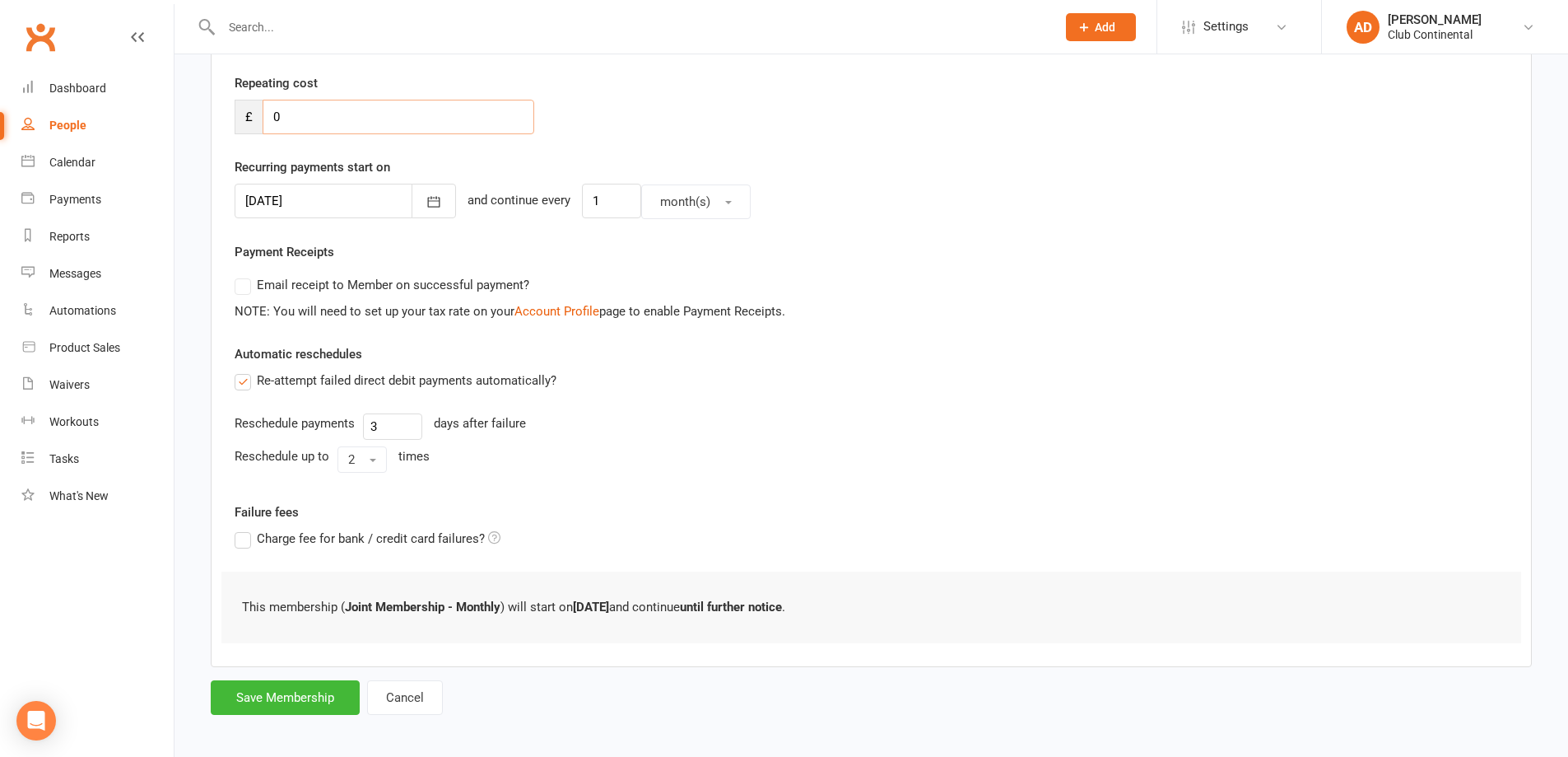
scroll to position [309, 0]
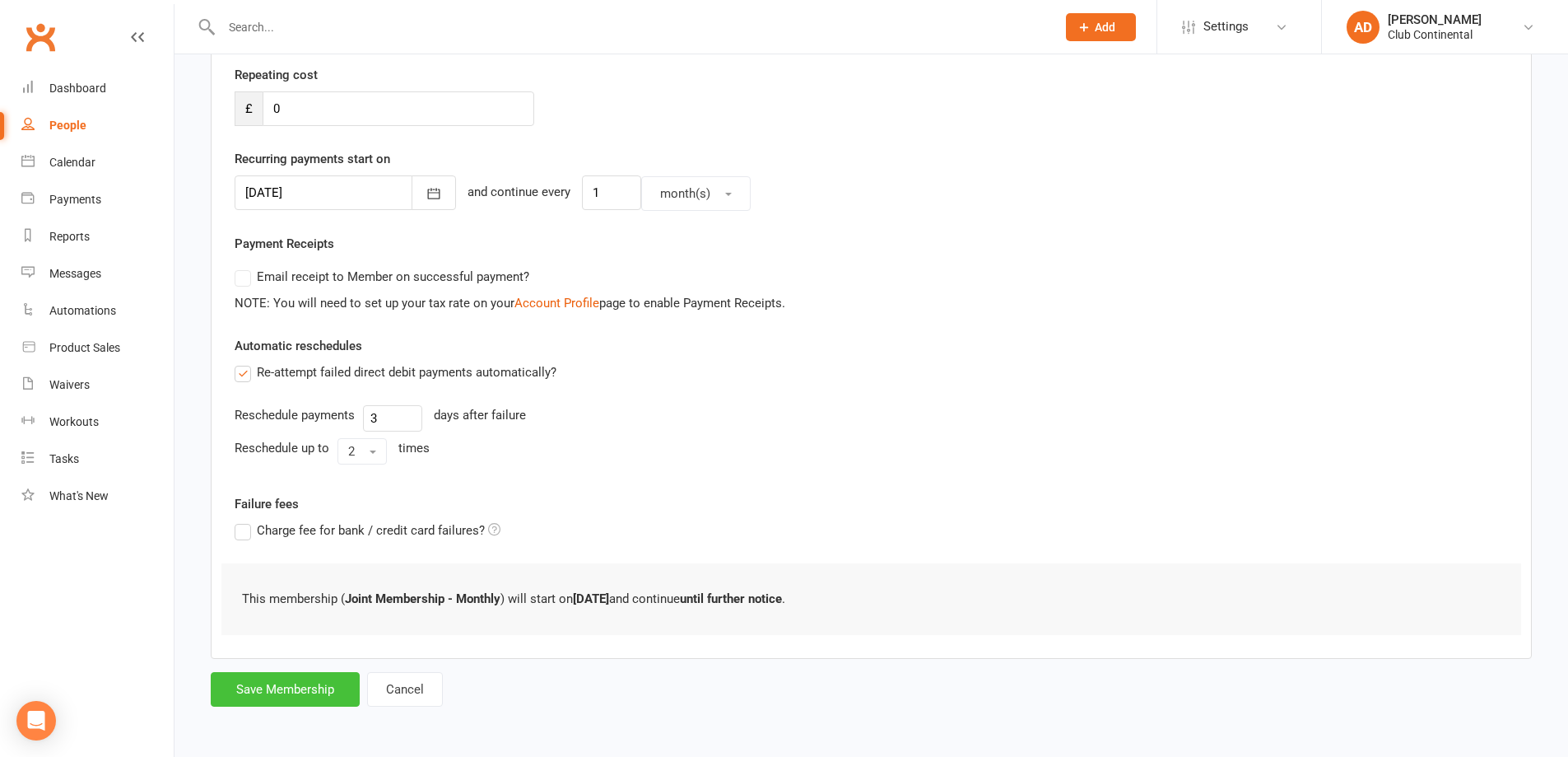
click at [267, 691] on button "Save Membership" at bounding box center [285, 689] width 149 height 35
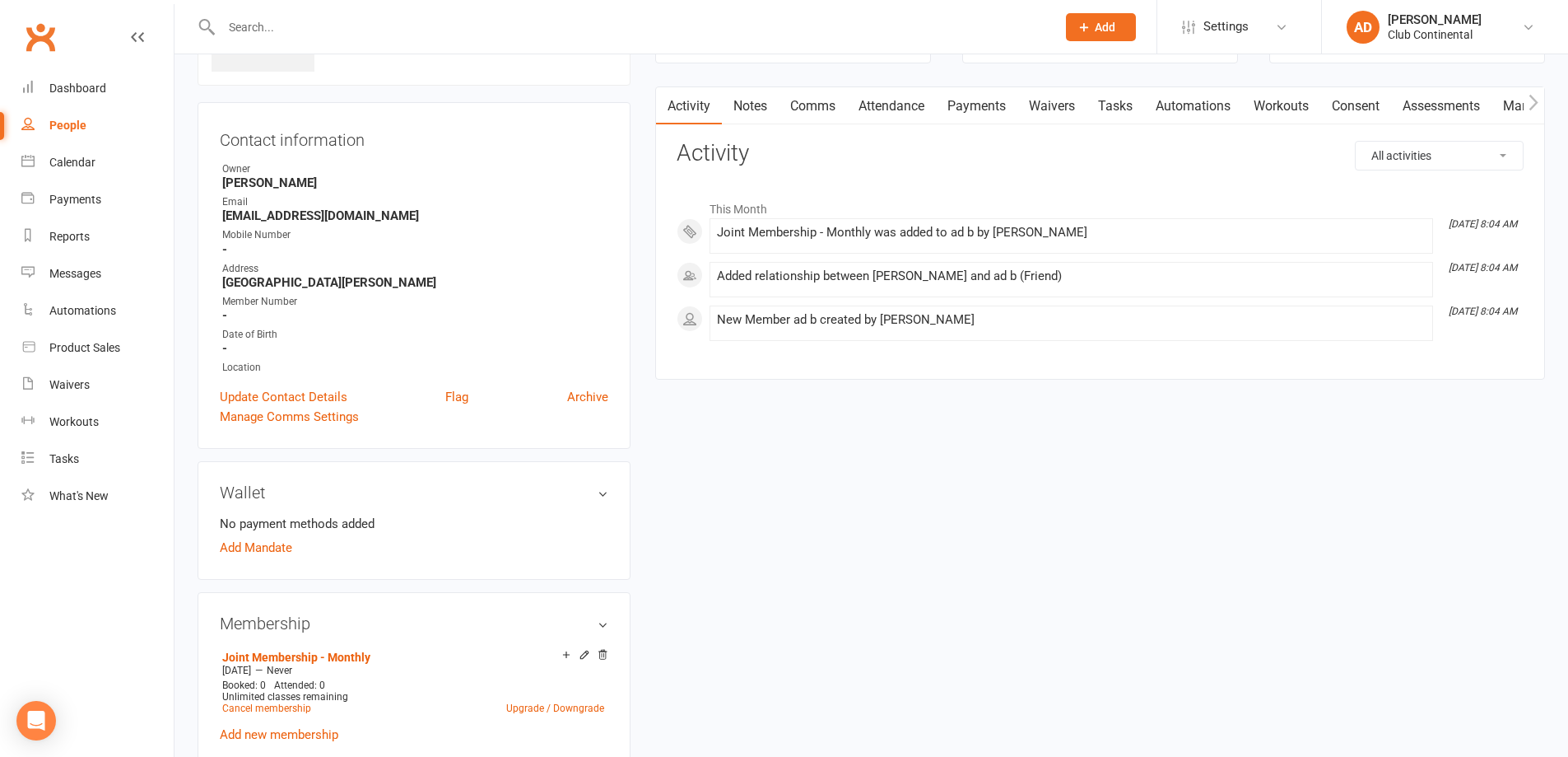
scroll to position [164, 0]
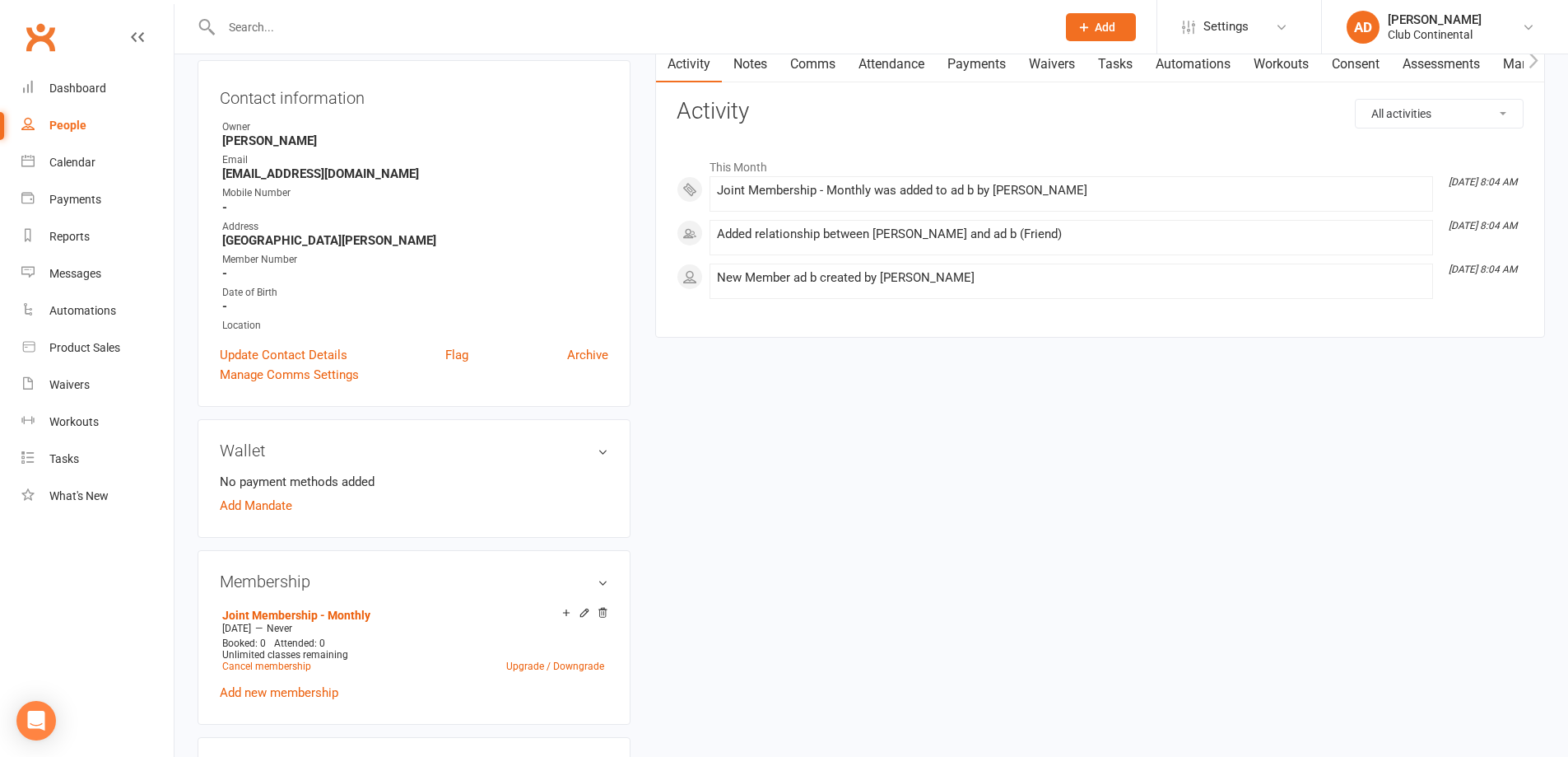
click at [587, 351] on link "Archive" at bounding box center [587, 354] width 41 height 20
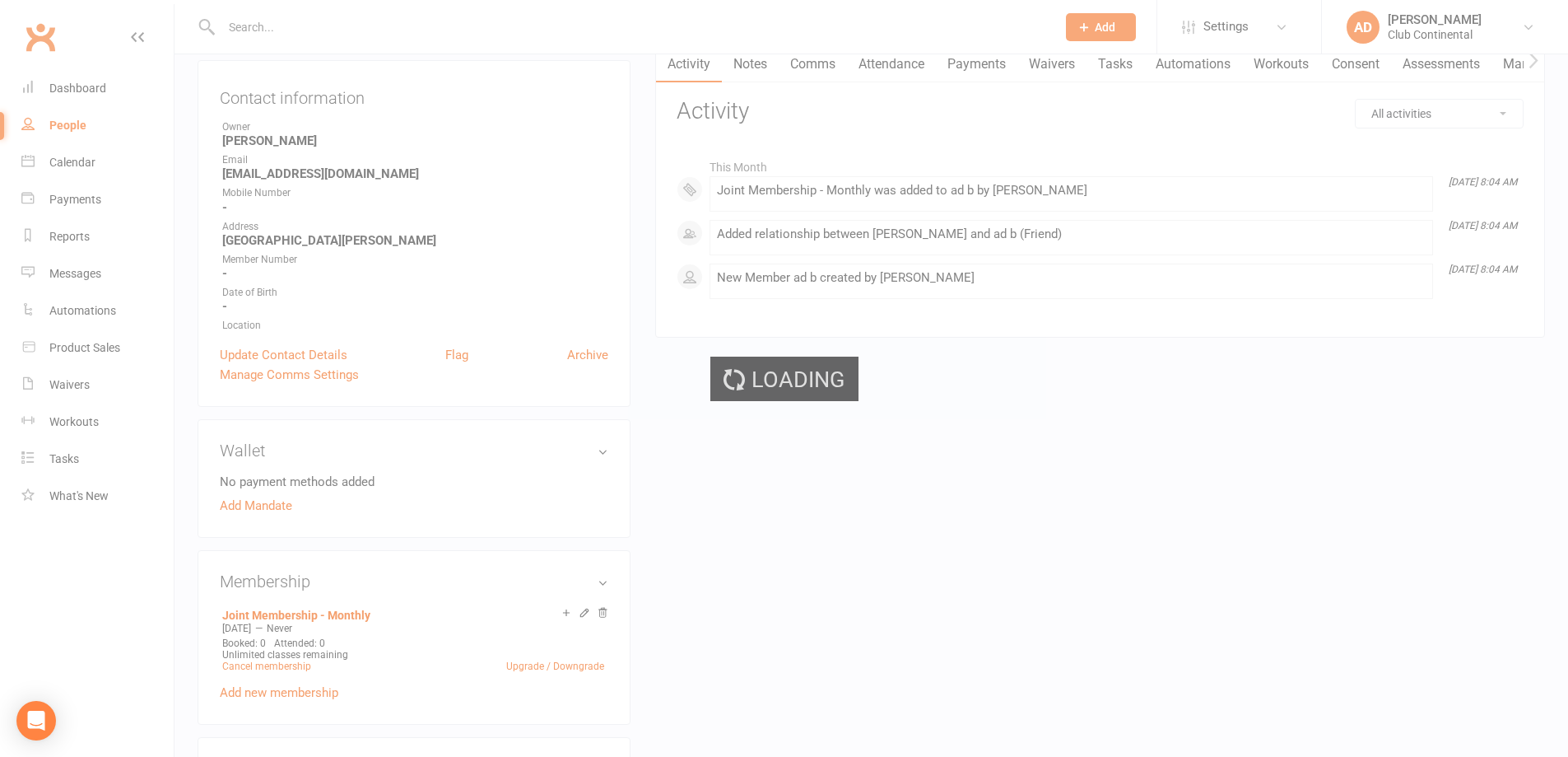
select select "100"
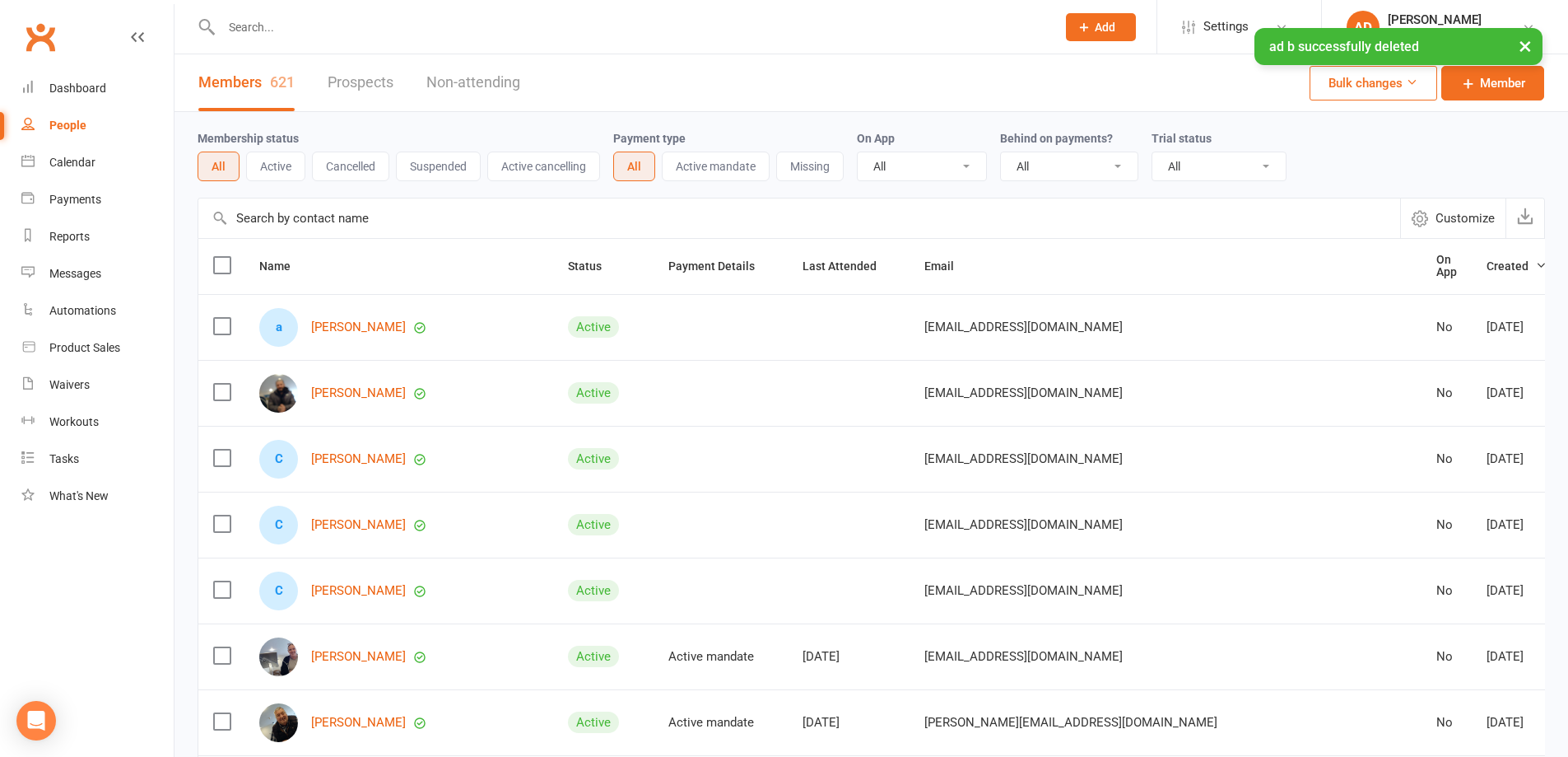
click at [249, 24] on input "text" at bounding box center [630, 26] width 828 height 23
click at [356, 321] on link "[PERSON_NAME]" at bounding box center [358, 327] width 94 height 14
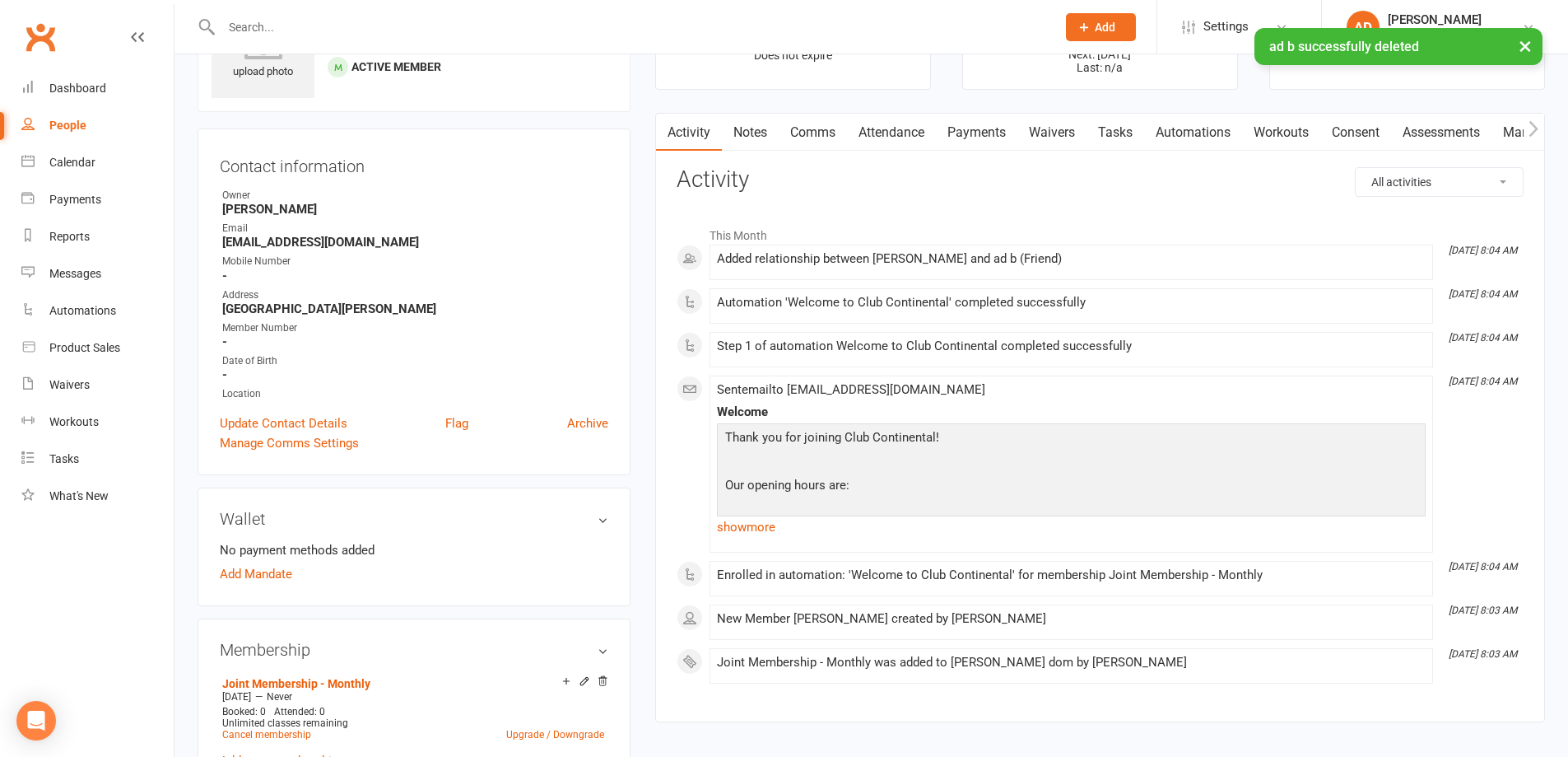
scroll to position [247, 0]
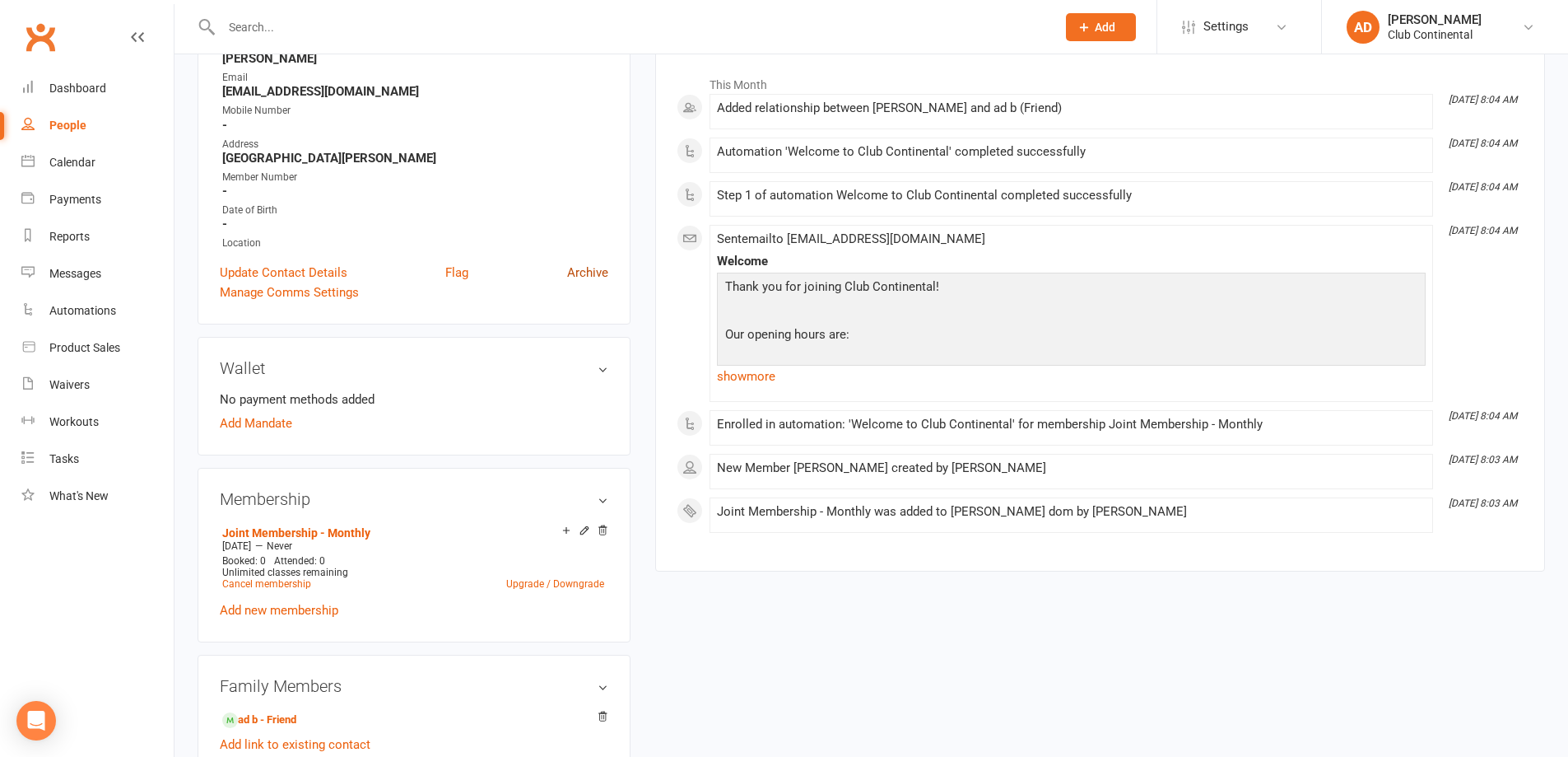
click at [588, 273] on link "Archive" at bounding box center [587, 272] width 41 height 20
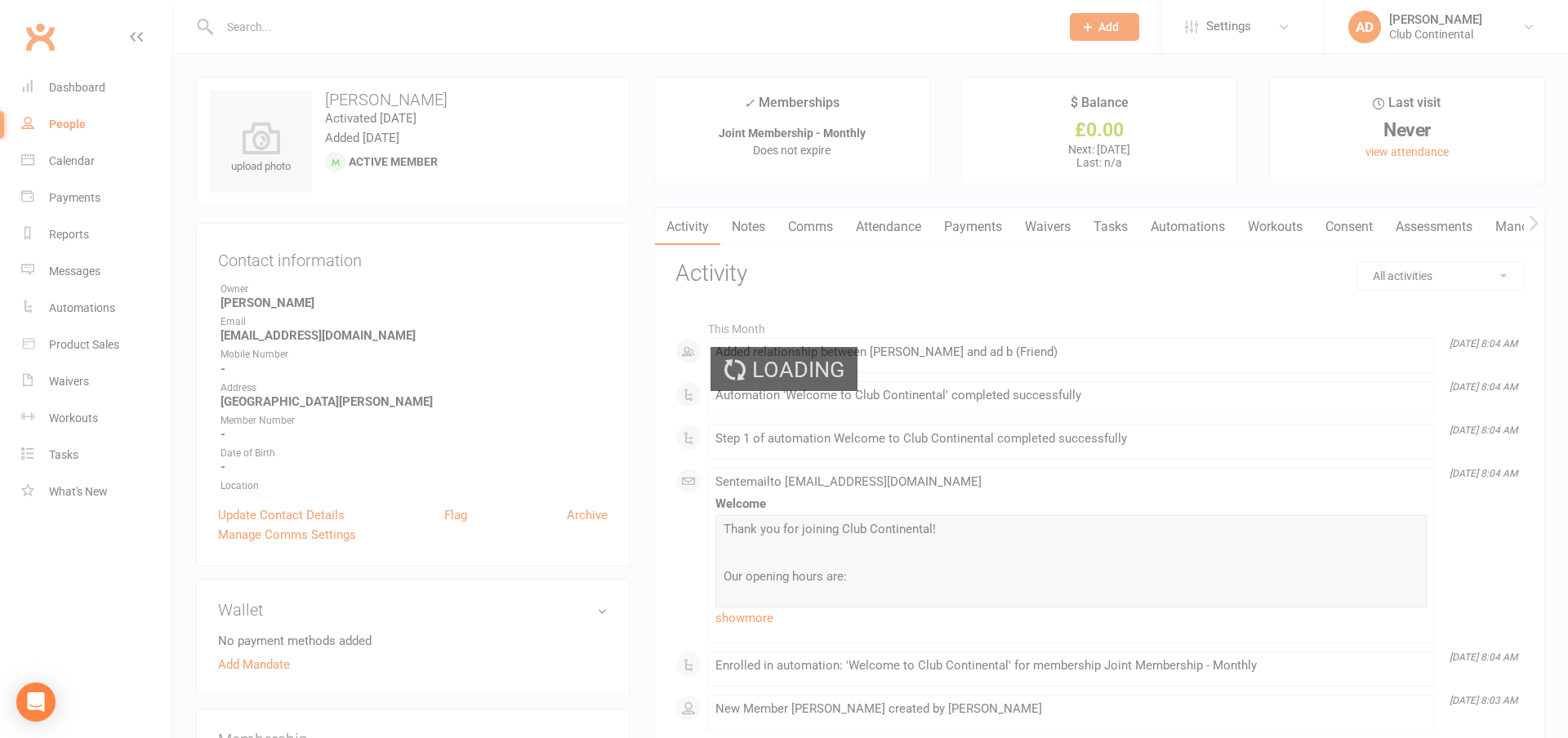
select select "100"
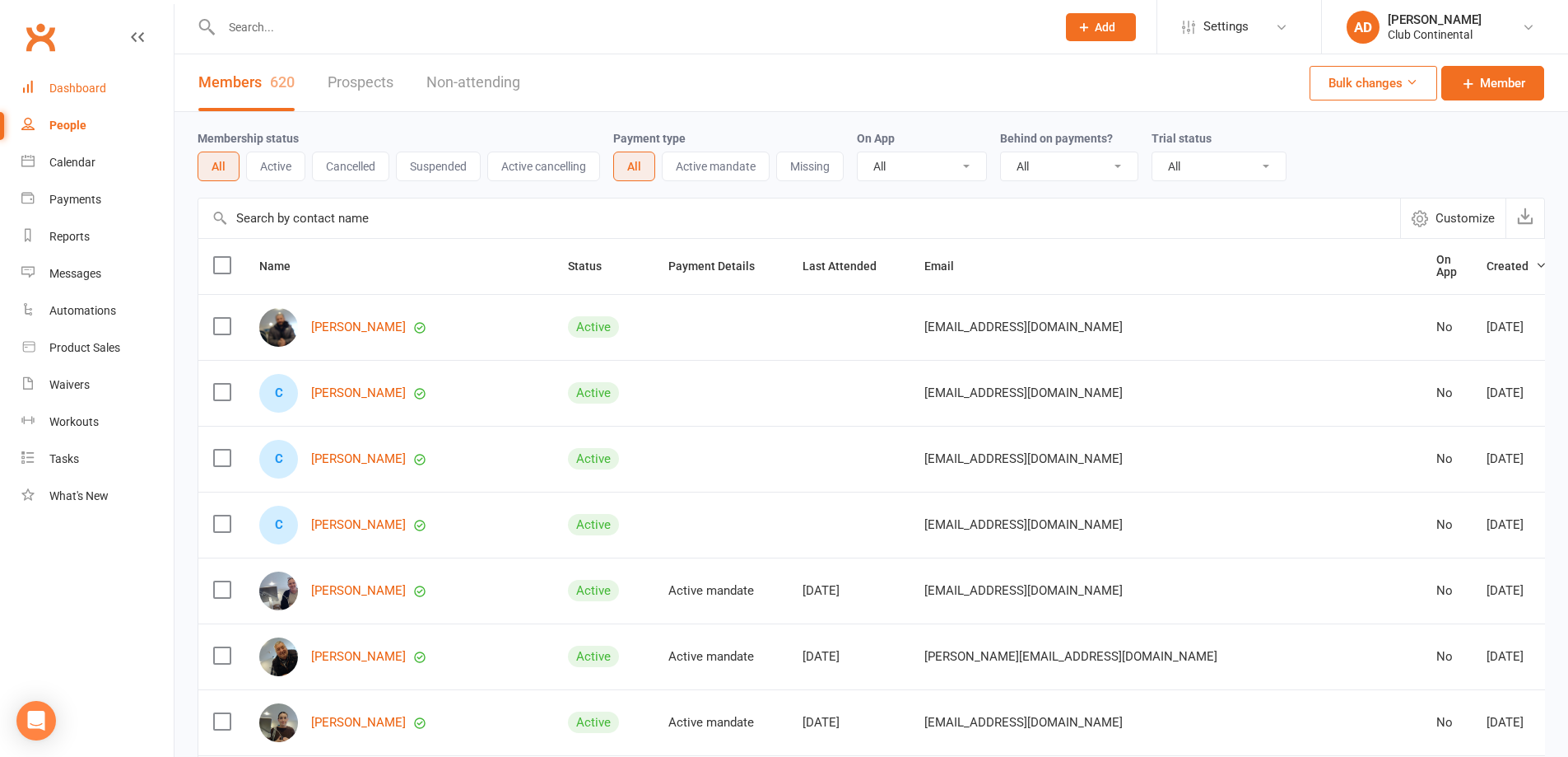
click at [89, 90] on div "Dashboard" at bounding box center [77, 88] width 57 height 13
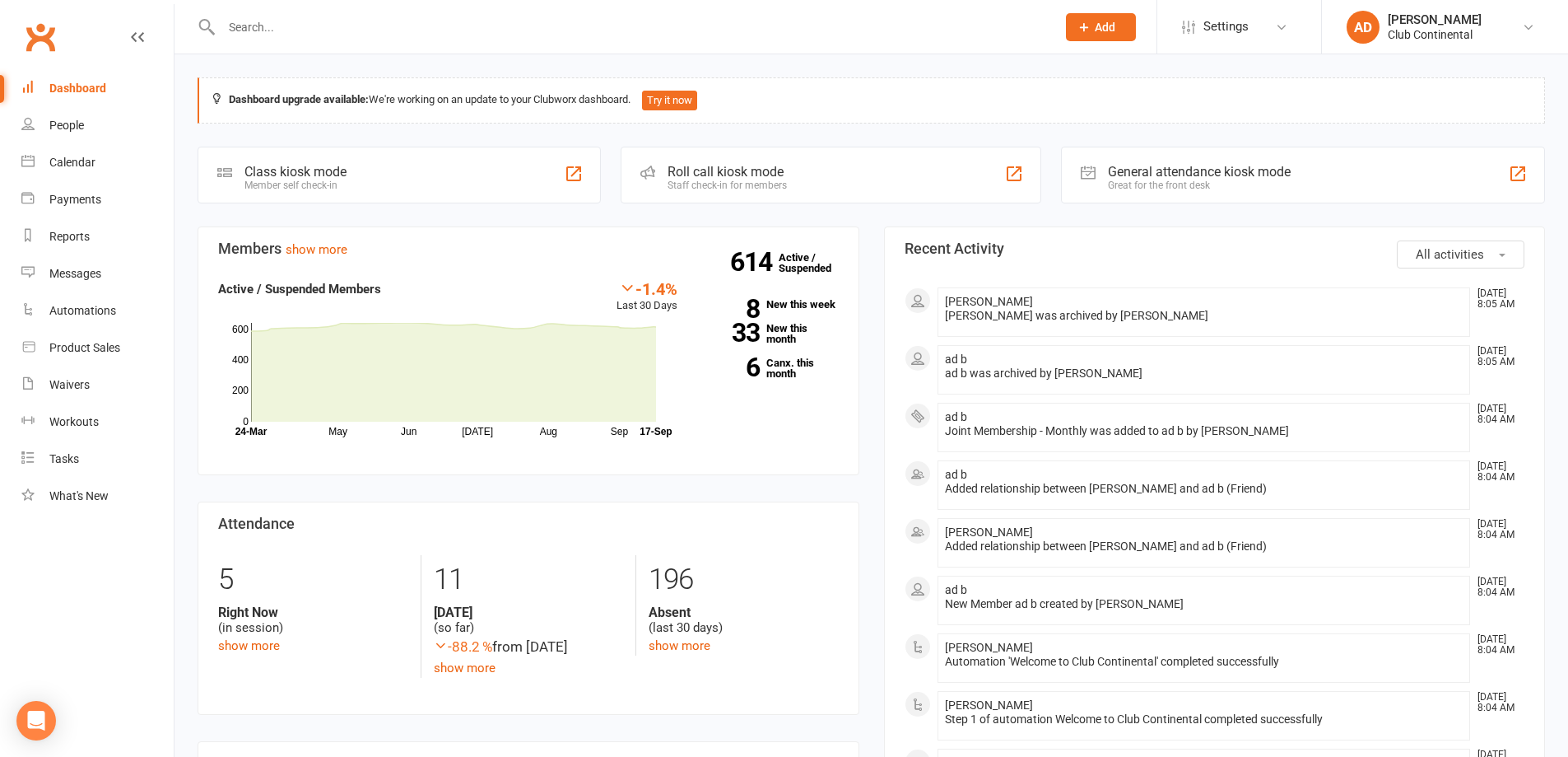
click at [292, 26] on input "text" at bounding box center [630, 26] width 828 height 23
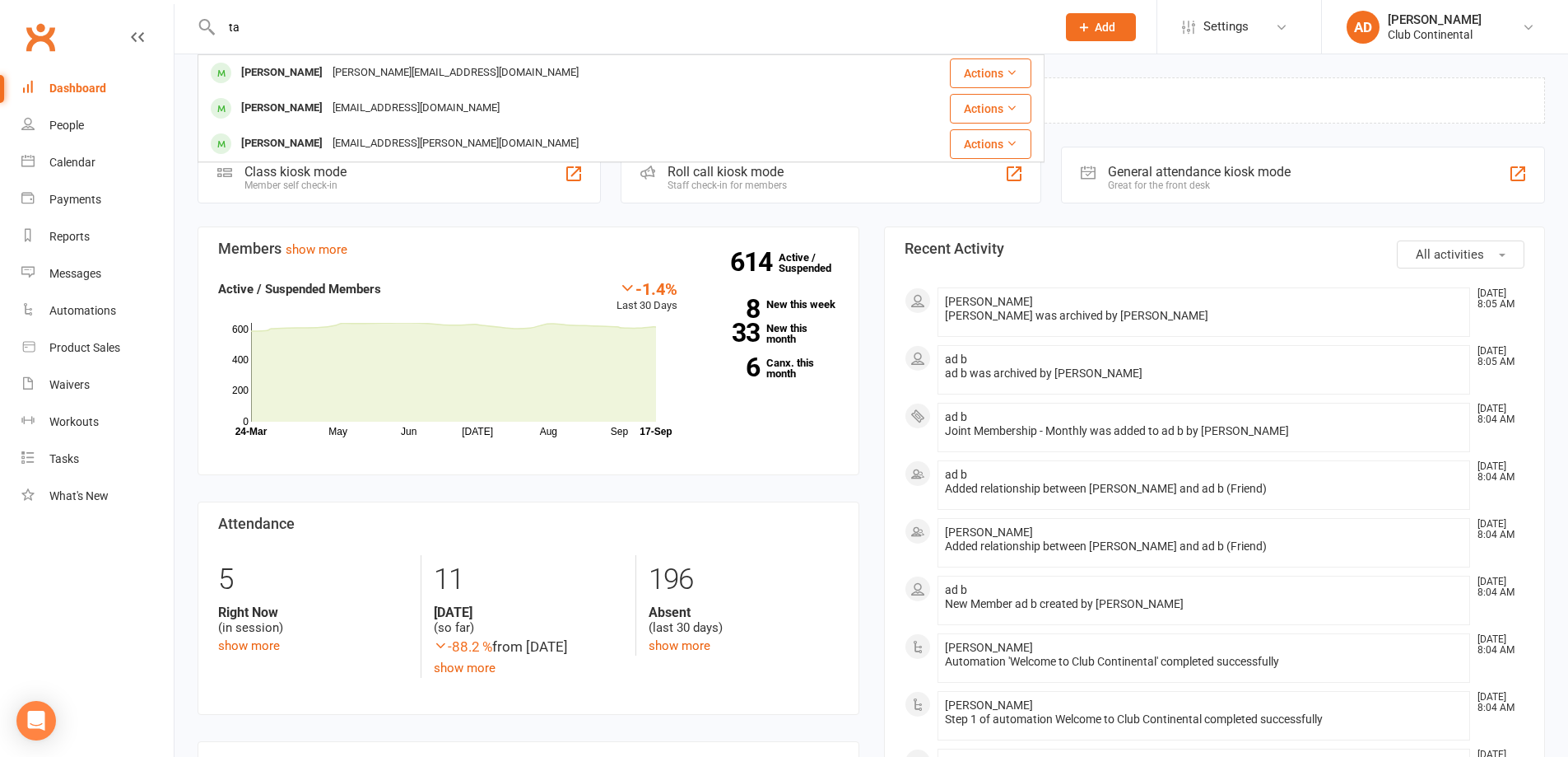
type input "t"
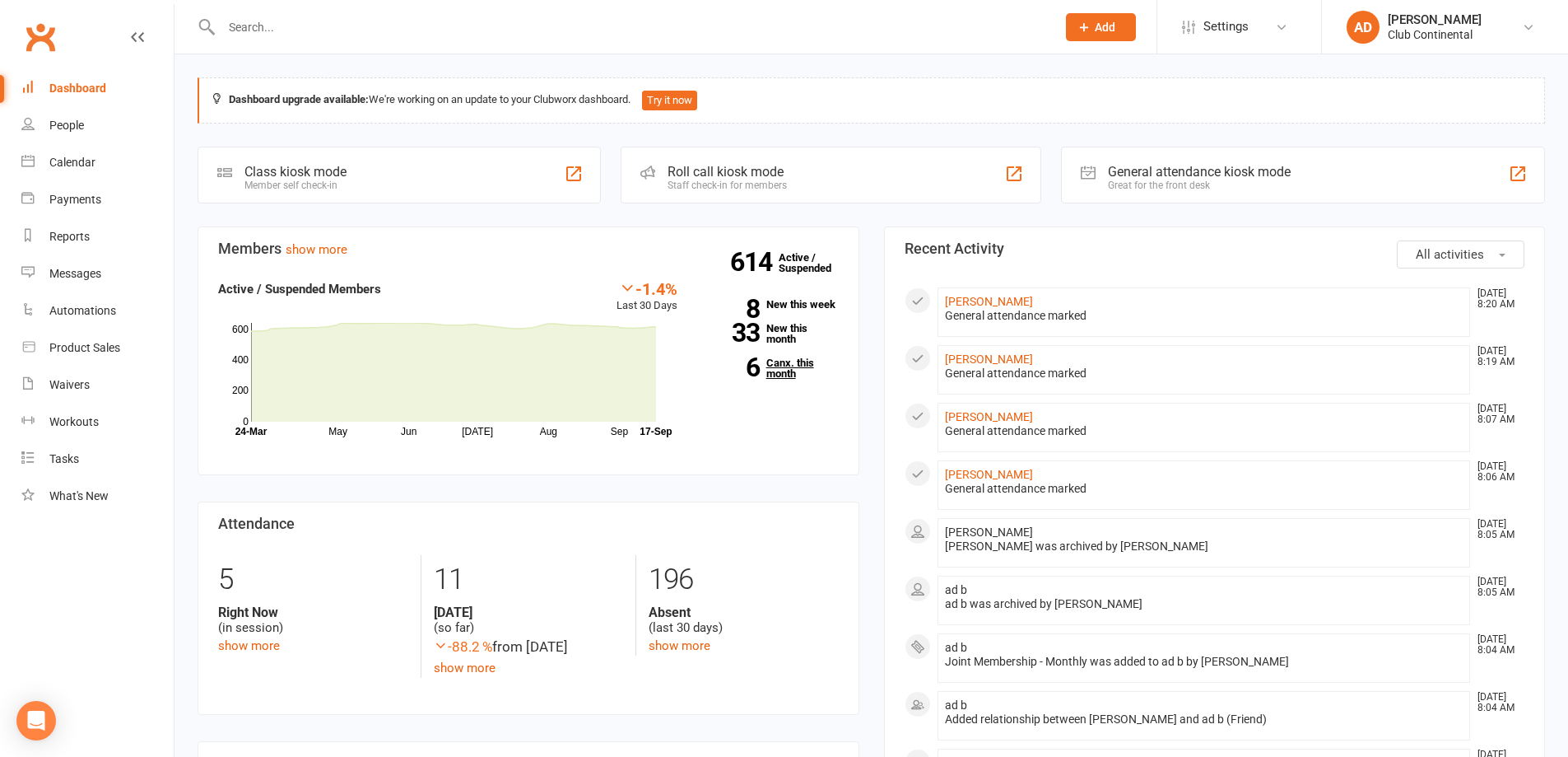
click at [768, 372] on link "6 Canx. this month" at bounding box center [770, 368] width 137 height 21
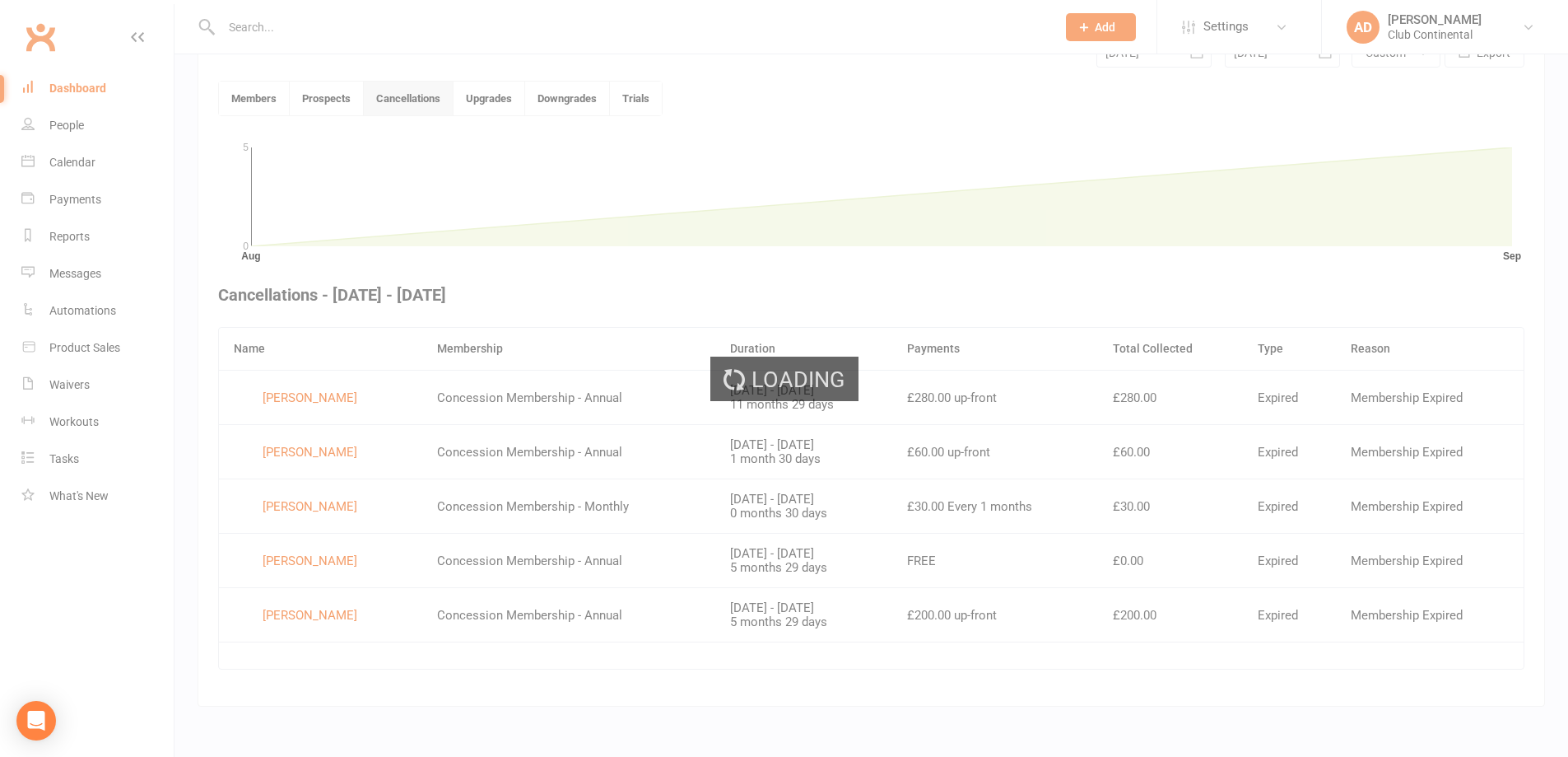
scroll to position [426, 0]
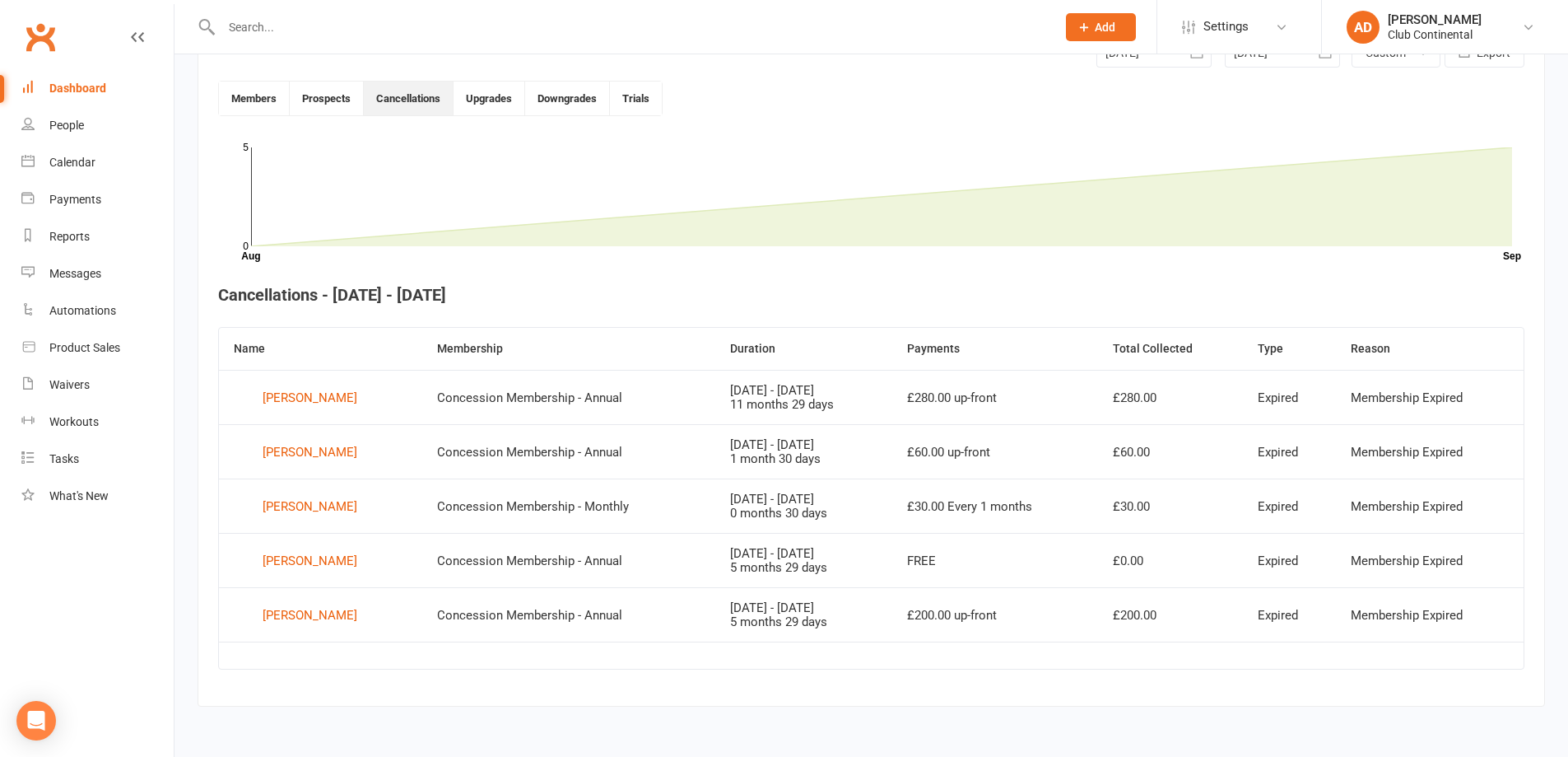
click at [83, 87] on div "Dashboard" at bounding box center [77, 88] width 57 height 13
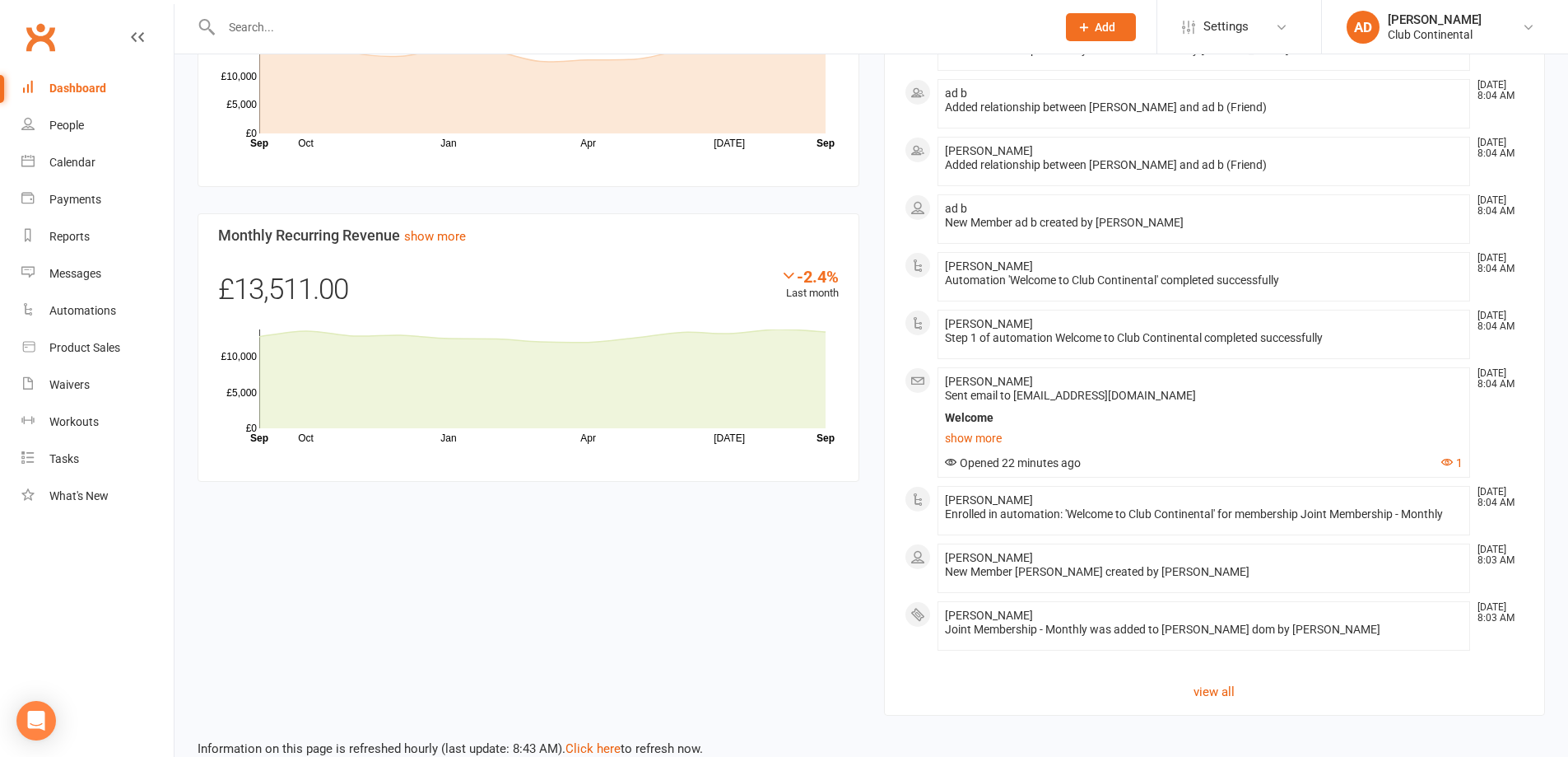
scroll to position [868, 0]
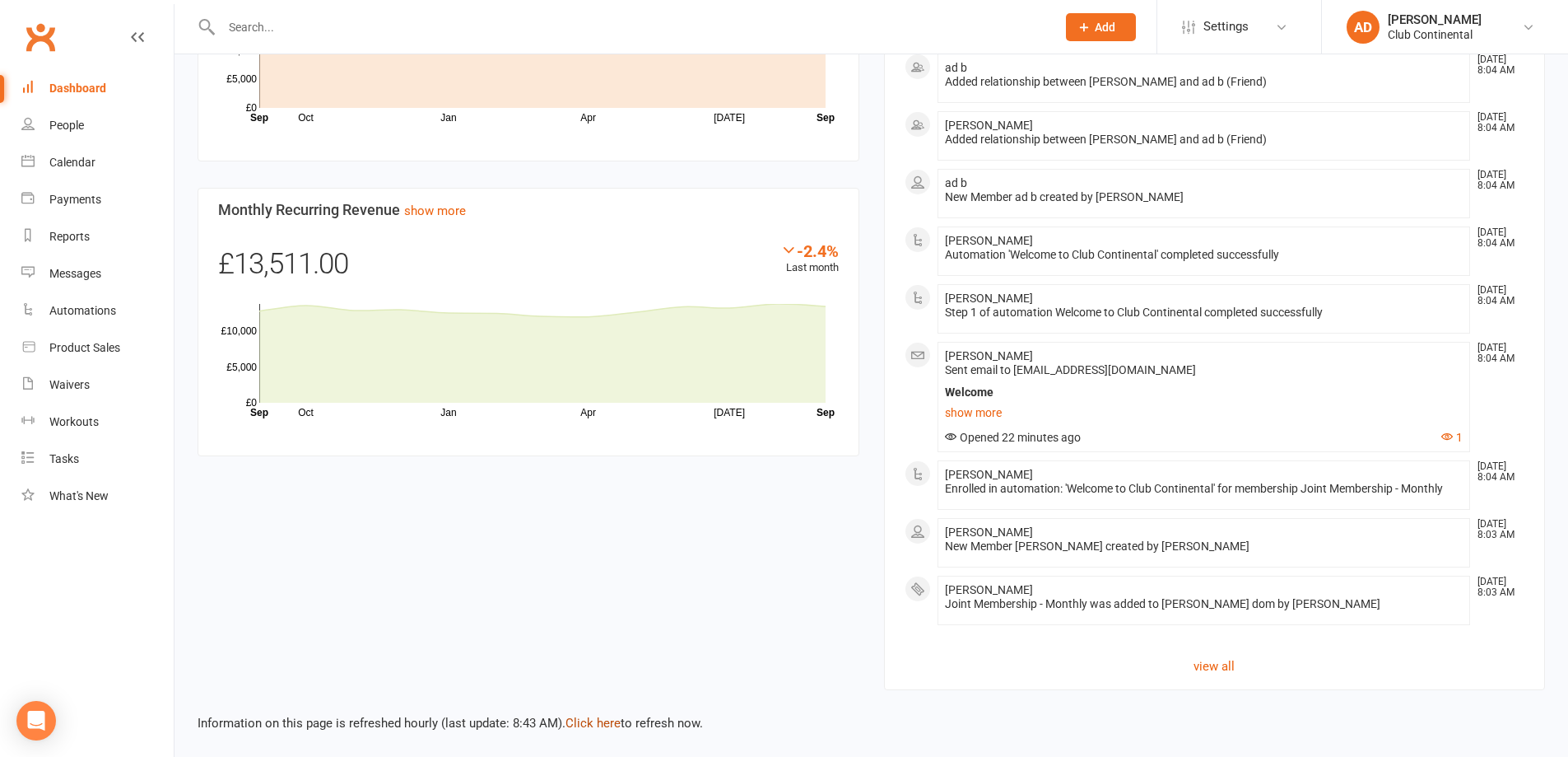
click at [600, 724] on link "Click here" at bounding box center [592, 722] width 55 height 14
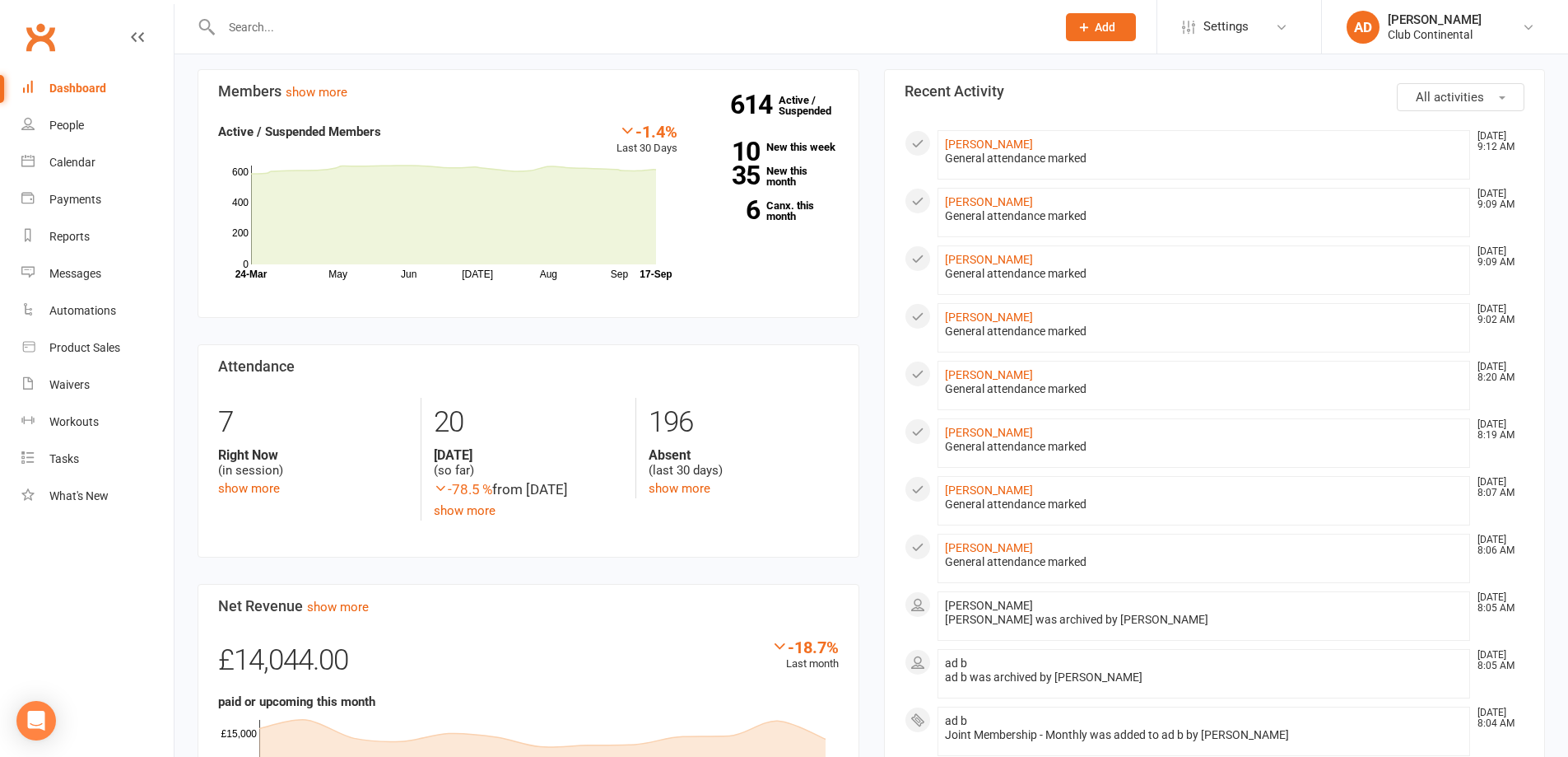
scroll to position [0, 0]
